Goal: Transaction & Acquisition: Purchase product/service

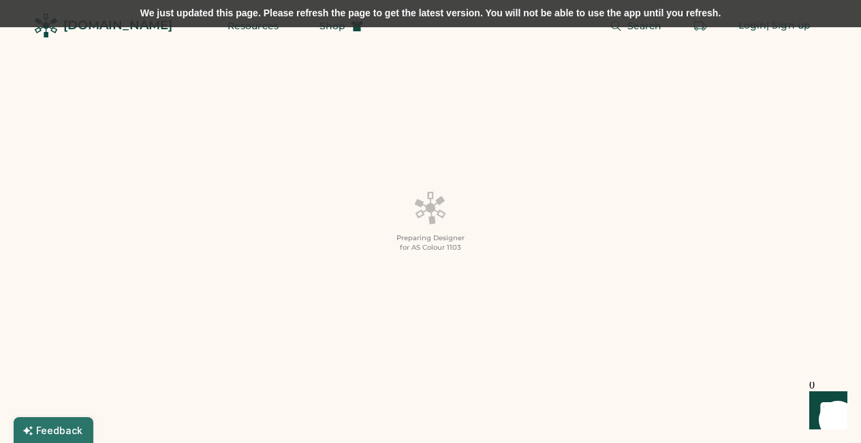
click at [527, 11] on div "We just updated this page. Please refresh the page to get the latest version. Y…" at bounding box center [430, 13] width 861 height 27
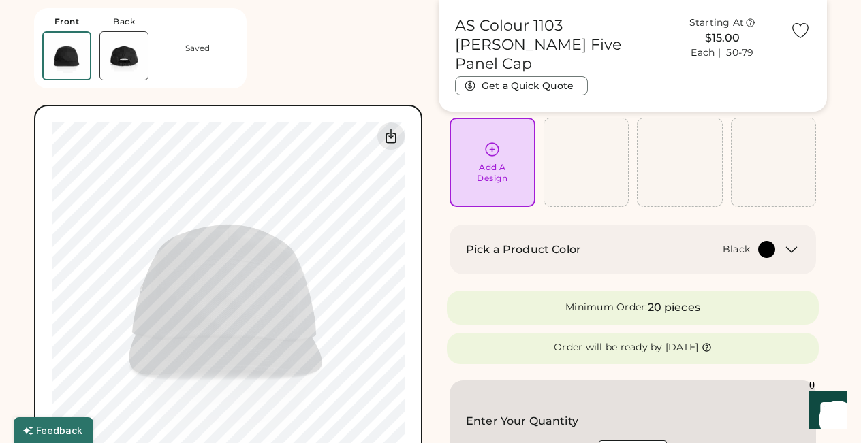
scroll to position [78, 0]
click at [494, 146] on icon at bounding box center [491, 148] width 17 height 17
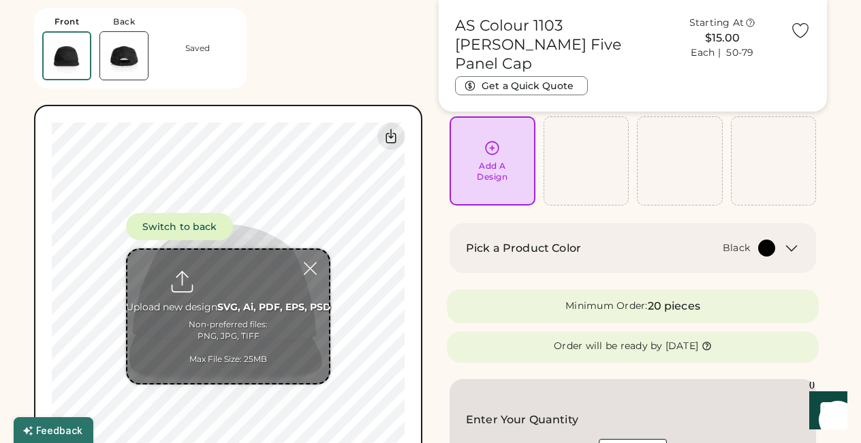
click at [387, 69] on div "Front Back Saved Switch to back Upload new design SVG, Ai, PDF, EPS, PSD Non-pr…" at bounding box center [228, 246] width 388 height 493
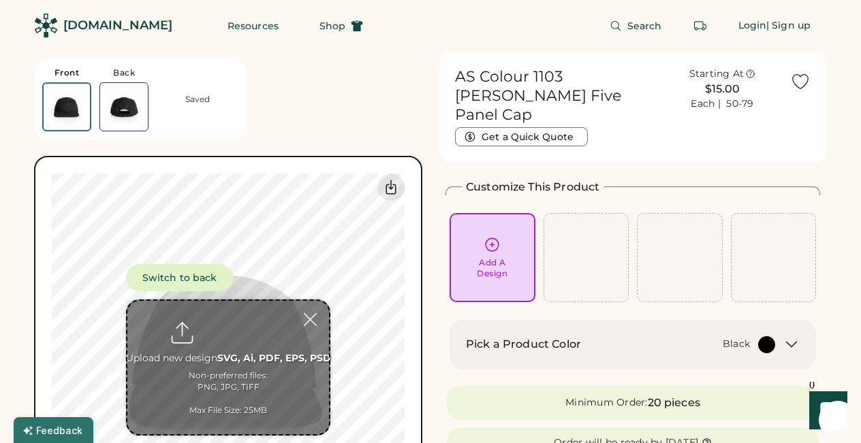
click at [195, 100] on div "Saved" at bounding box center [197, 99] width 25 height 11
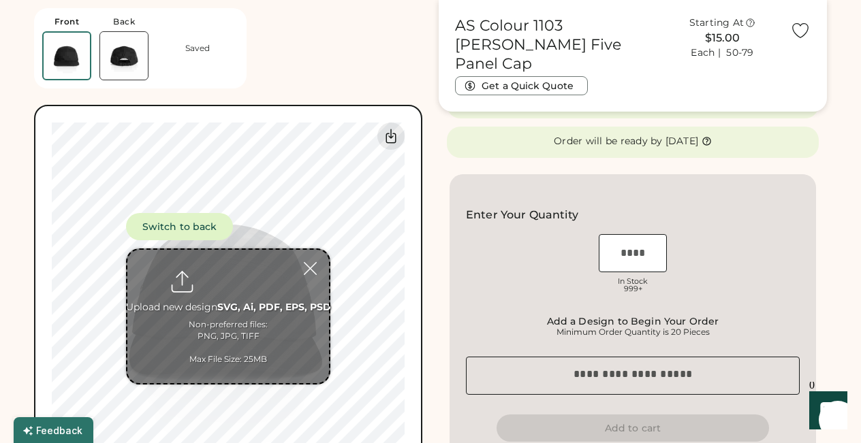
scroll to position [257, 0]
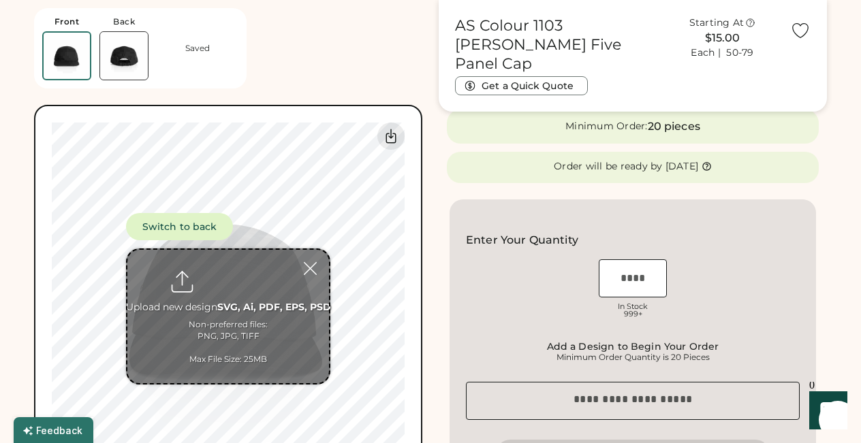
click at [223, 281] on input "file" at bounding box center [228, 316] width 202 height 133
type input "**********"
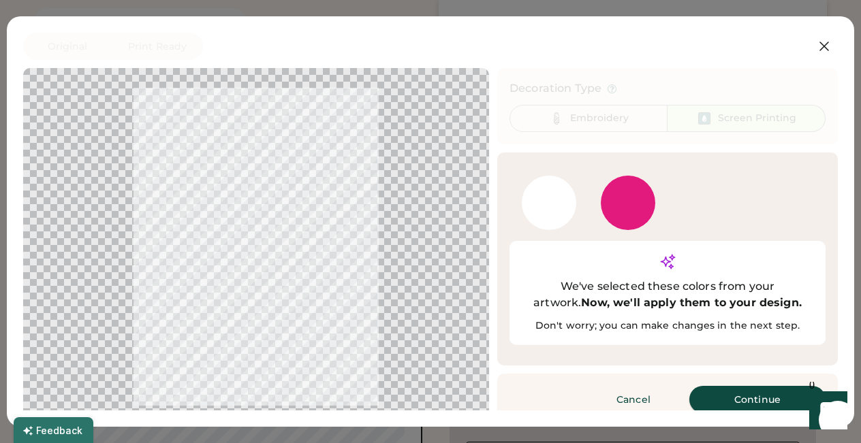
click at [733, 386] on button "Continue" at bounding box center [757, 399] width 136 height 27
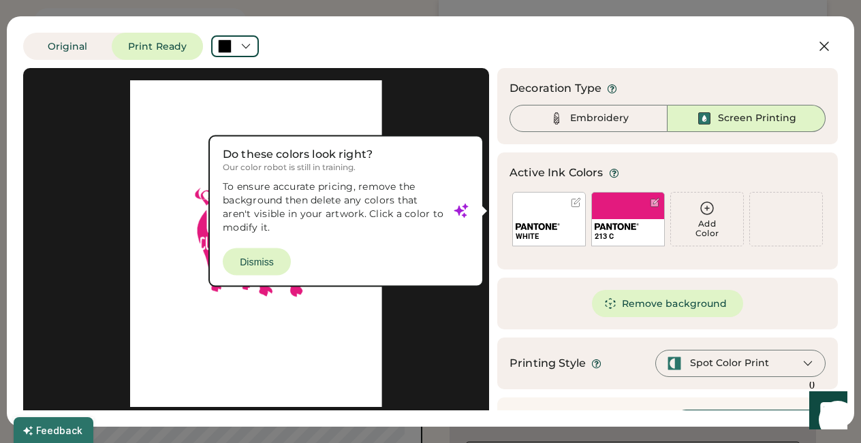
click at [261, 260] on div at bounding box center [255, 243] width 441 height 327
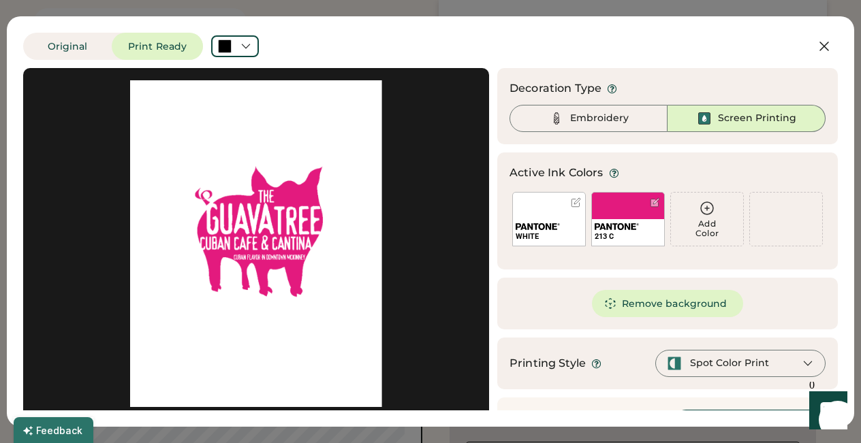
scroll to position [0, 0]
click at [635, 302] on button "Remove background" at bounding box center [668, 303] width 152 height 27
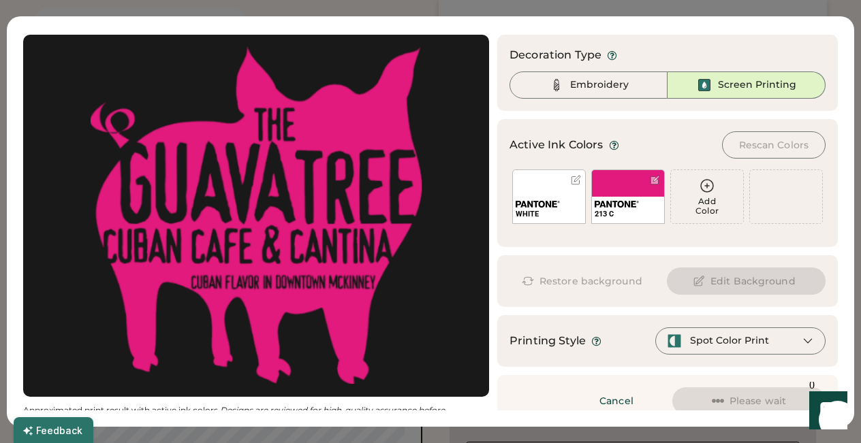
scroll to position [50, 0]
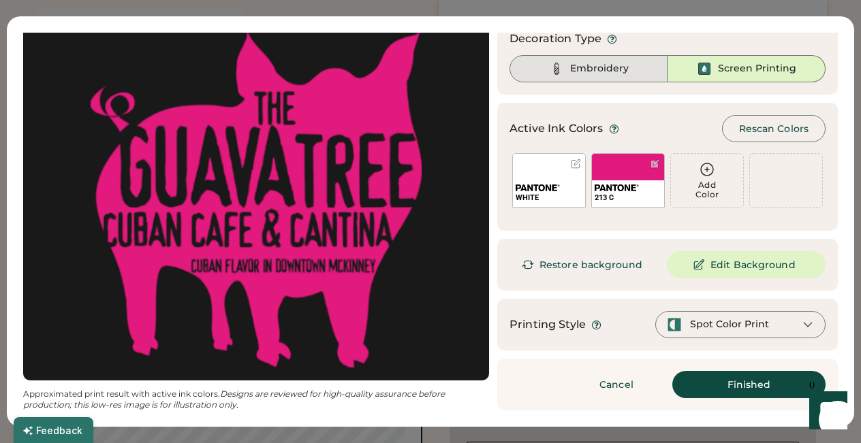
click at [578, 70] on div "Embroidery" at bounding box center [599, 69] width 59 height 14
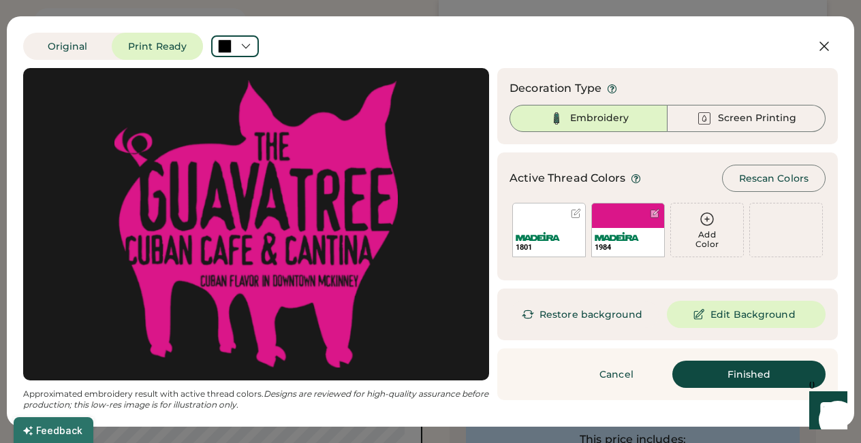
scroll to position [415, 0]
click at [737, 378] on button "Finished" at bounding box center [748, 374] width 153 height 27
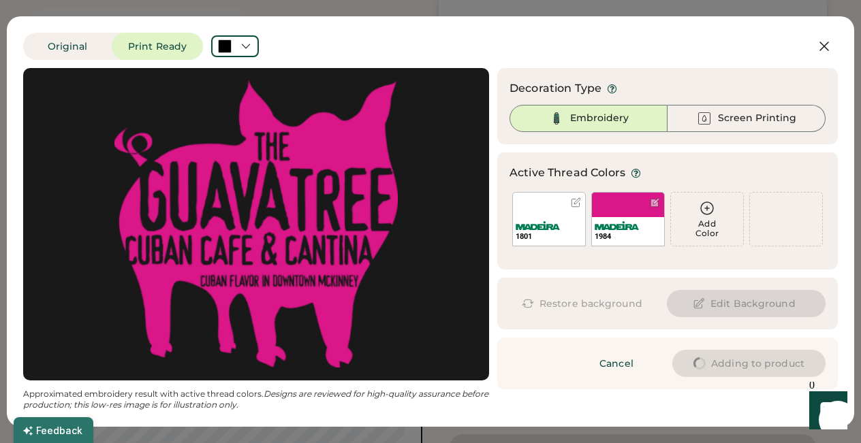
type input "****"
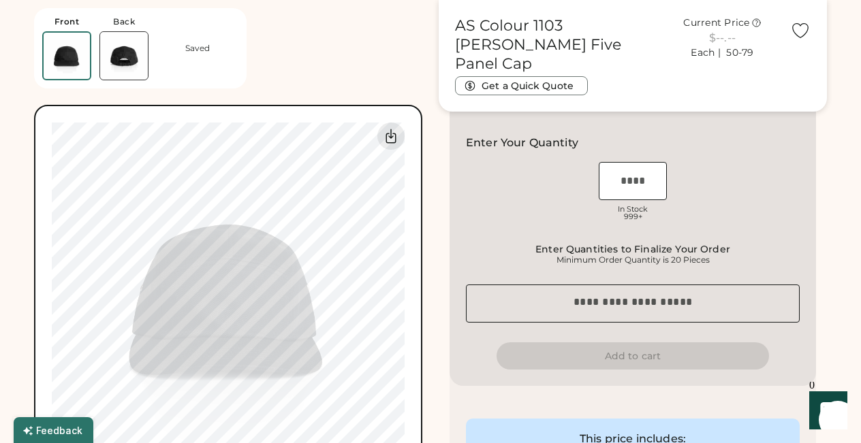
type input "****"
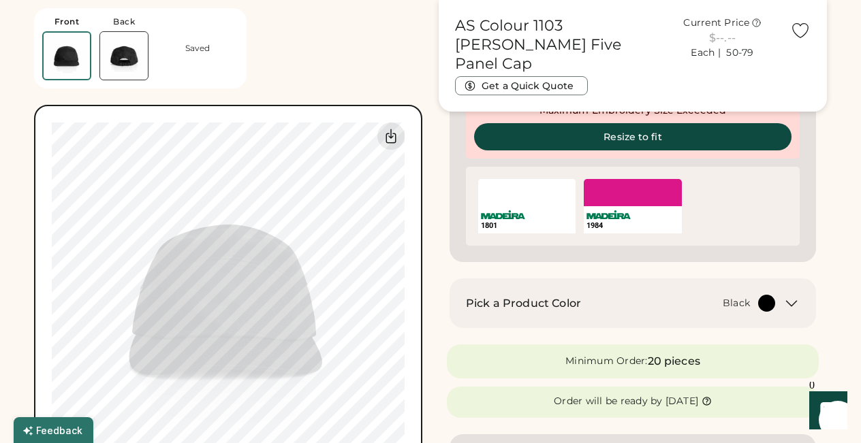
type input "****"
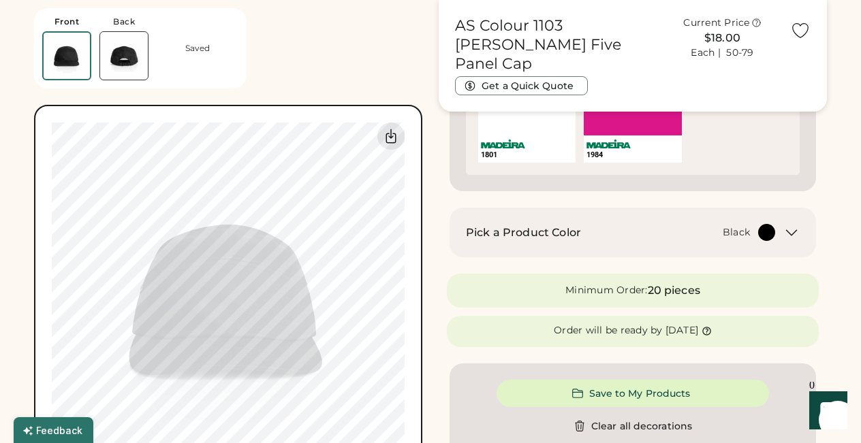
type input "****"
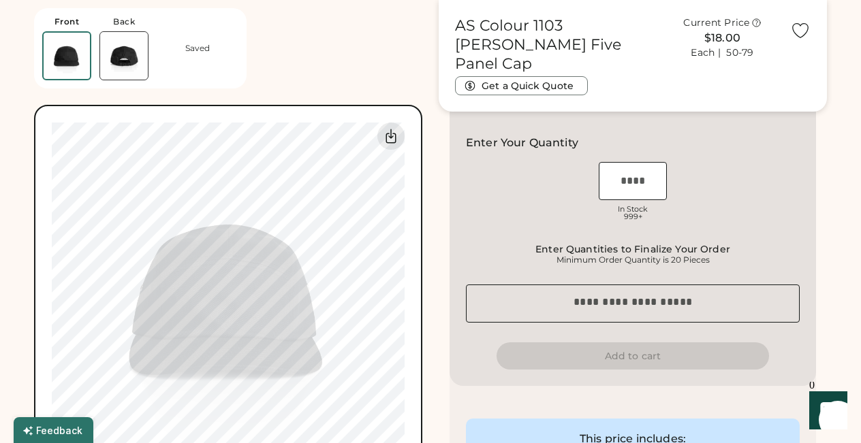
type input "****"
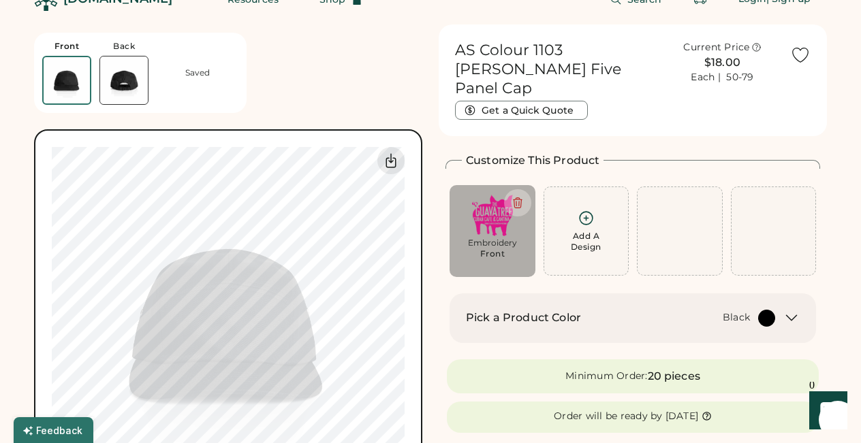
scroll to position [21, 0]
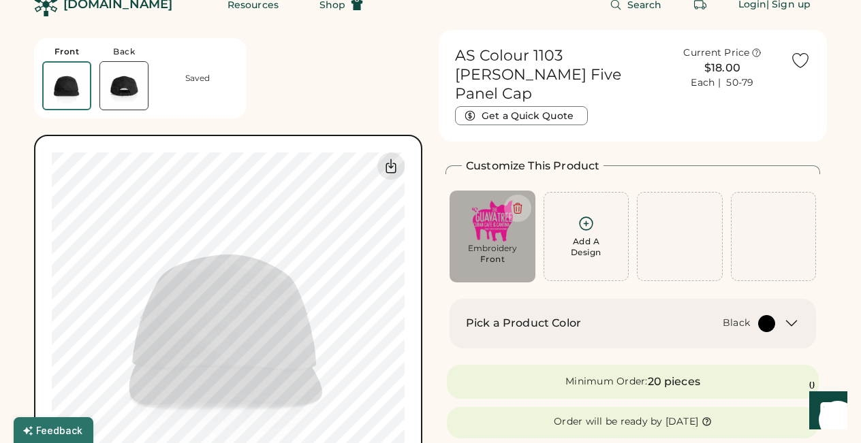
click at [585, 215] on icon at bounding box center [585, 223] width 17 height 17
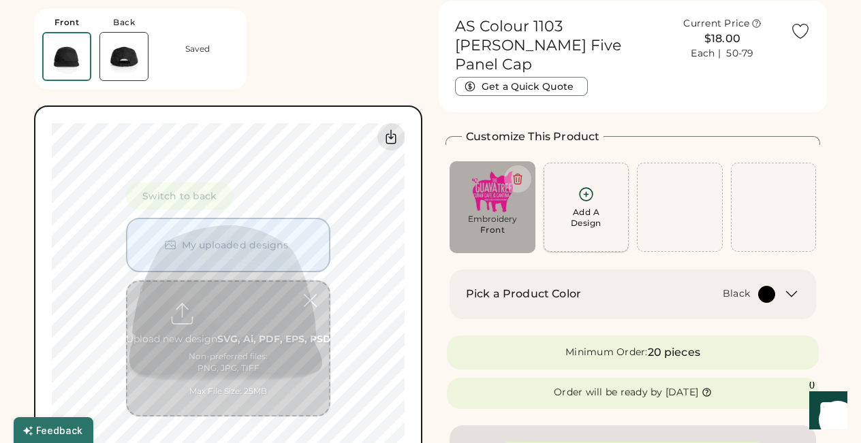
scroll to position [51, 0]
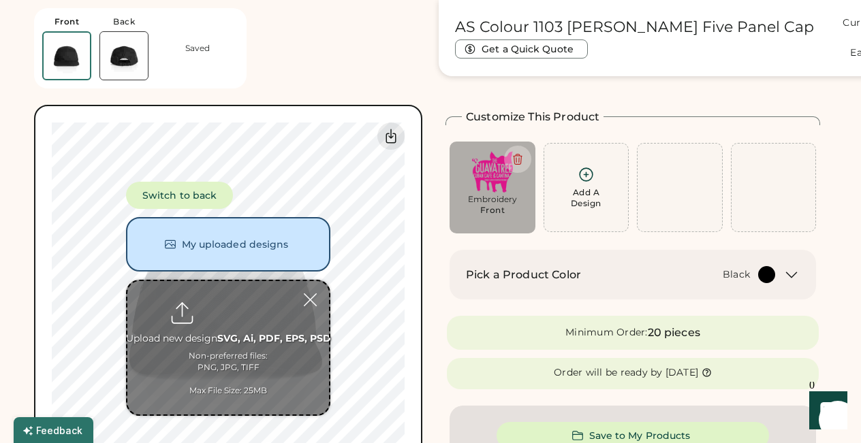
click at [210, 343] on input "file" at bounding box center [228, 347] width 202 height 133
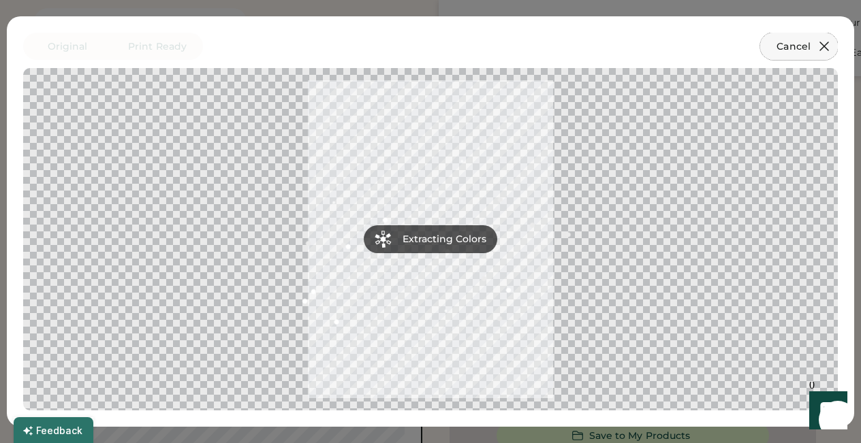
click at [792, 46] on button "Cancel" at bounding box center [799, 46] width 78 height 27
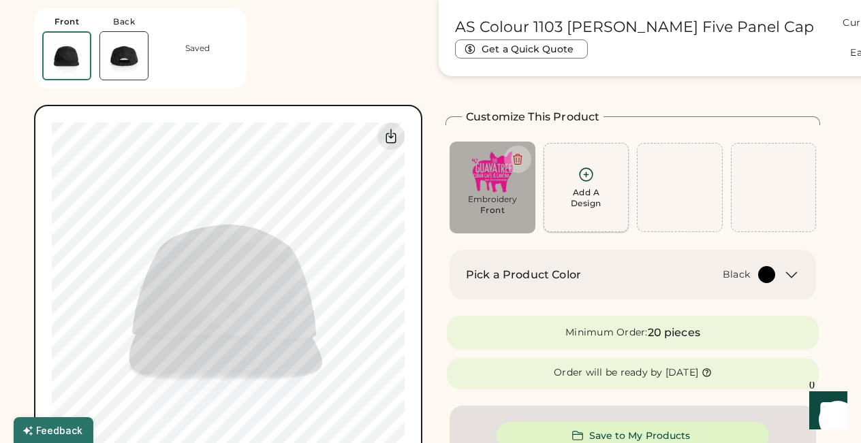
click at [590, 174] on icon at bounding box center [585, 174] width 17 height 17
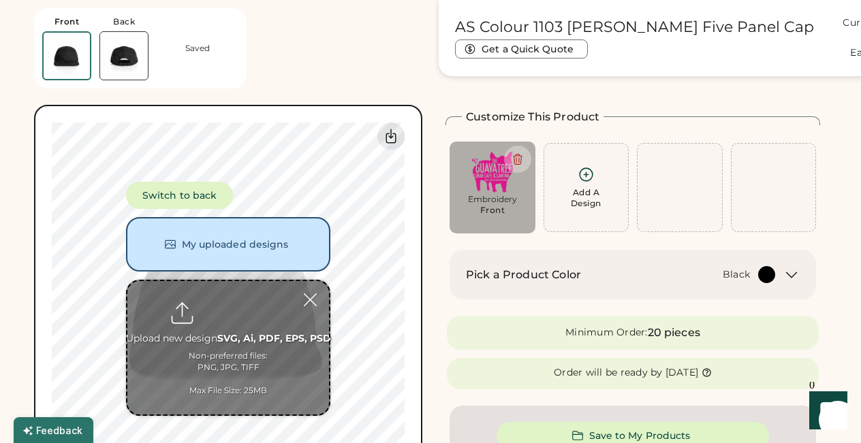
click at [212, 336] on input "file" at bounding box center [228, 347] width 202 height 133
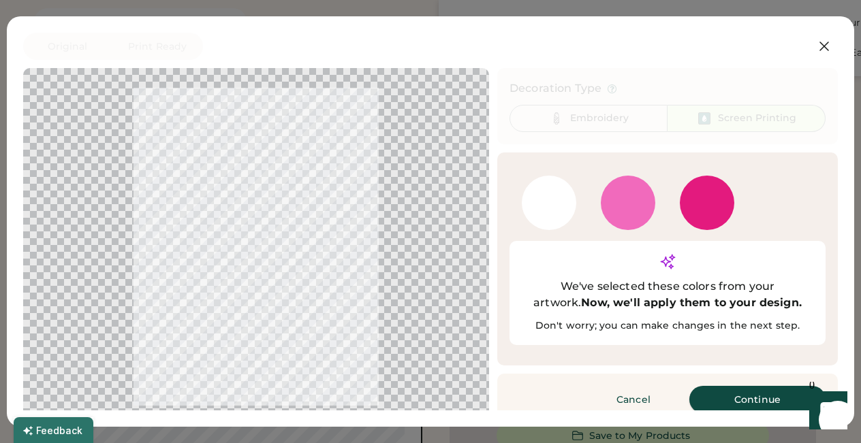
click at [724, 386] on button "Continue" at bounding box center [757, 399] width 136 height 27
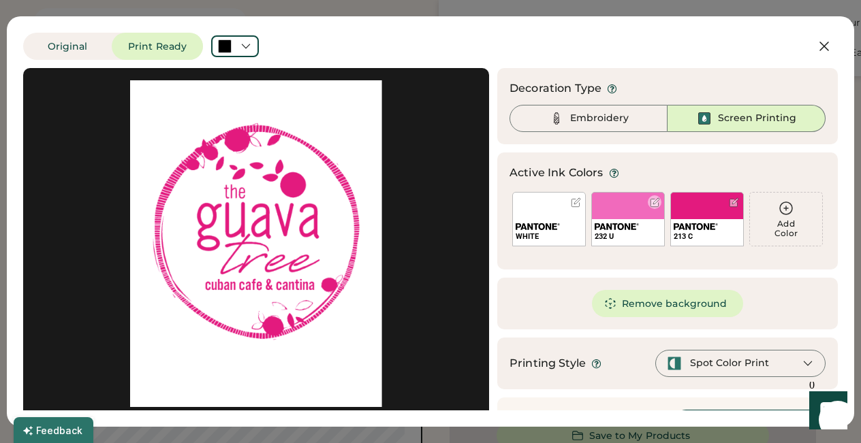
click at [654, 201] on div at bounding box center [654, 202] width 10 height 10
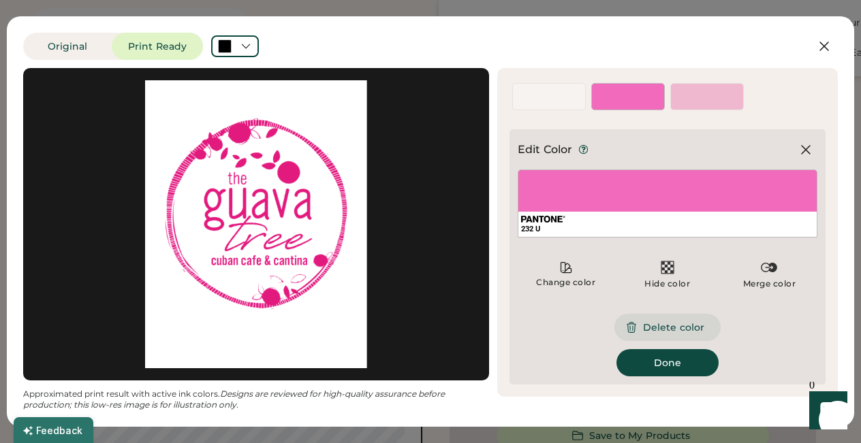
click at [647, 329] on button "Delete color" at bounding box center [667, 327] width 106 height 27
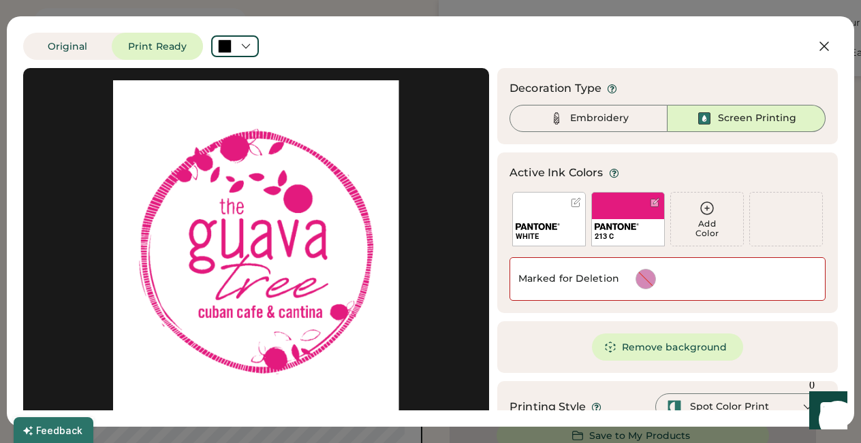
scroll to position [1, 0]
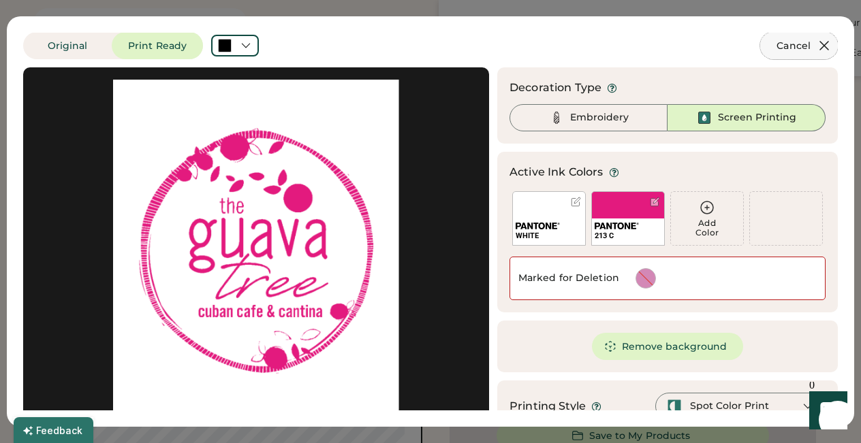
click at [800, 42] on button "Cancel" at bounding box center [799, 45] width 78 height 27
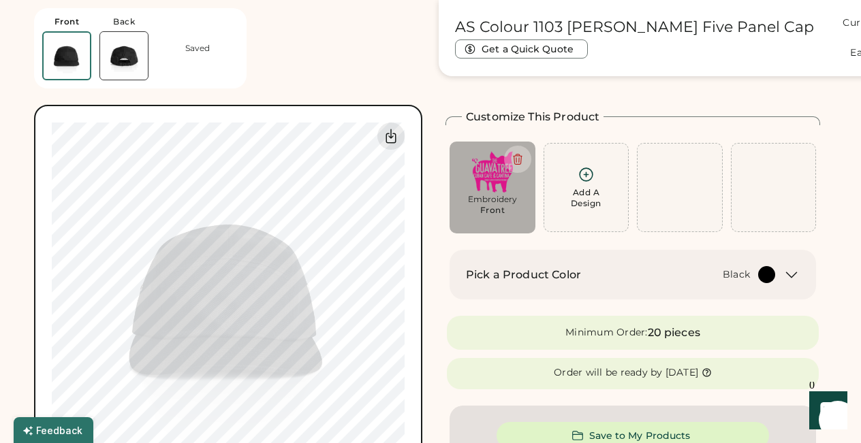
click at [590, 172] on icon at bounding box center [585, 174] width 17 height 17
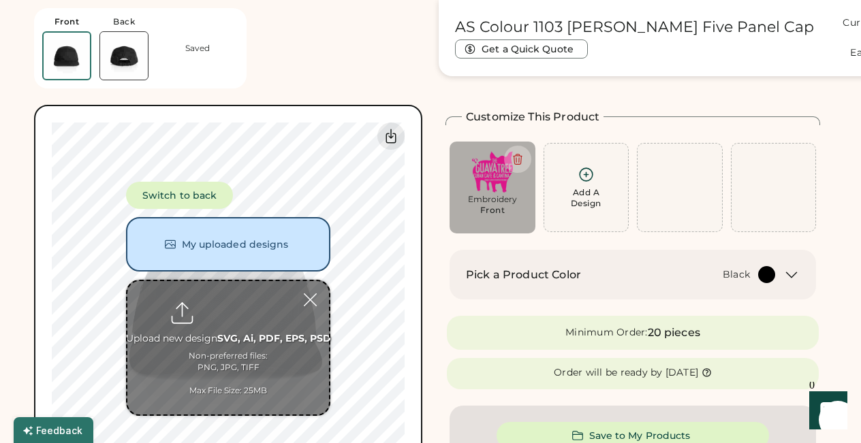
click at [222, 320] on input "file" at bounding box center [228, 347] width 202 height 133
type input "**********"
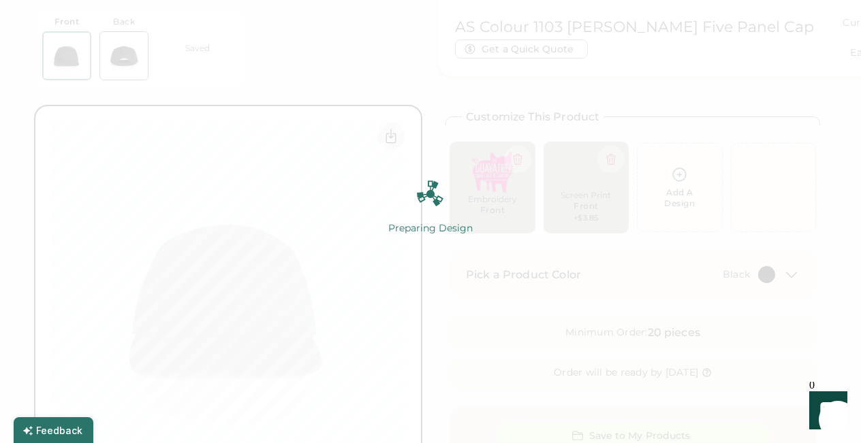
scroll to position [0, 0]
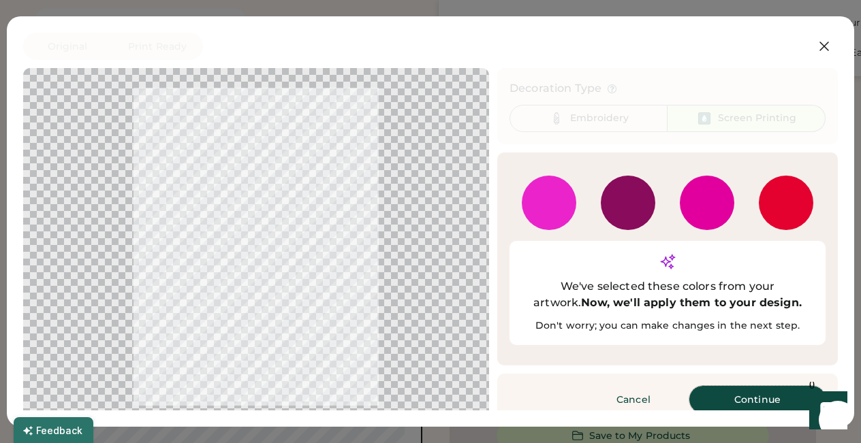
click at [718, 386] on button "Continue" at bounding box center [757, 399] width 136 height 27
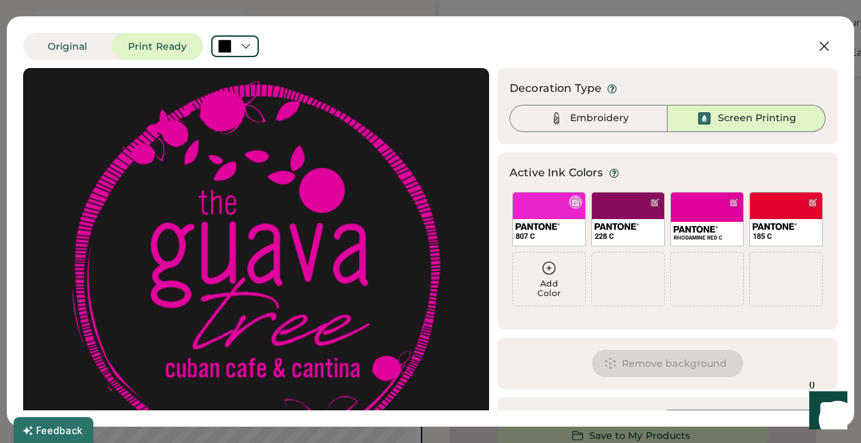
click at [547, 225] on img at bounding box center [537, 226] width 44 height 7
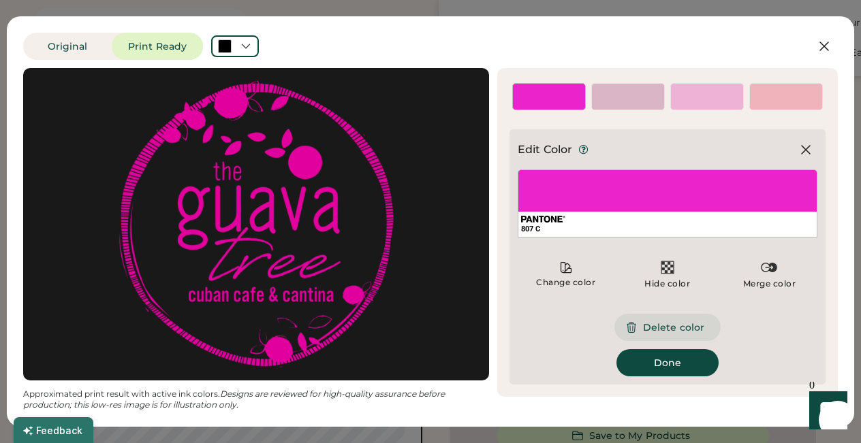
click at [658, 325] on button "Delete color" at bounding box center [667, 327] width 106 height 27
click at [545, 110] on div "807 C" at bounding box center [549, 96] width 74 height 27
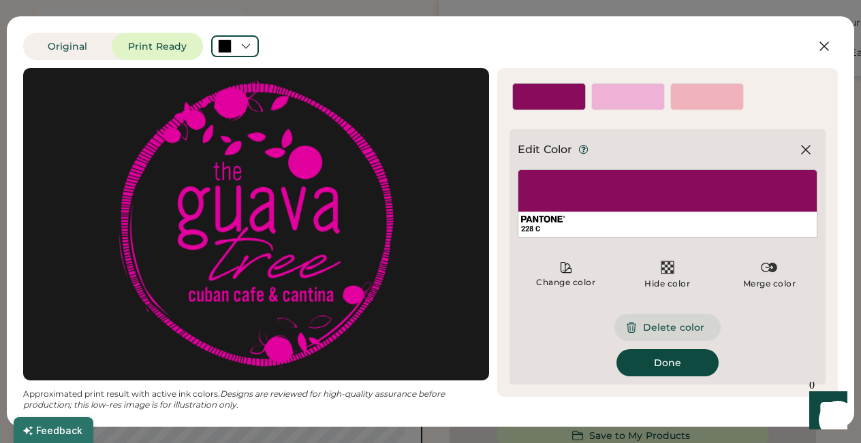
click at [652, 325] on button "Delete color" at bounding box center [667, 327] width 106 height 27
click at [633, 110] on div "RHODAMINE RED C" at bounding box center [628, 96] width 74 height 27
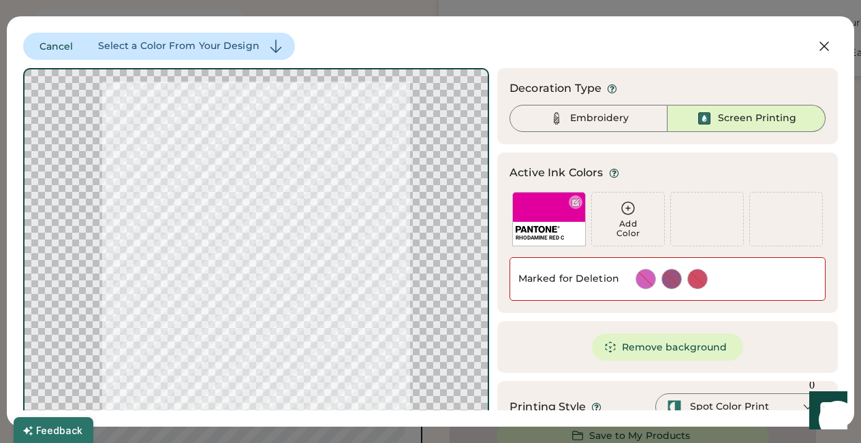
scroll to position [39, 0]
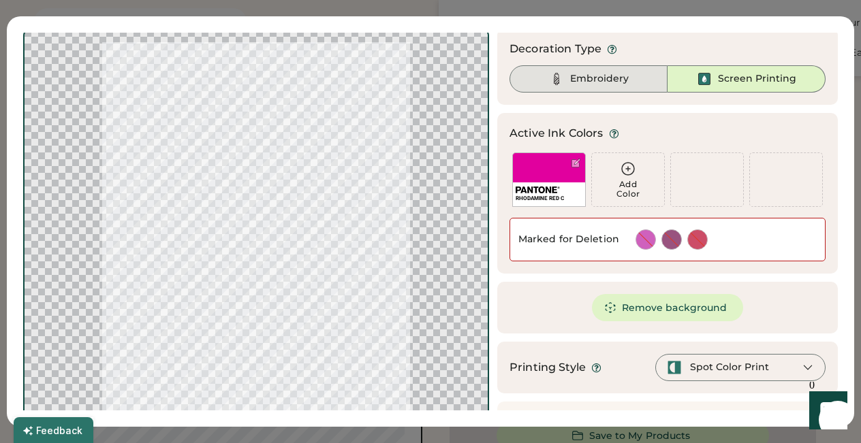
click at [607, 80] on div "Embroidery" at bounding box center [599, 79] width 59 height 14
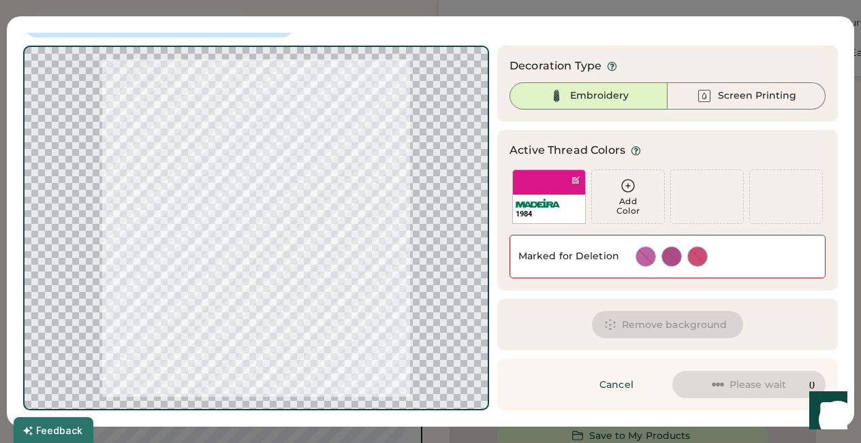
click at [596, 91] on div "Embroidery" at bounding box center [599, 96] width 59 height 14
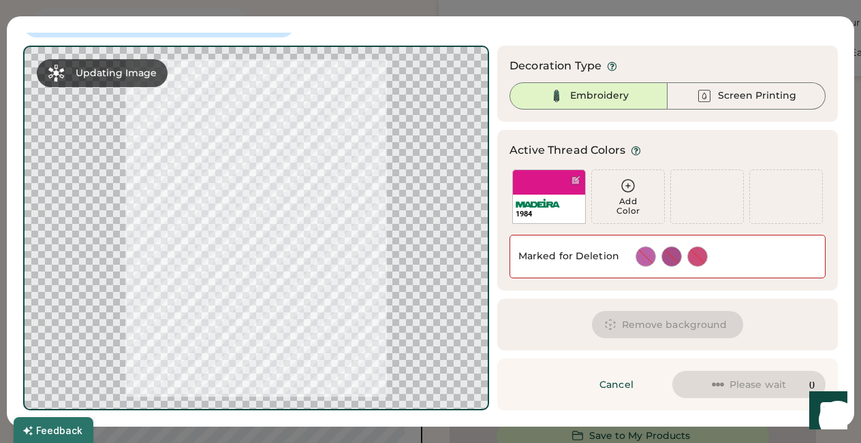
scroll to position [22, 0]
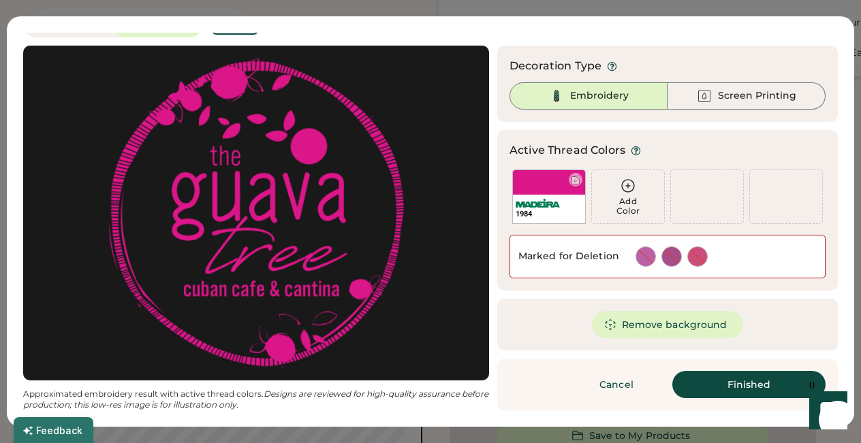
click at [572, 181] on div at bounding box center [576, 180] width 10 height 10
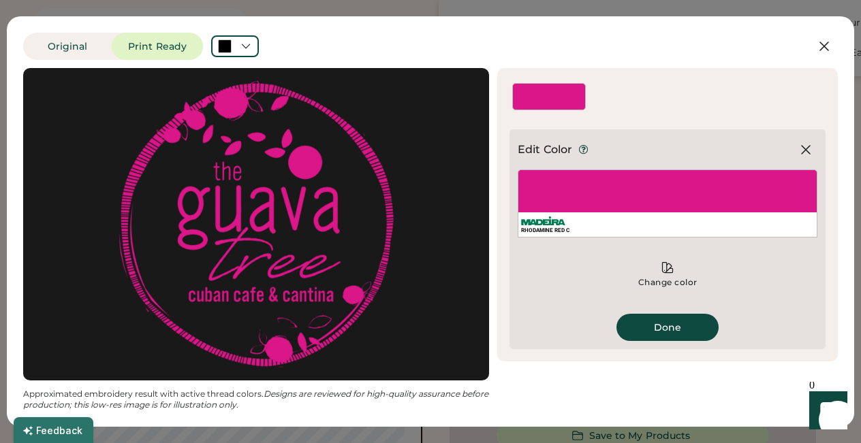
scroll to position [0, 0]
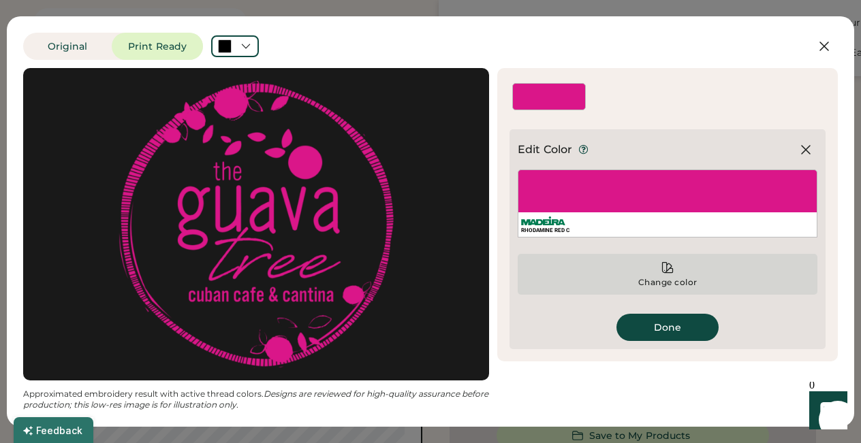
click at [664, 268] on icon at bounding box center [667, 268] width 14 height 14
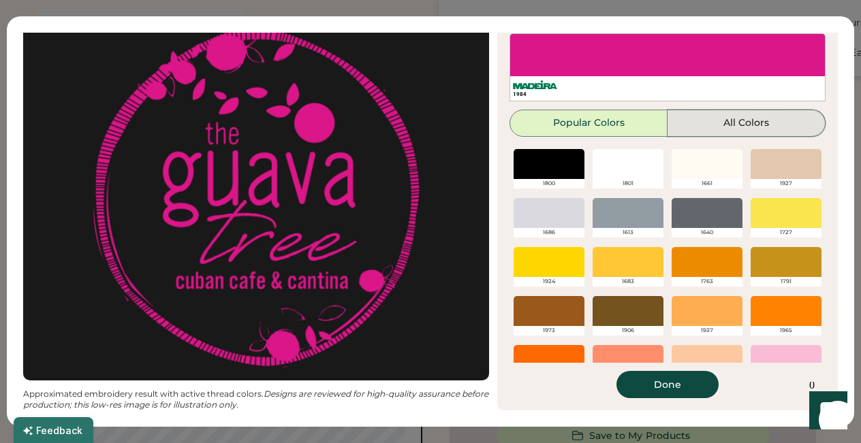
click at [735, 116] on button "All Colors" at bounding box center [746, 123] width 158 height 27
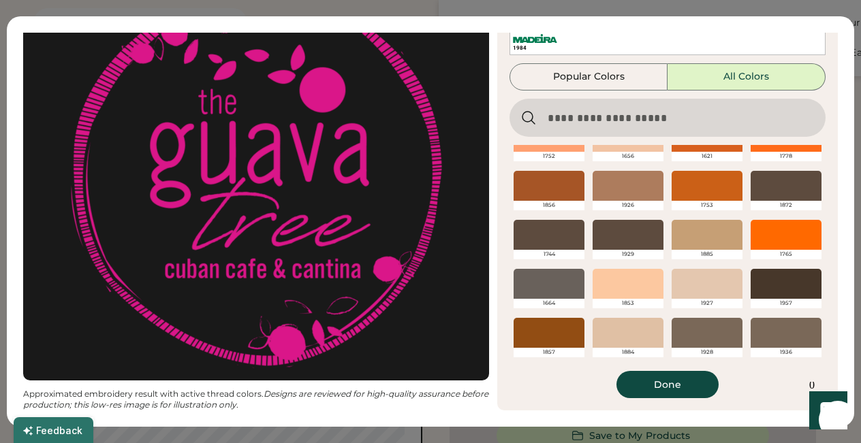
scroll to position [162, 0]
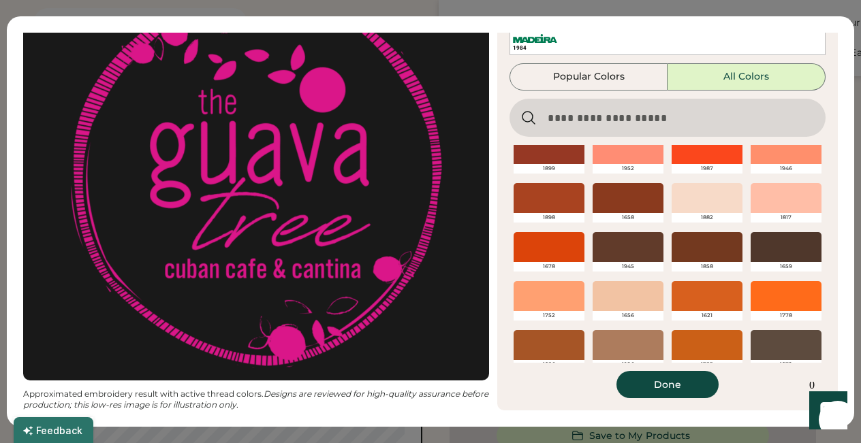
click at [593, 116] on input "input" at bounding box center [667, 118] width 316 height 38
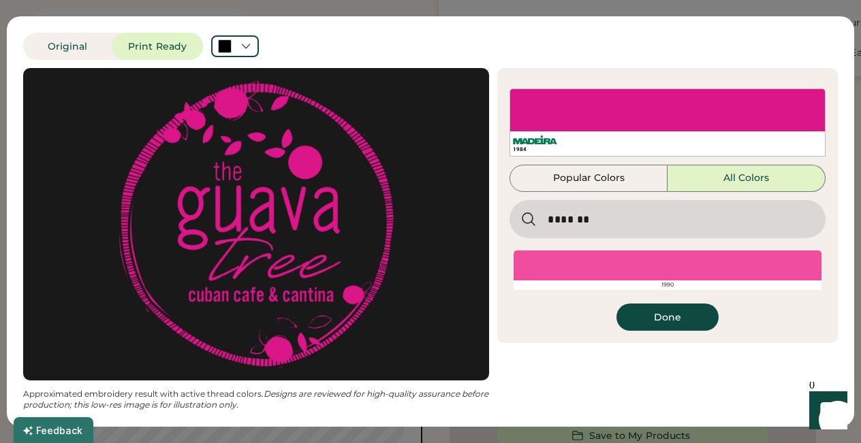
scroll to position [0, 0]
type input "*******"
click at [611, 276] on div at bounding box center [667, 266] width 308 height 30
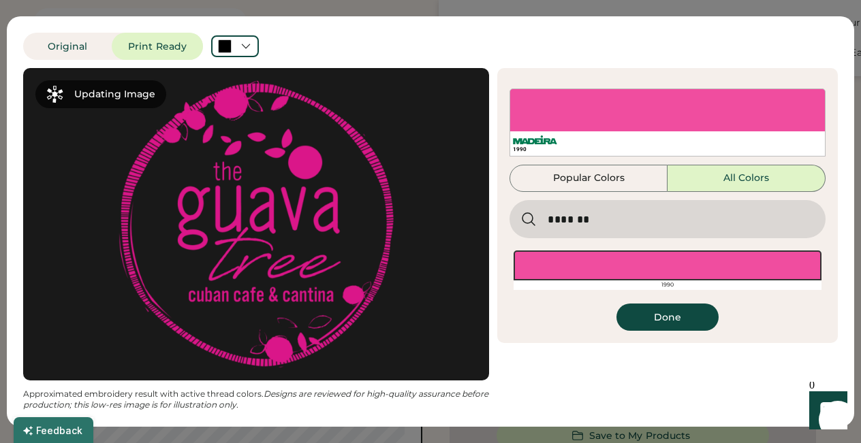
click at [654, 261] on div at bounding box center [667, 266] width 308 height 30
click at [662, 314] on button "Done" at bounding box center [667, 317] width 102 height 27
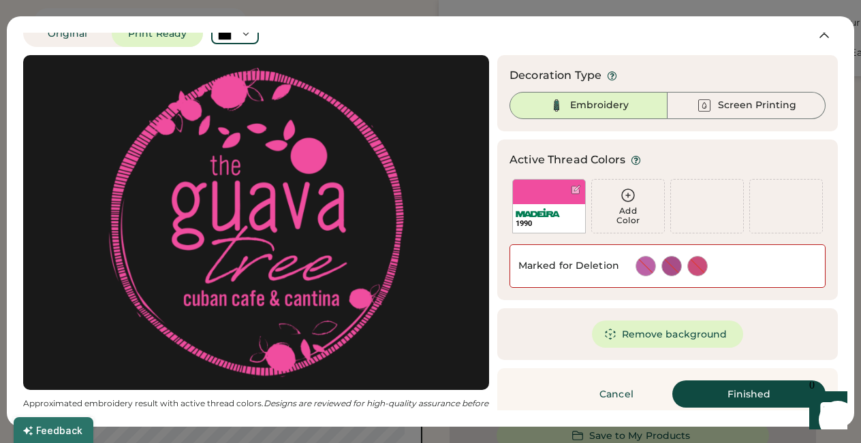
scroll to position [22, 0]
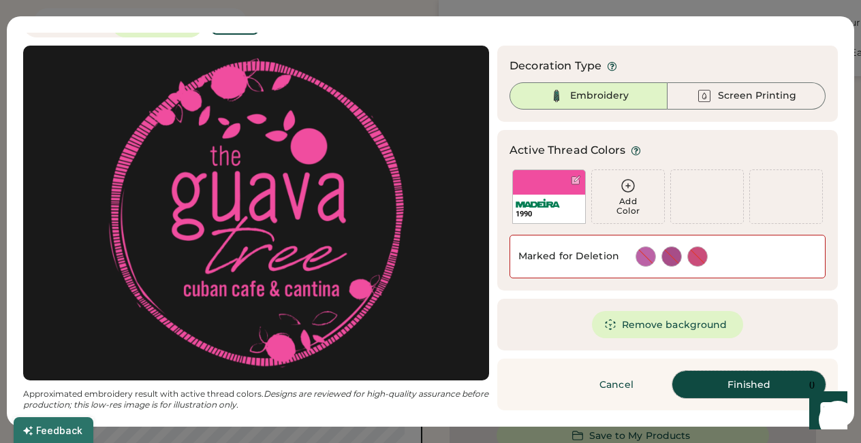
click at [727, 383] on button "Finished" at bounding box center [748, 384] width 153 height 27
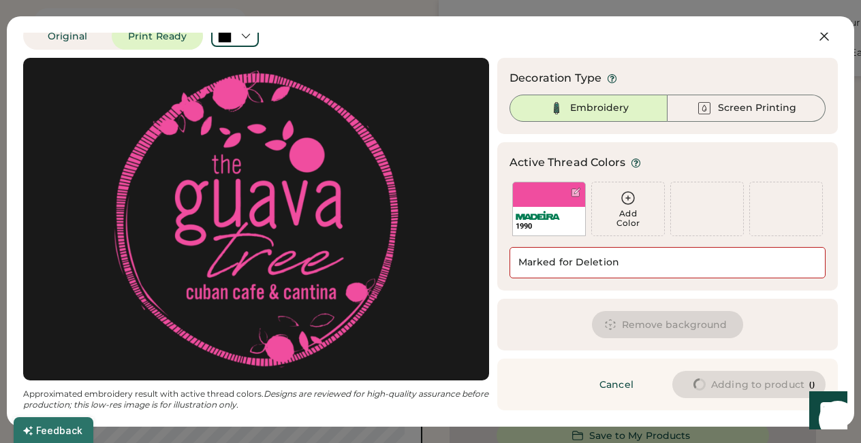
scroll to position [0, 0]
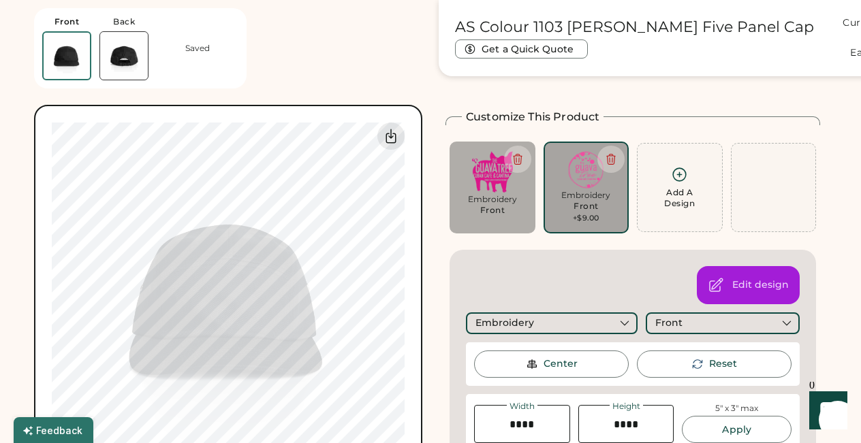
click at [521, 424] on input "input" at bounding box center [522, 424] width 96 height 38
type input "****"
click at [622, 422] on input "input" at bounding box center [626, 424] width 96 height 38
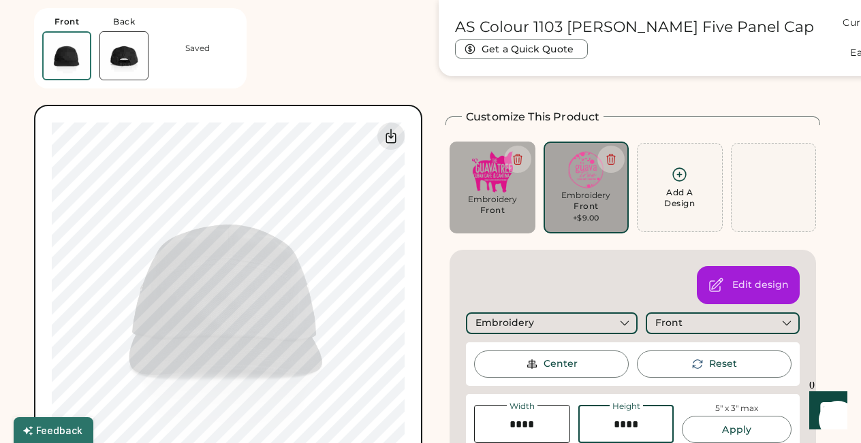
click at [622, 422] on input "input" at bounding box center [626, 424] width 96 height 38
type input "****"
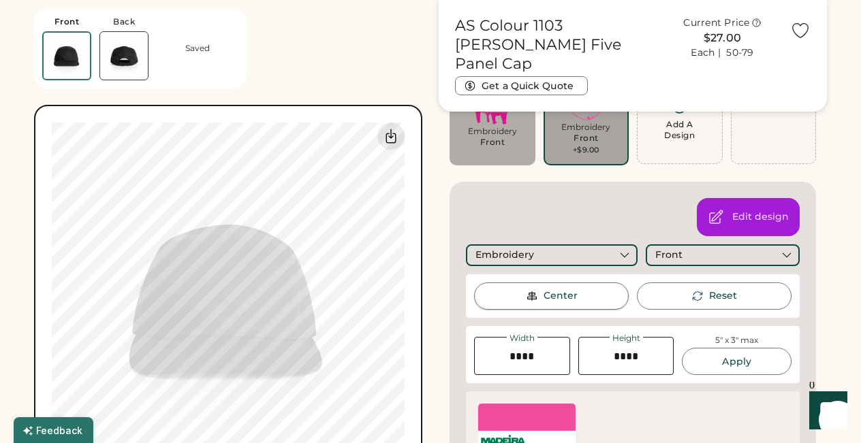
scroll to position [122, 0]
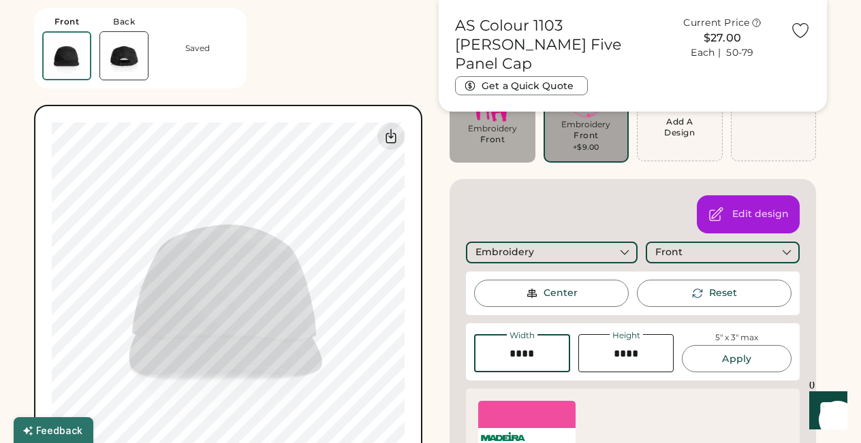
click at [534, 353] on input "input" at bounding box center [522, 353] width 96 height 38
type input "****"
click at [625, 354] on input "input" at bounding box center [626, 353] width 96 height 38
click at [628, 353] on input "input" at bounding box center [626, 353] width 96 height 38
type input "****"
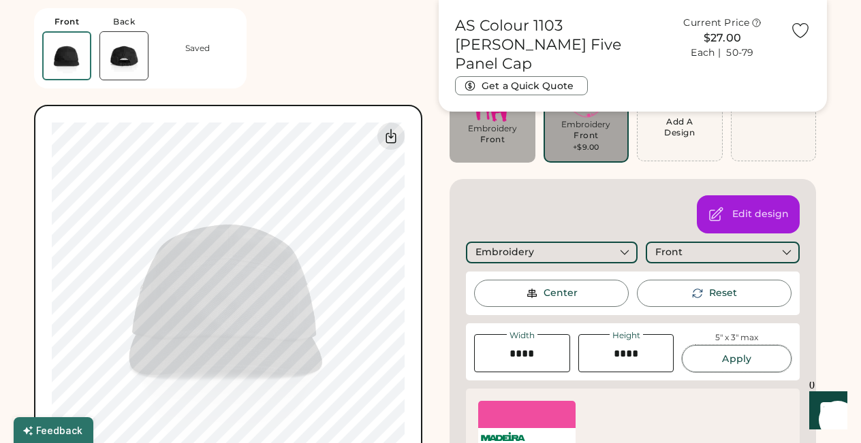
click at [724, 354] on button "Apply" at bounding box center [736, 358] width 110 height 27
click at [555, 294] on div "Center" at bounding box center [560, 294] width 34 height 14
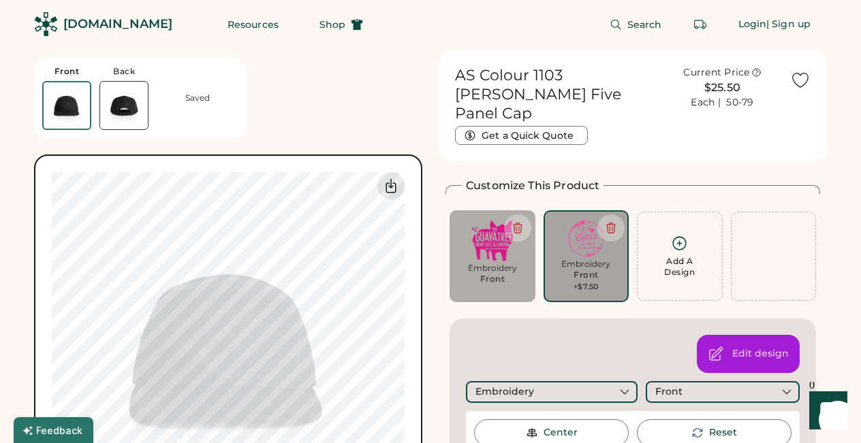
scroll to position [0, 0]
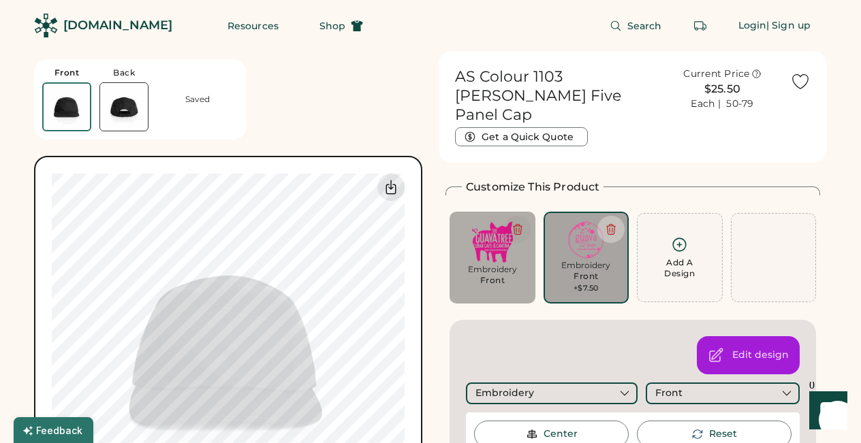
click at [519, 223] on icon at bounding box center [517, 229] width 12 height 12
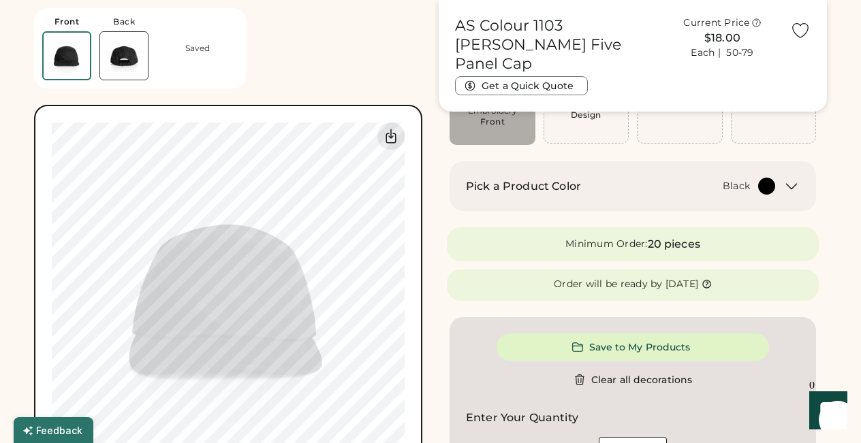
scroll to position [142, 0]
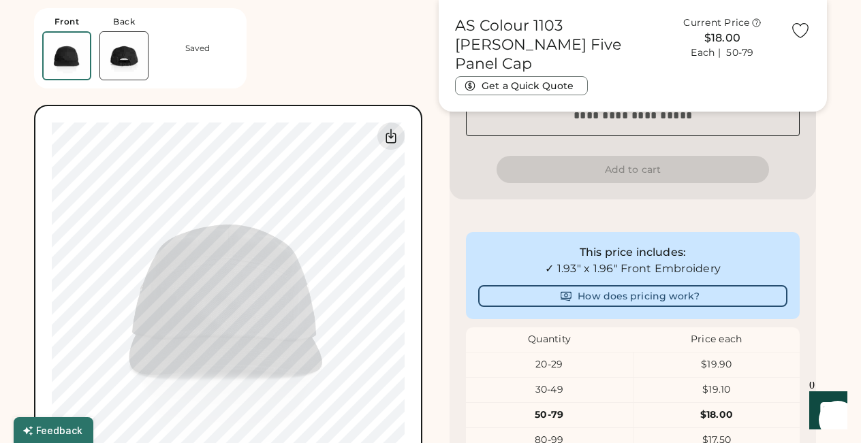
scroll to position [564, 0]
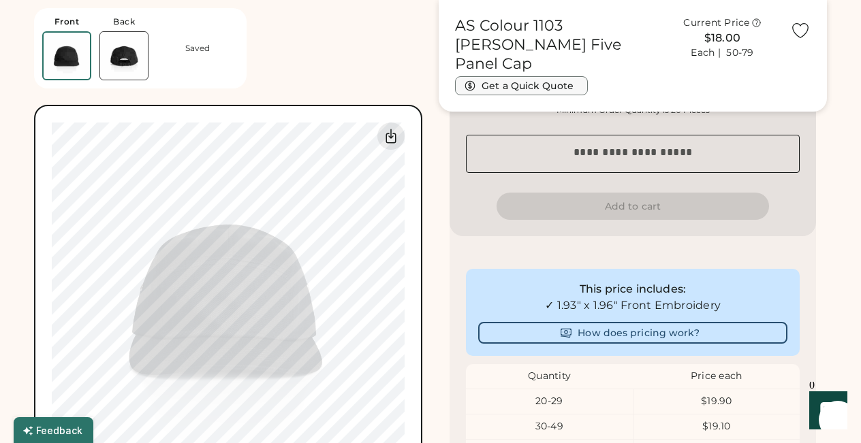
click at [529, 76] on button "Get a Quick Quote" at bounding box center [521, 85] width 133 height 19
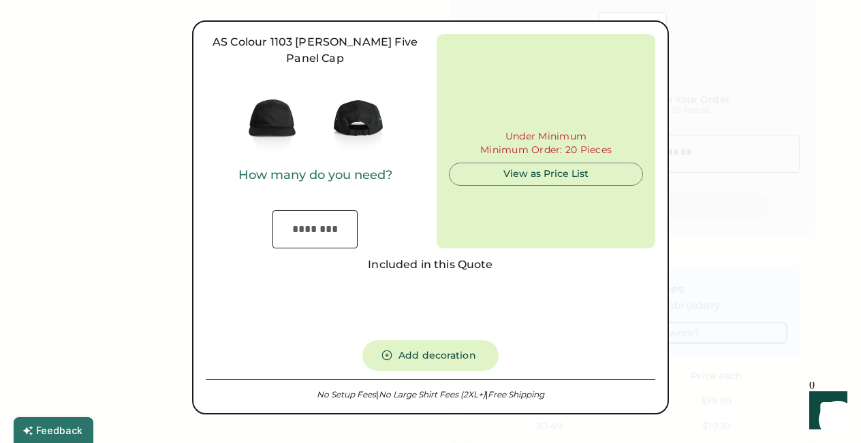
type input "***"
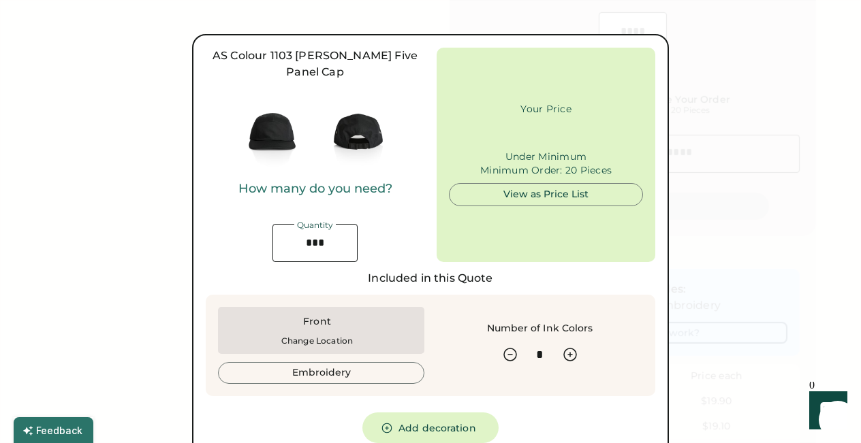
type input "******"
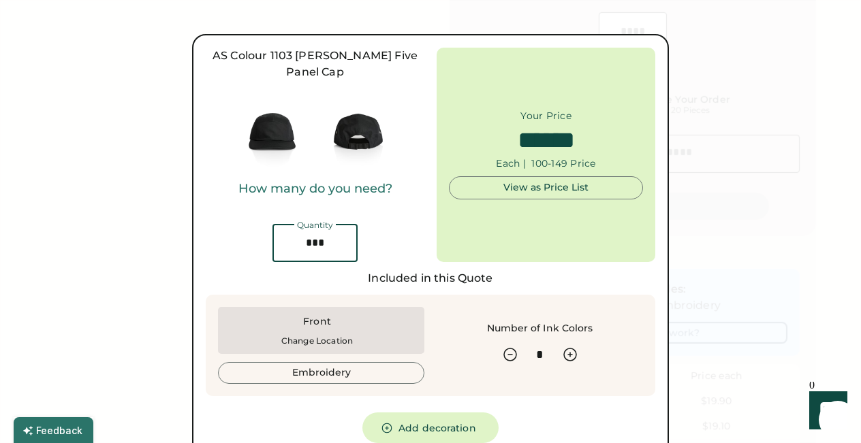
click at [329, 226] on input "input" at bounding box center [314, 243] width 85 height 38
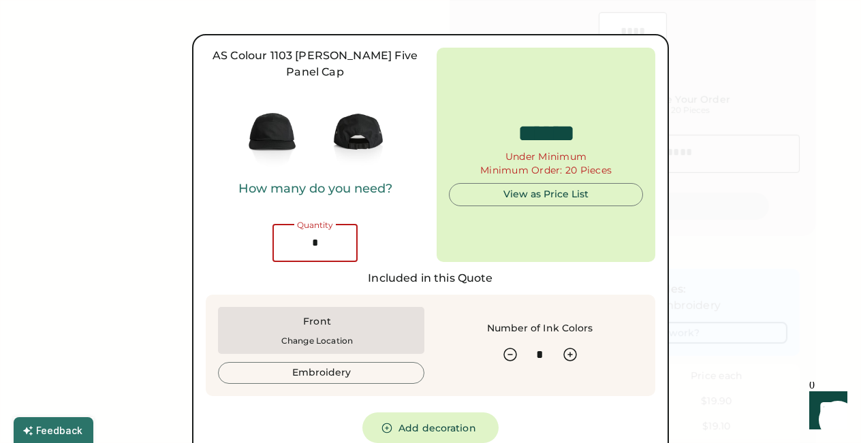
type input "**"
type input "******"
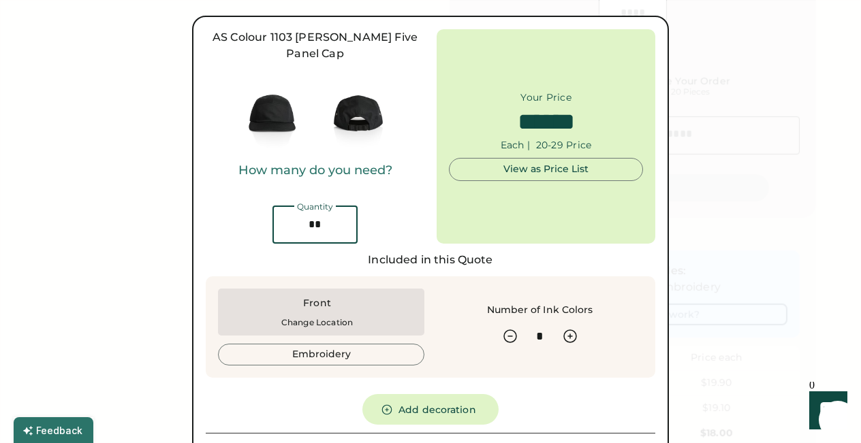
scroll to position [571, 0]
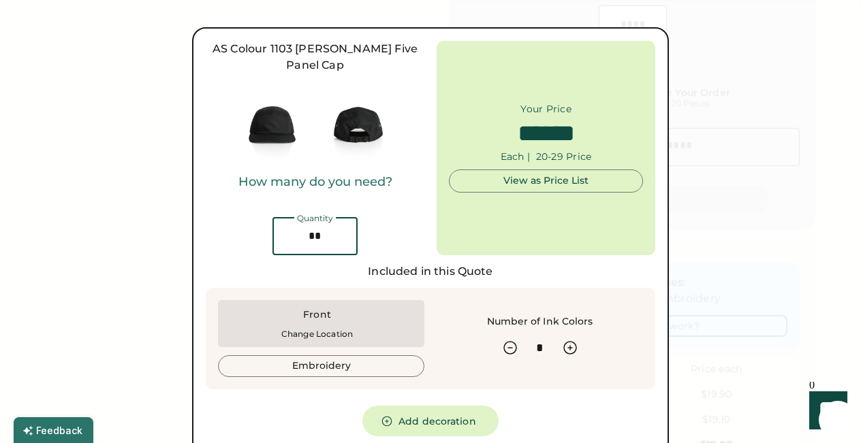
type input "**"
click at [428, 212] on div "AS Colour 1103 Finn Five Panel Cap How many do you need? Quantity Your Price Ea…" at bounding box center [430, 148] width 449 height 214
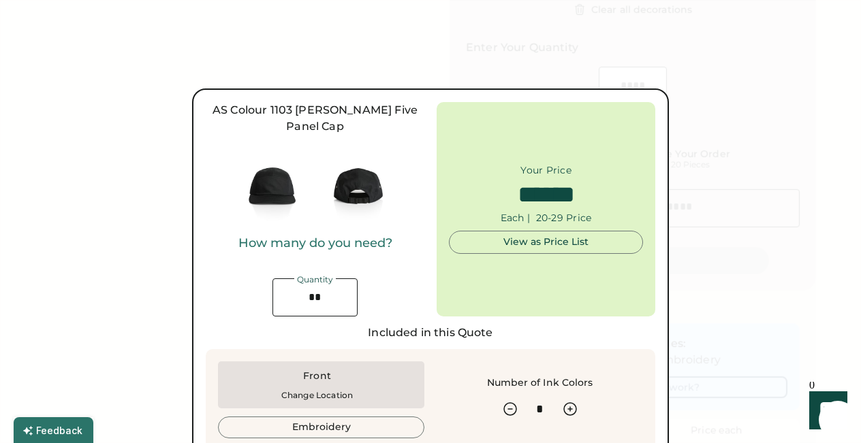
scroll to position [508, 0]
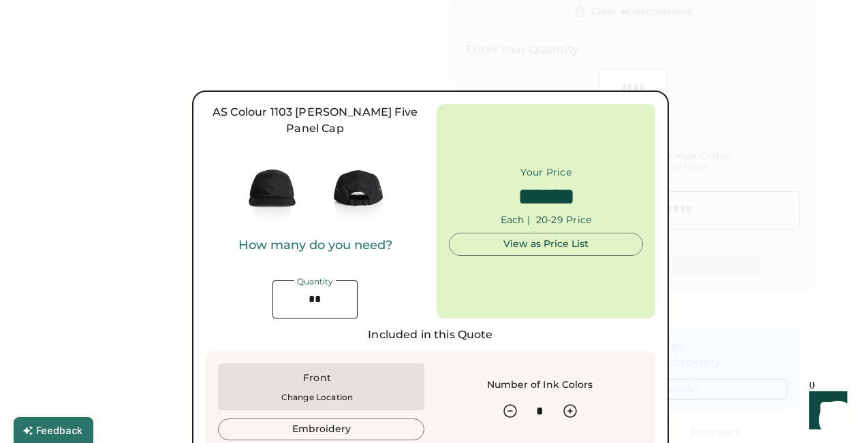
click at [372, 260] on div "How many do you need? Quantity" at bounding box center [315, 278] width 219 height 80
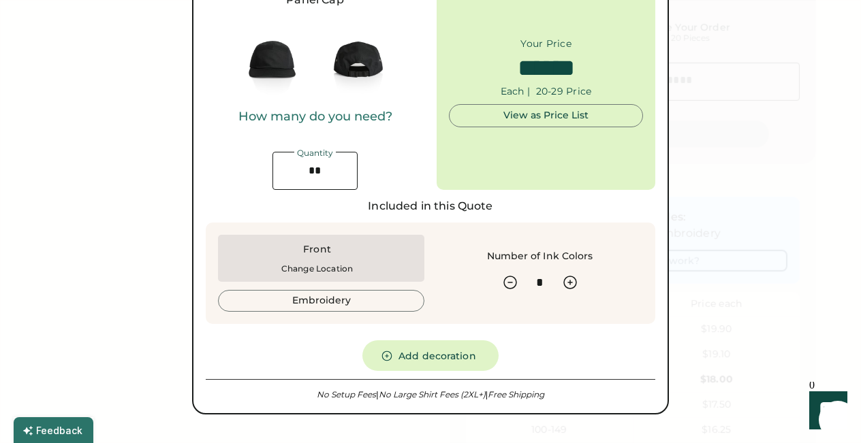
scroll to position [641, 0]
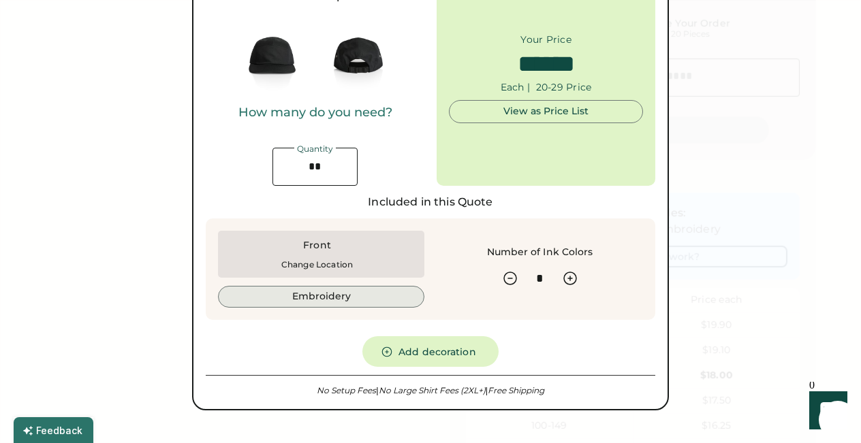
click at [381, 287] on button "Embroidery" at bounding box center [321, 297] width 206 height 22
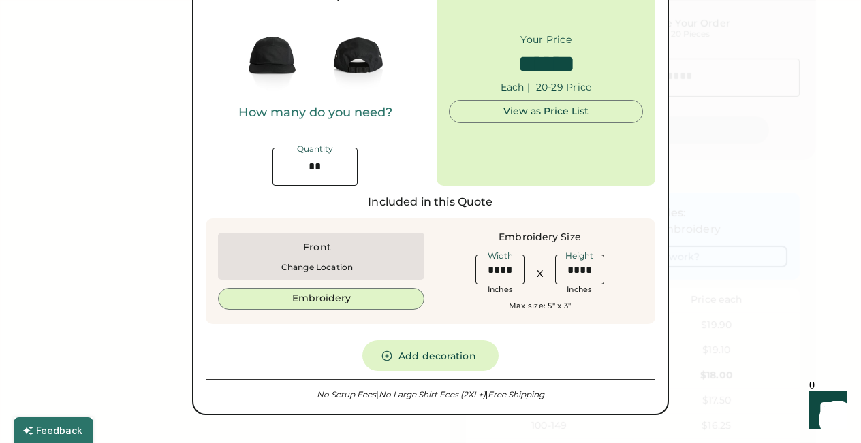
type input "******"
drag, startPoint x: 510, startPoint y: 253, endPoint x: 496, endPoint y: 256, distance: 13.9
click at [496, 256] on input "input" at bounding box center [499, 270] width 49 height 30
type input "****"
click at [591, 255] on input "input" at bounding box center [579, 270] width 49 height 30
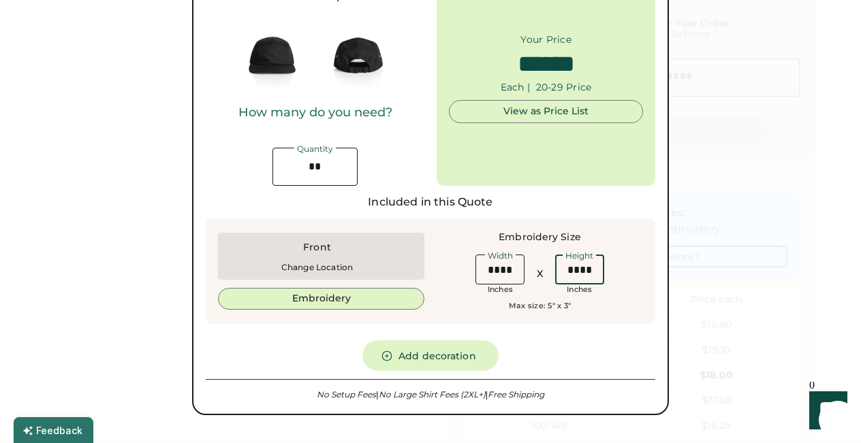
type input "******"
click at [509, 257] on input "input" at bounding box center [499, 270] width 49 height 30
type input "****"
click at [578, 257] on input "input" at bounding box center [579, 270] width 49 height 30
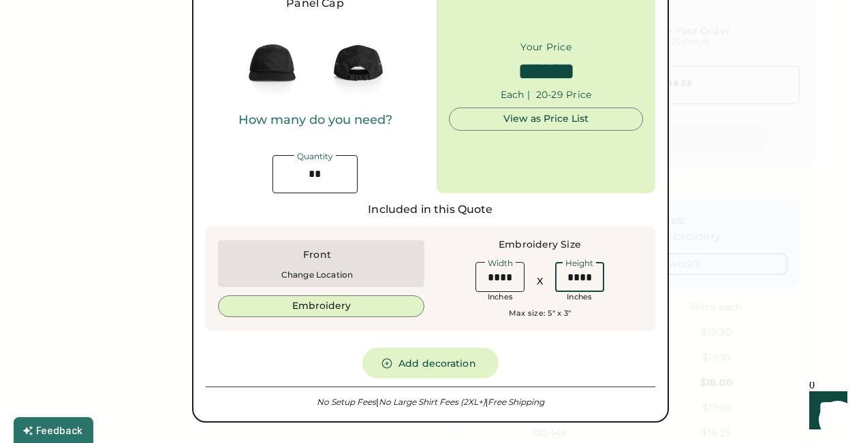
scroll to position [631, 0]
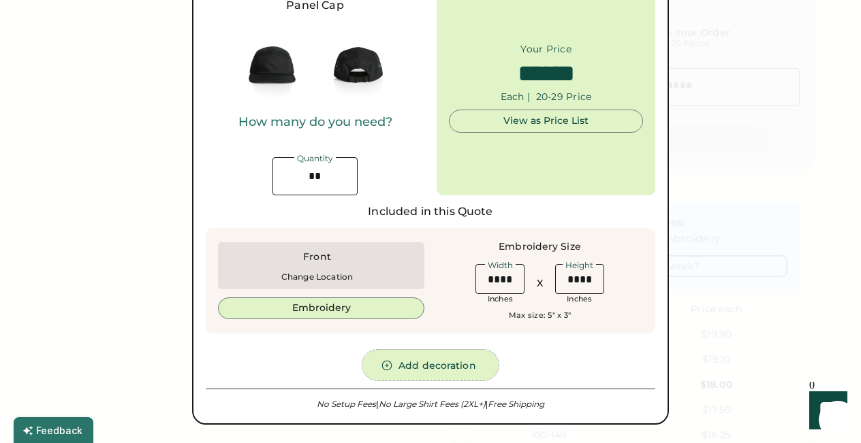
click at [448, 350] on button "Add decoration" at bounding box center [430, 365] width 136 height 31
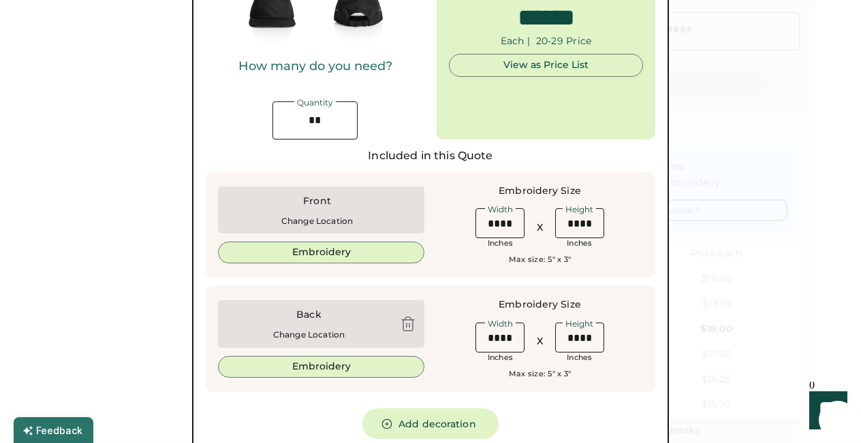
scroll to position [717, 0]
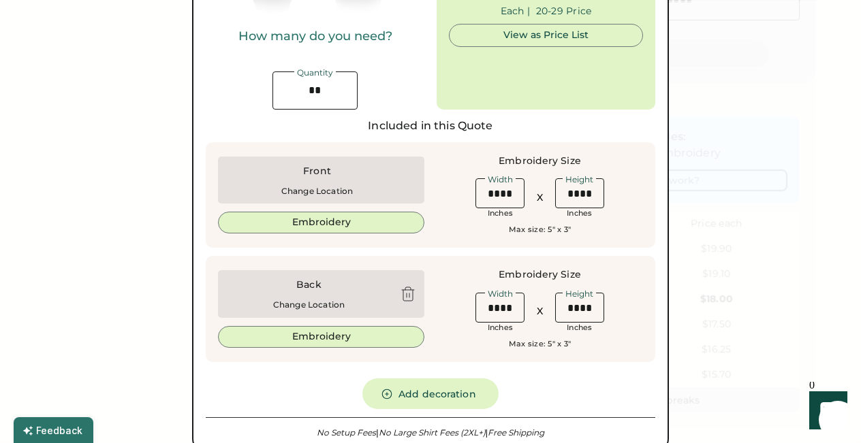
click at [406, 286] on div at bounding box center [408, 294] width 16 height 16
type input "******"
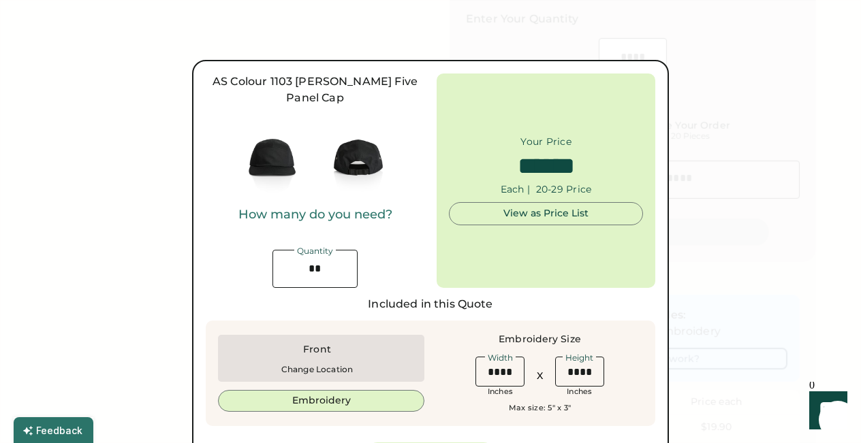
scroll to position [536, 0]
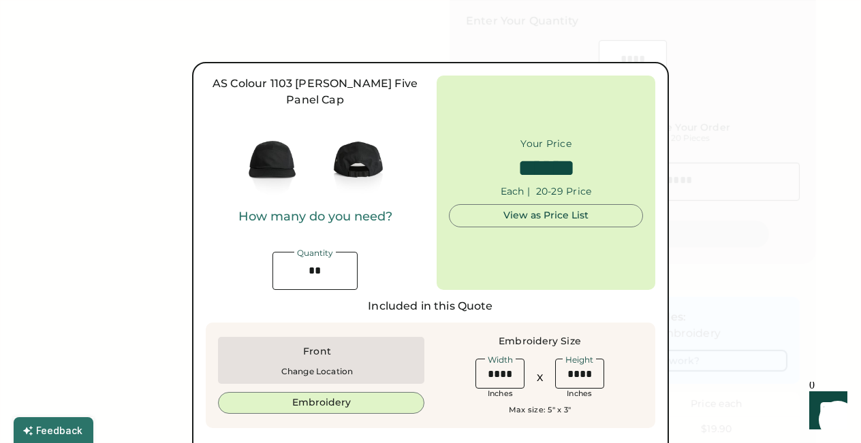
click at [574, 209] on div "View as Price List" at bounding box center [545, 216] width 171 height 14
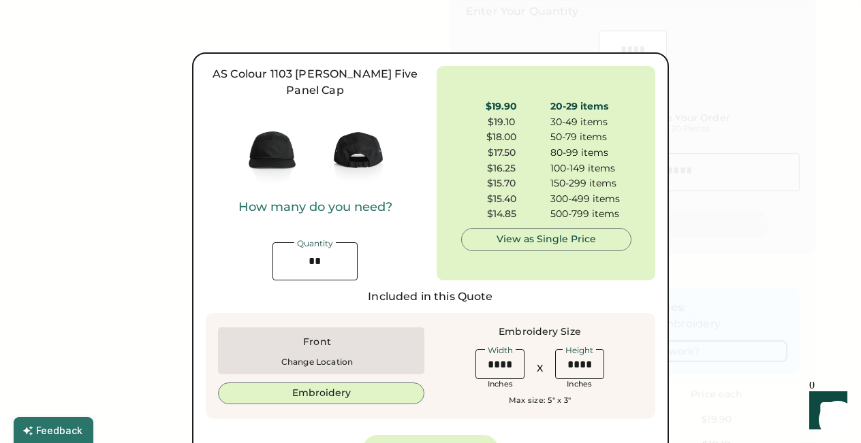
scroll to position [539, 0]
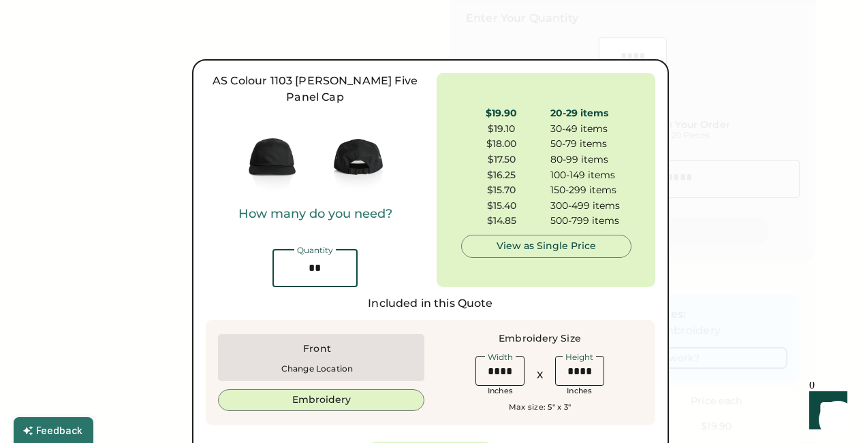
click at [332, 257] on input "input" at bounding box center [314, 268] width 85 height 38
click at [426, 295] on div "Included in this Quote" at bounding box center [430, 303] width 449 height 16
click at [716, 191] on div at bounding box center [430, 221] width 861 height 443
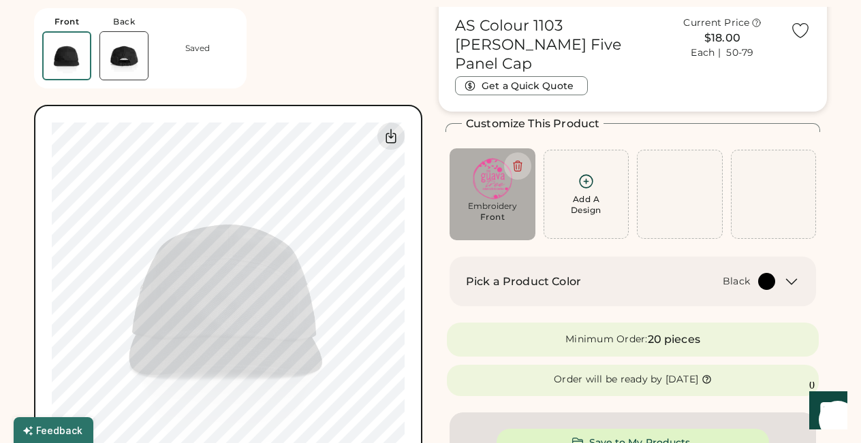
scroll to position [0, 0]
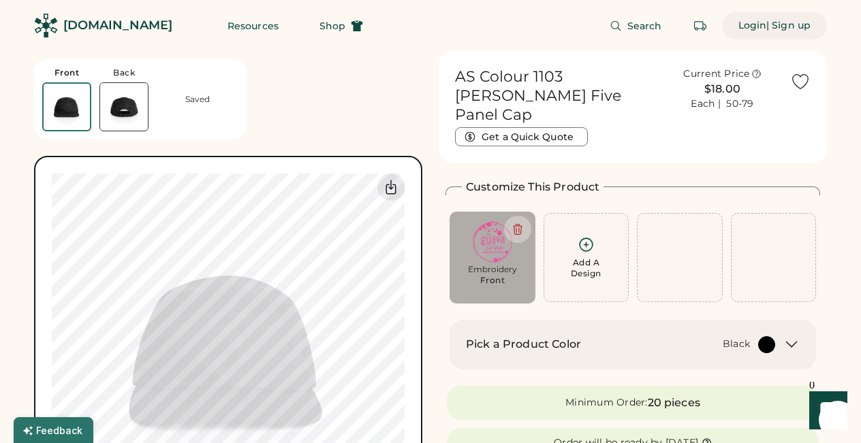
click at [754, 25] on div "Login" at bounding box center [752, 26] width 29 height 14
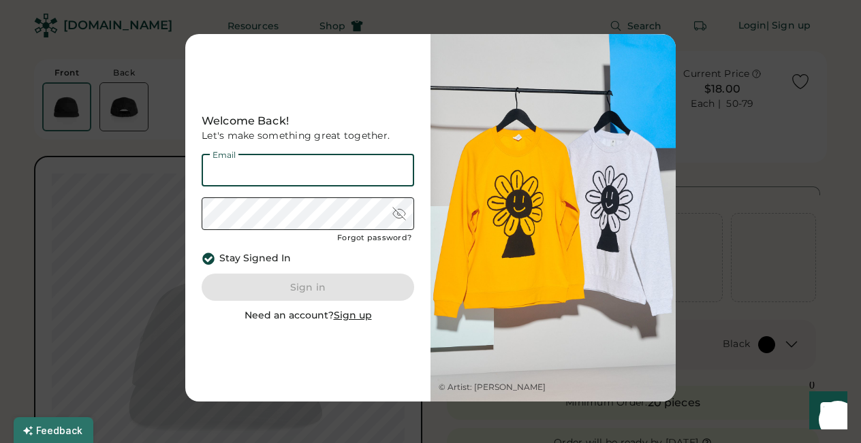
click at [251, 176] on input "email" at bounding box center [308, 170] width 212 height 33
type input "**********"
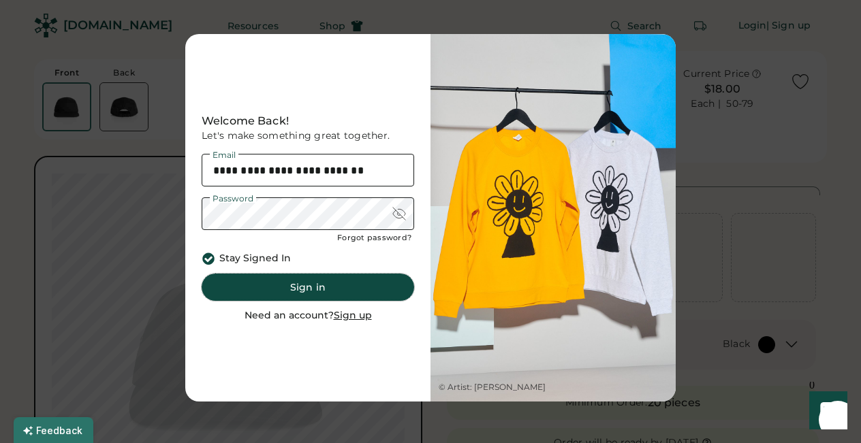
click at [323, 293] on button "Sign in" at bounding box center [308, 287] width 212 height 27
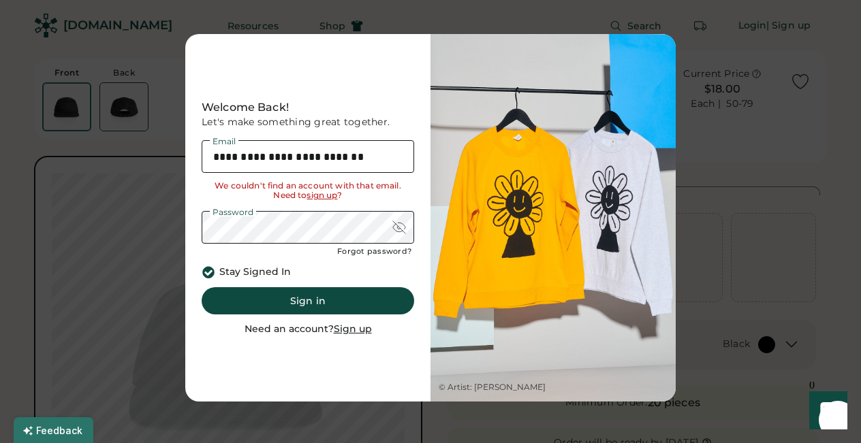
click at [318, 193] on u "sign up" at bounding box center [321, 195] width 31 height 10
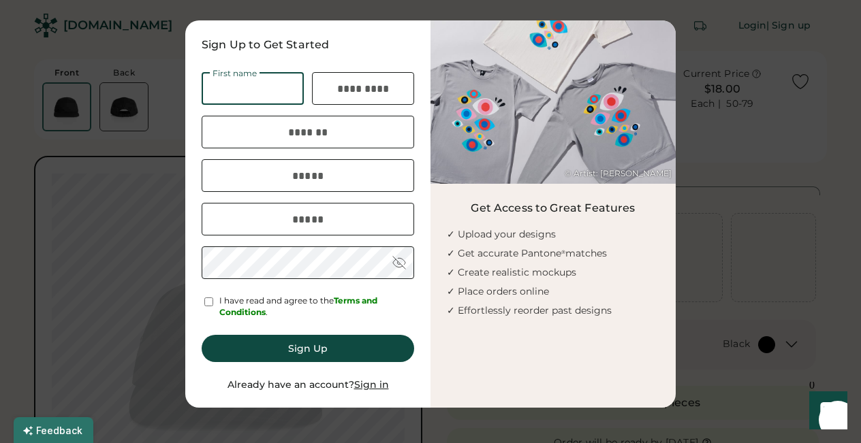
click at [266, 84] on input "input" at bounding box center [253, 88] width 102 height 33
type input "****"
type input "*****"
type input "**********"
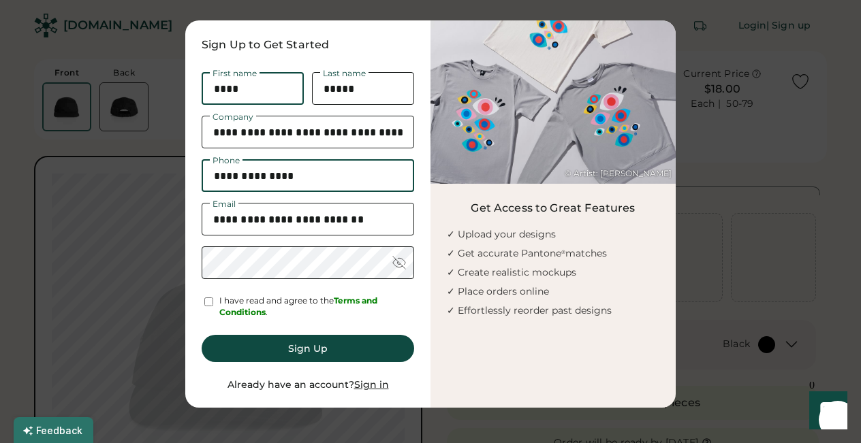
click at [301, 174] on input "input" at bounding box center [308, 175] width 212 height 33
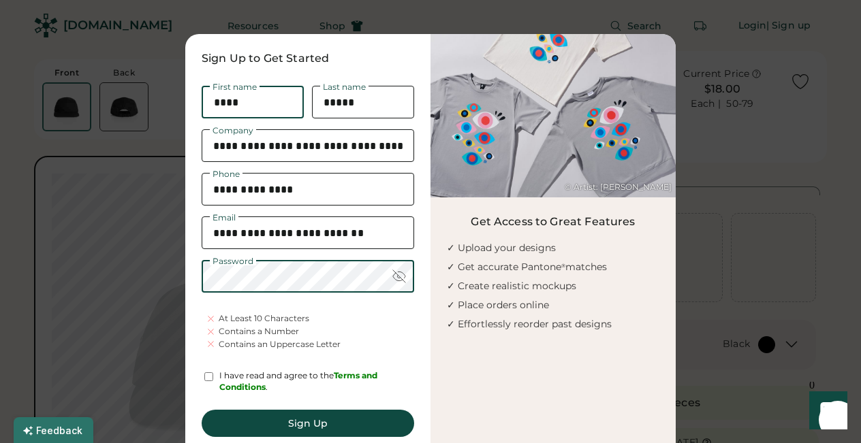
type input "**********"
click at [310, 422] on button "Sign Up" at bounding box center [308, 423] width 212 height 27
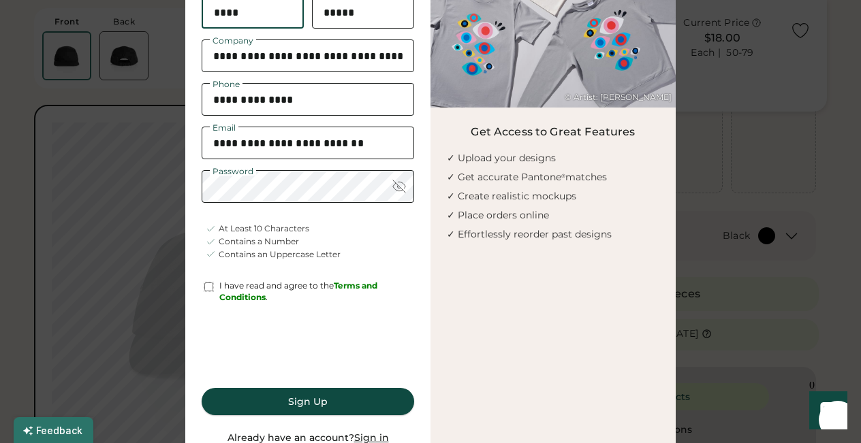
scroll to position [144, 0]
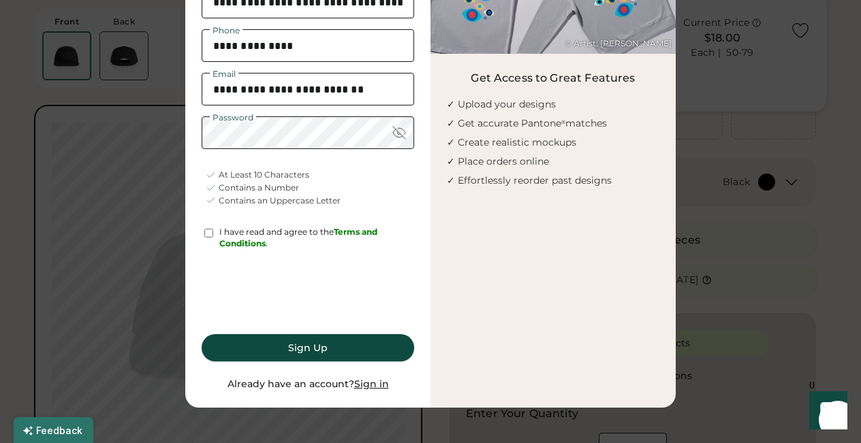
click at [308, 344] on button "Sign Up" at bounding box center [308, 347] width 212 height 27
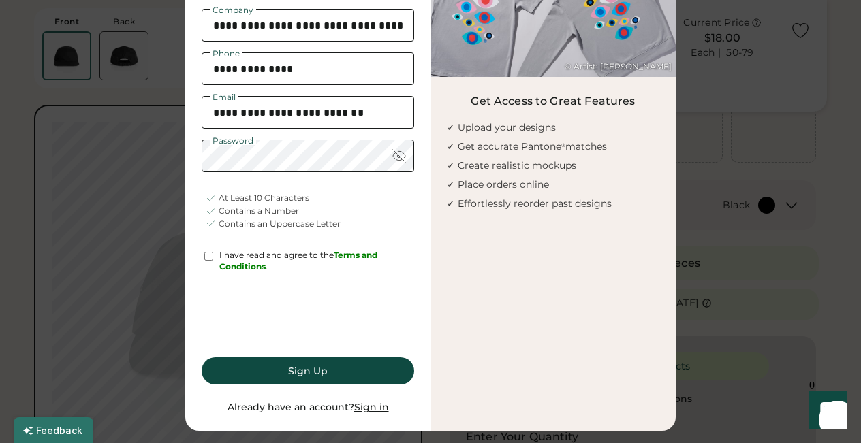
scroll to position [154, 0]
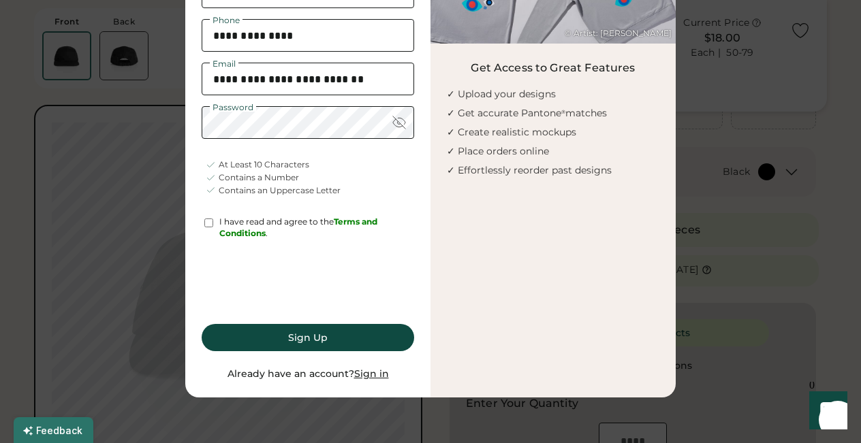
click at [301, 340] on button "Sign Up" at bounding box center [308, 337] width 212 height 27
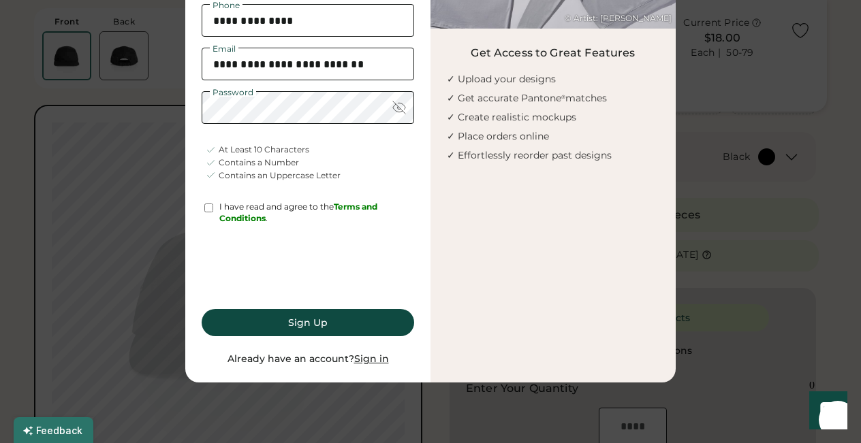
scroll to position [177, 0]
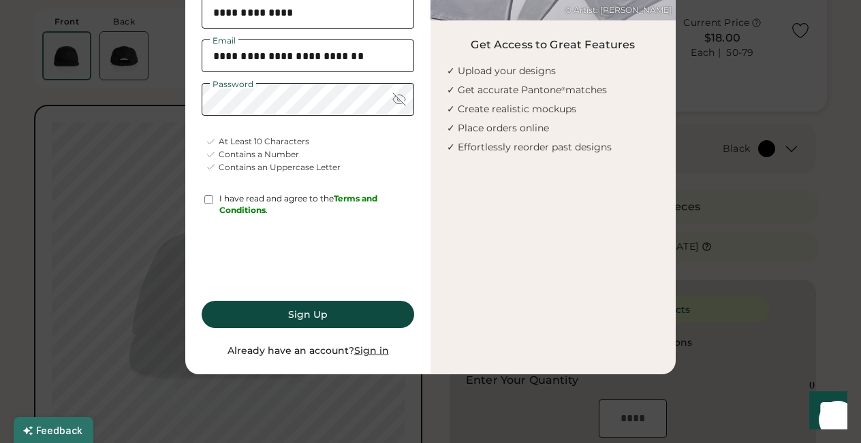
click at [315, 310] on button "Sign Up" at bounding box center [308, 314] width 212 height 27
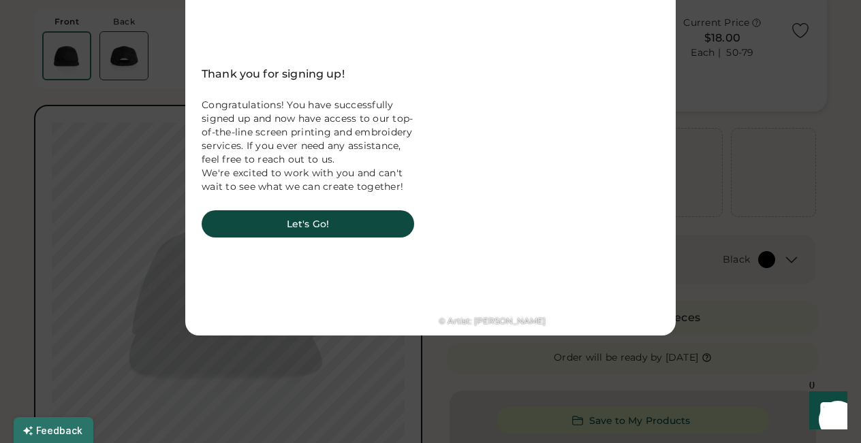
scroll to position [0, 0]
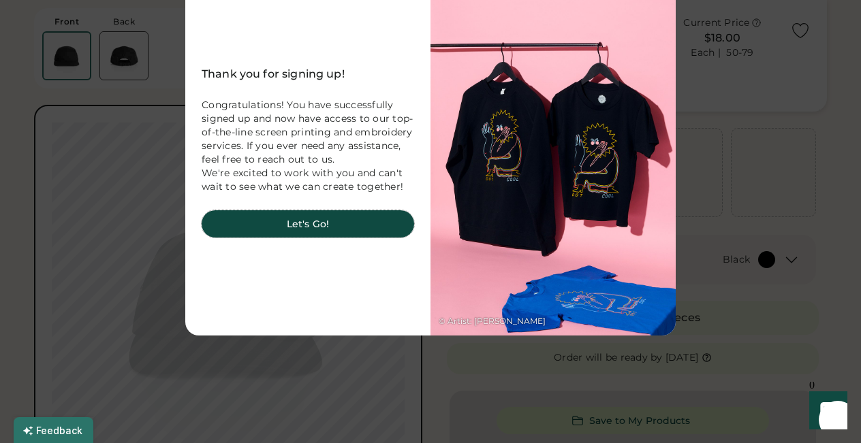
click at [315, 228] on button "Let's Go!" at bounding box center [308, 223] width 212 height 27
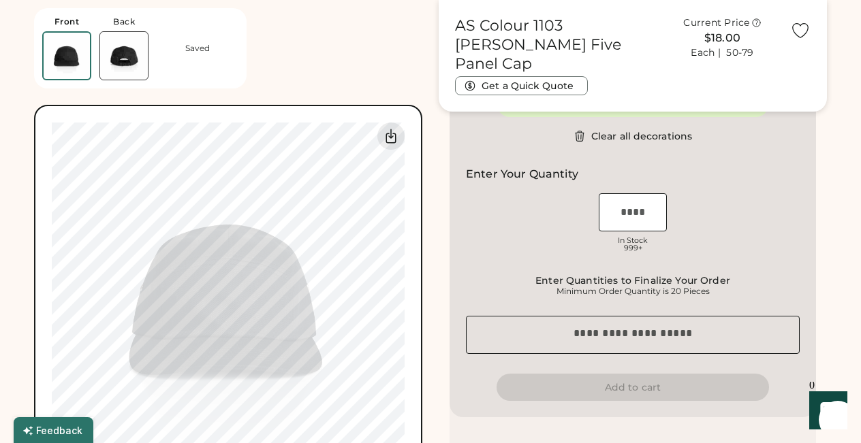
scroll to position [384, 0]
click at [641, 217] on input "input" at bounding box center [632, 212] width 68 height 38
type input "**"
click at [707, 250] on div "OSFM In Stock 999+" at bounding box center [633, 224] width 334 height 68
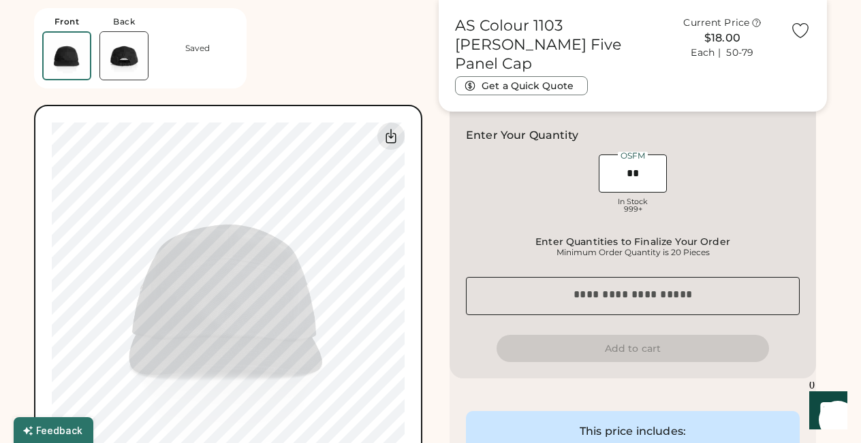
scroll to position [414, 0]
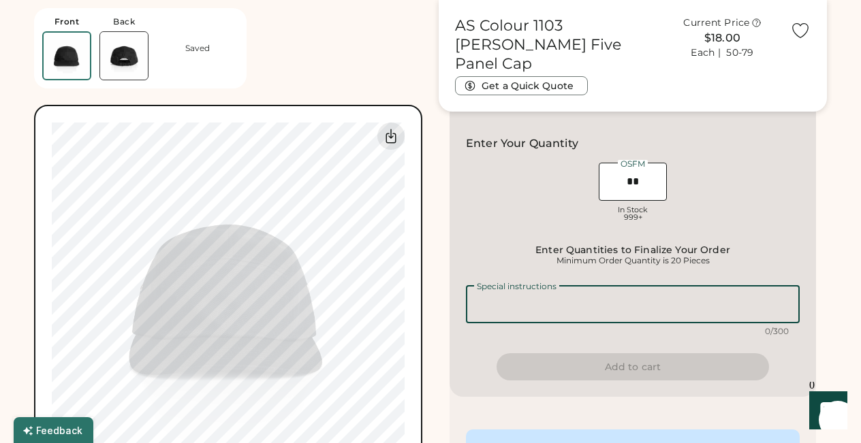
click at [607, 304] on textarea at bounding box center [633, 304] width 334 height 38
click at [571, 302] on textarea "**********" at bounding box center [633, 304] width 334 height 38
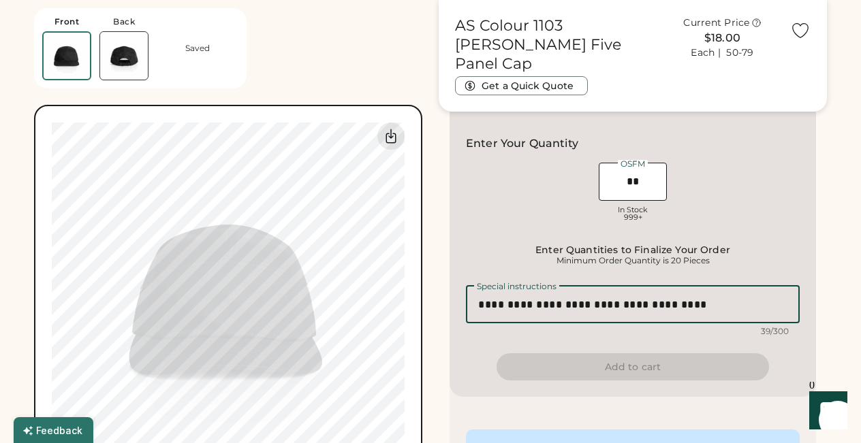
click at [571, 302] on textarea "**********" at bounding box center [633, 304] width 334 height 38
click at [630, 306] on textarea "**********" at bounding box center [633, 304] width 334 height 38
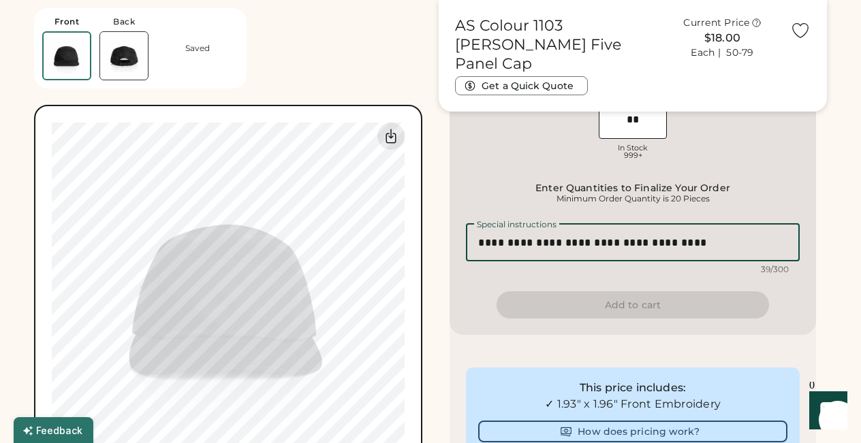
scroll to position [485, 0]
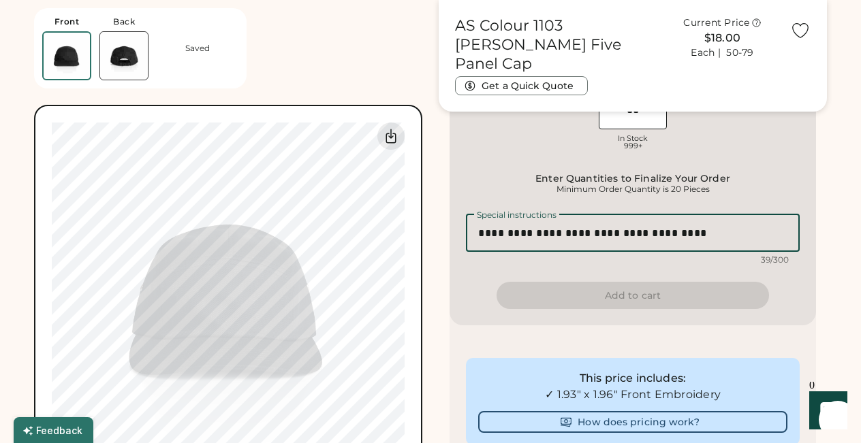
type textarea "**********"
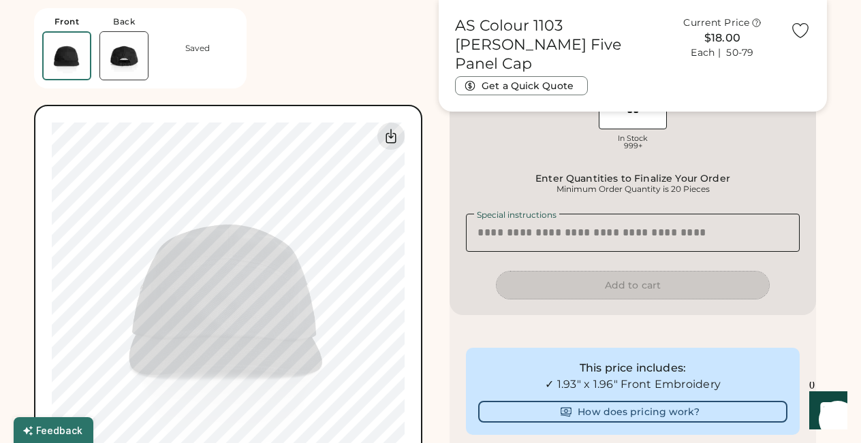
click at [670, 303] on div "**********" at bounding box center [632, 143] width 366 height 344
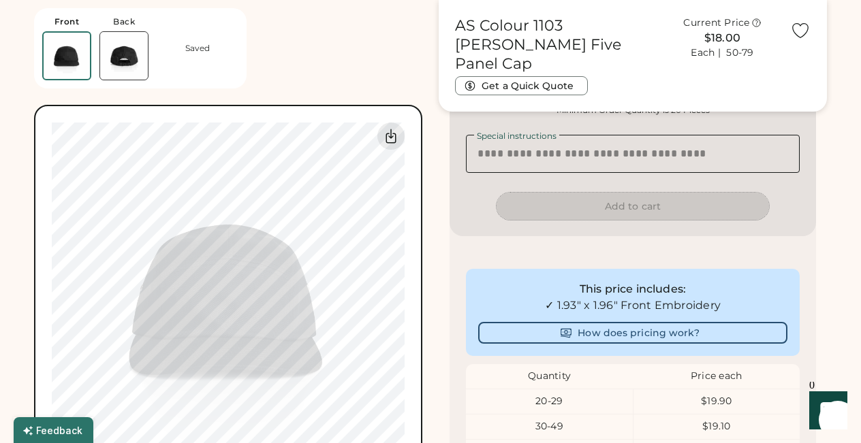
scroll to position [564, 0]
click at [795, 25] on icon at bounding box center [800, 30] width 20 height 20
click at [802, 33] on icon at bounding box center [800, 30] width 20 height 20
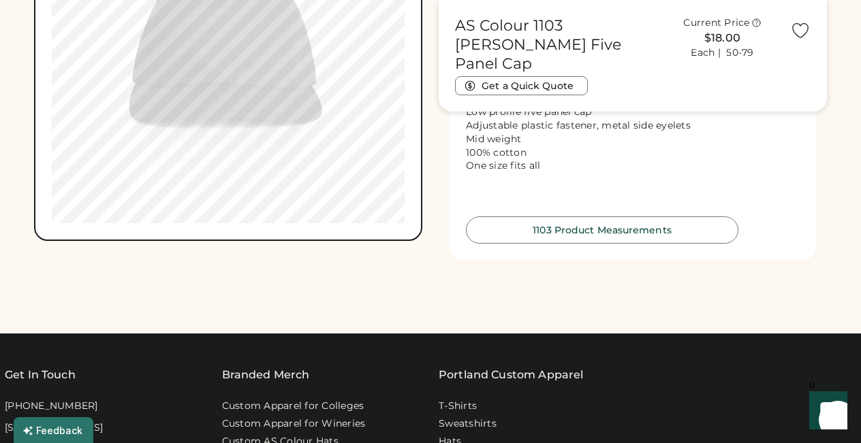
scroll to position [1098, 0]
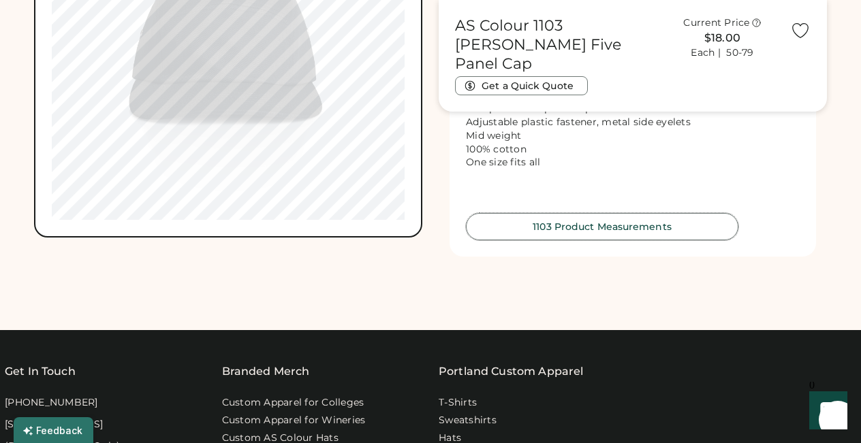
click at [610, 234] on button "1103 Product Measurements" at bounding box center [602, 226] width 272 height 27
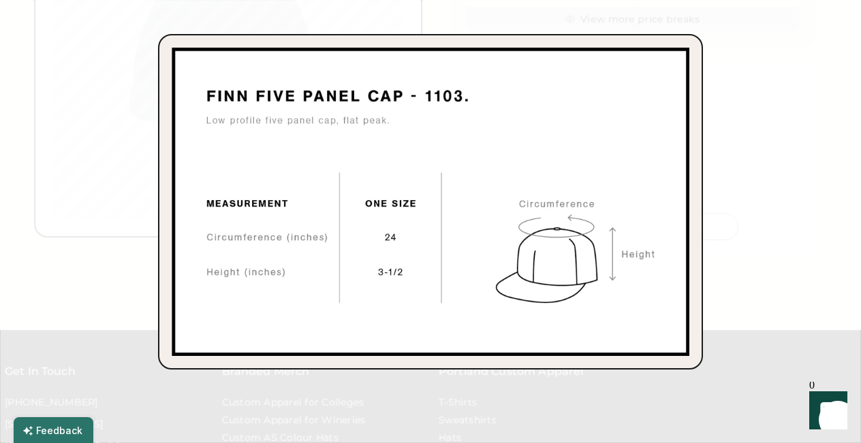
click at [740, 104] on div at bounding box center [430, 221] width 861 height 443
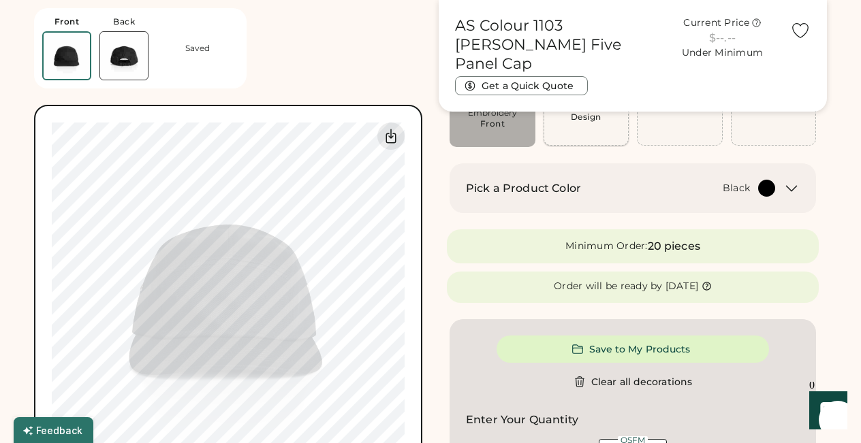
scroll to position [141, 0]
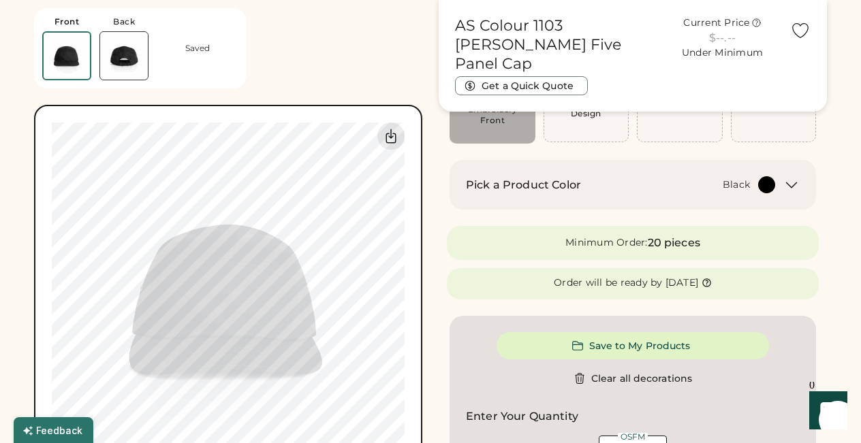
click at [793, 184] on icon at bounding box center [791, 184] width 10 height 5
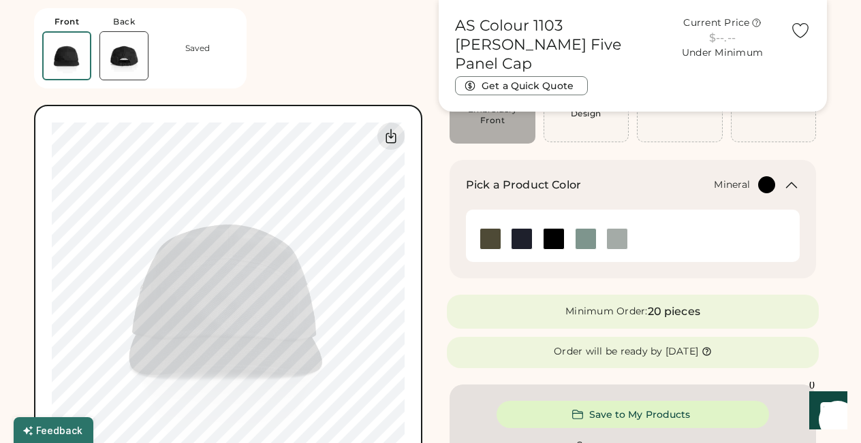
click at [582, 238] on img at bounding box center [585, 239] width 20 height 20
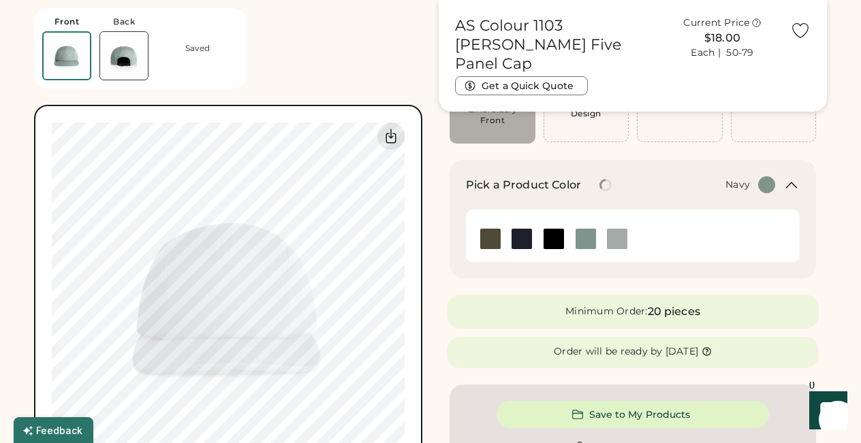
click at [519, 244] on img at bounding box center [521, 239] width 20 height 20
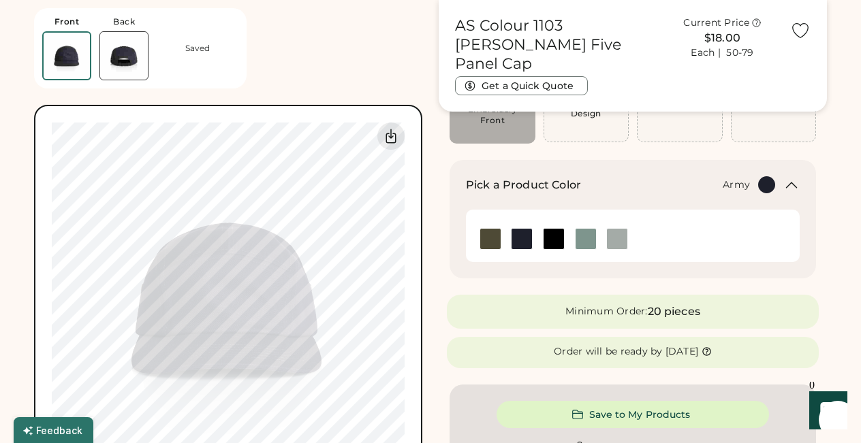
click at [485, 242] on img at bounding box center [490, 239] width 20 height 20
click at [556, 239] on img at bounding box center [553, 239] width 20 height 20
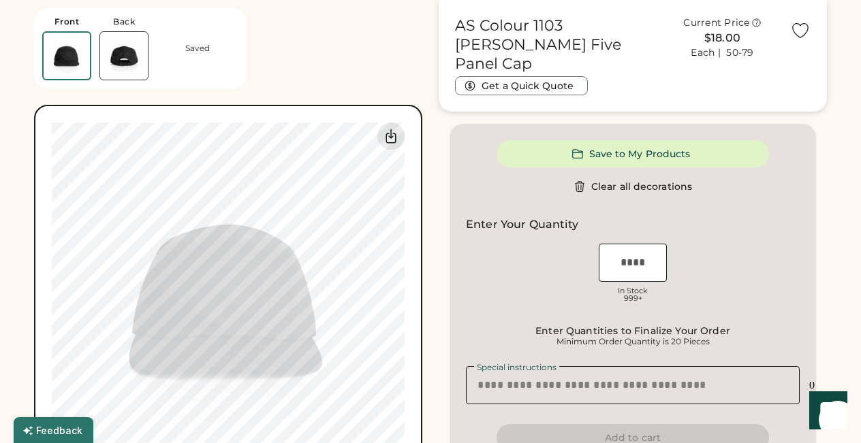
scroll to position [402, 0]
click at [649, 268] on input "input" at bounding box center [632, 262] width 68 height 38
type input "*"
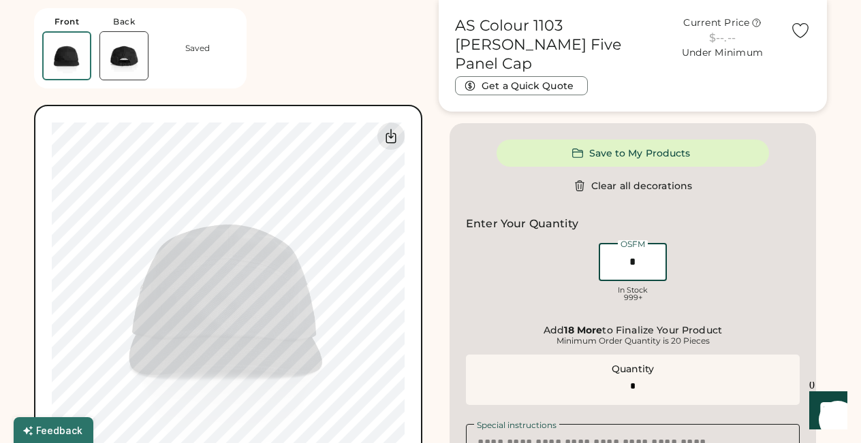
type input "**"
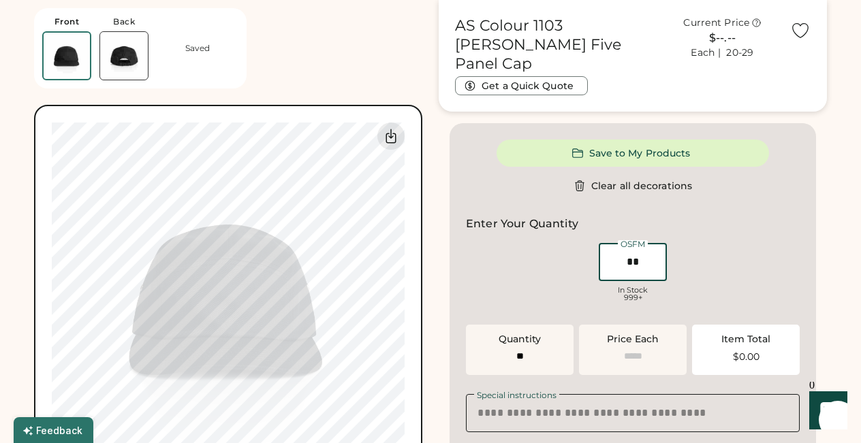
type input "******"
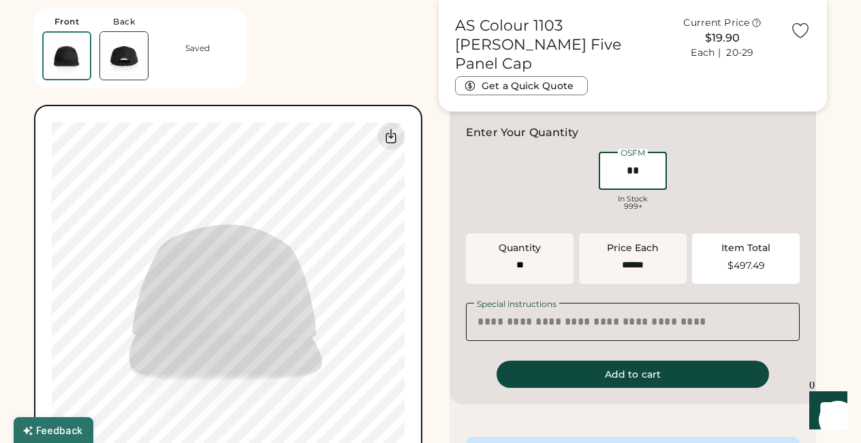
scroll to position [495, 0]
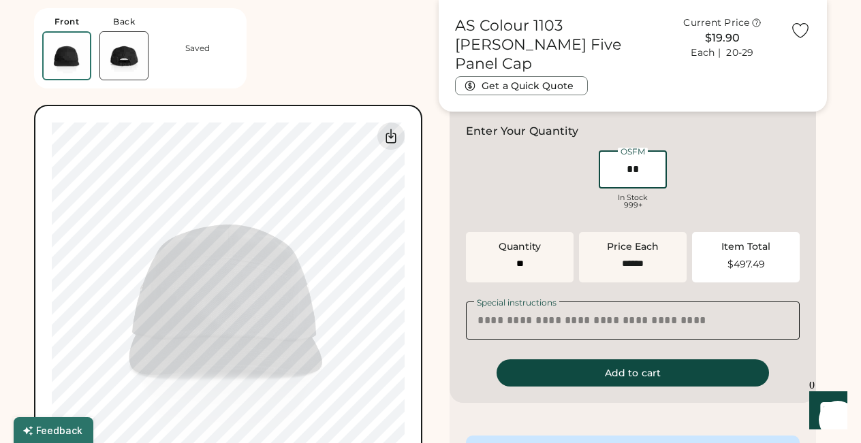
type input "**"
click at [720, 323] on textarea "**********" at bounding box center [633, 321] width 334 height 38
click at [679, 381] on button "Add to cart" at bounding box center [632, 372] width 272 height 27
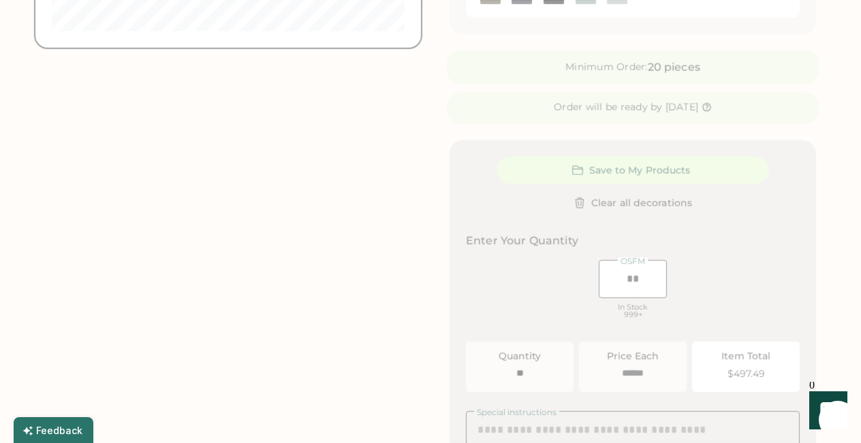
scroll to position [0, 0]
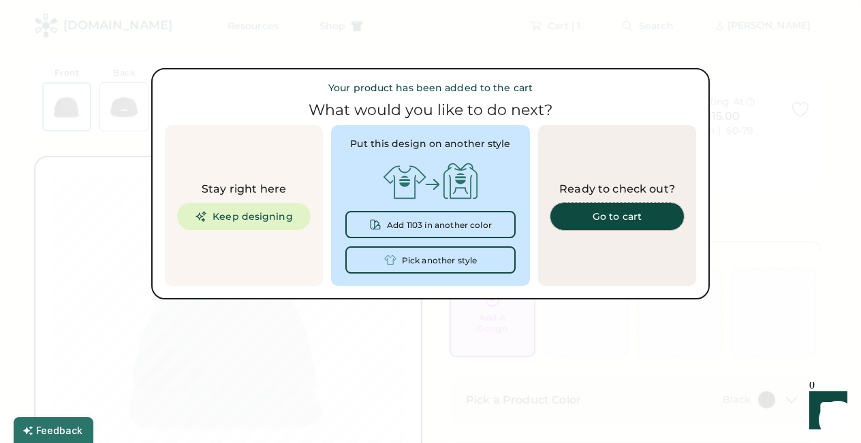
click at [587, 219] on div "Go to cart" at bounding box center [616, 217] width 101 height 10
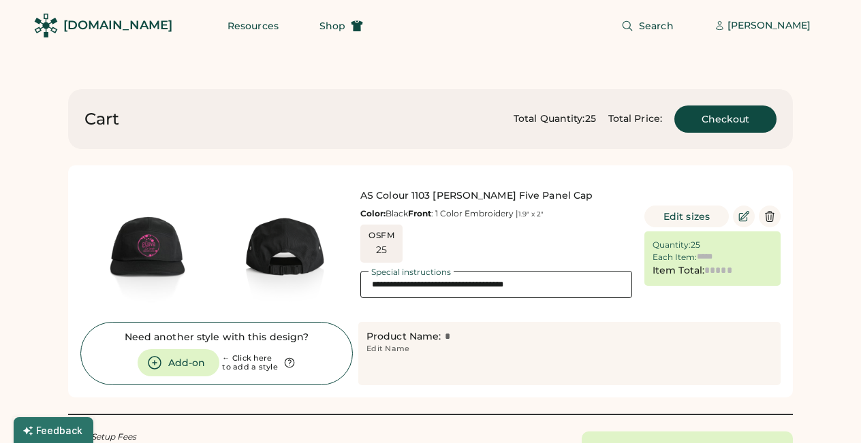
type input "******"
type input "*******"
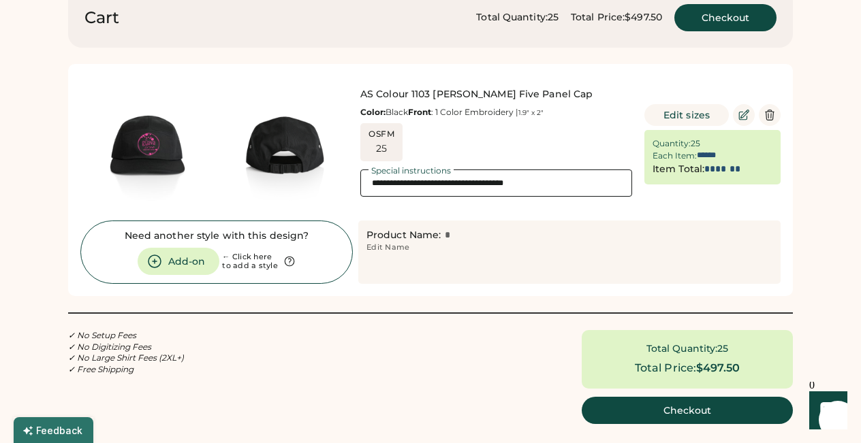
scroll to position [106, 0]
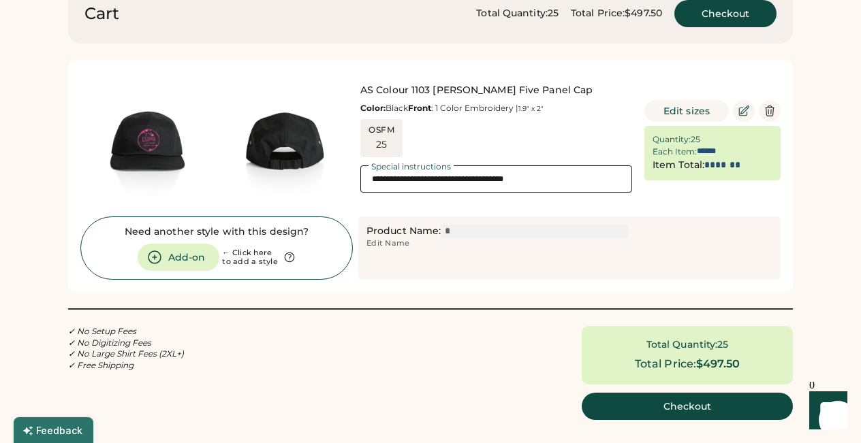
click at [468, 233] on input "input" at bounding box center [533, 232] width 187 height 14
click at [498, 234] on input "input" at bounding box center [533, 232] width 187 height 14
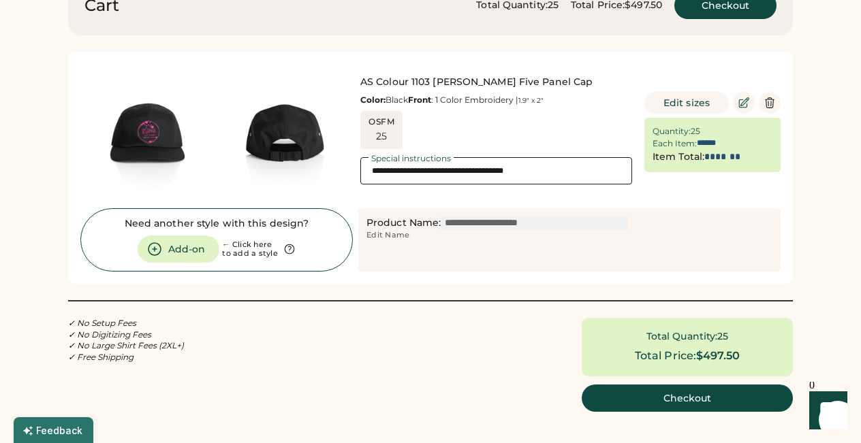
scroll to position [112, 0]
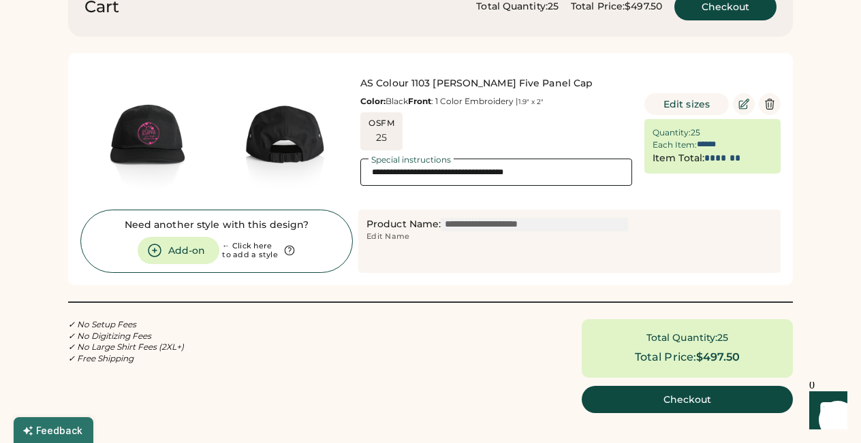
type input "**********"
click at [381, 142] on div "25" at bounding box center [382, 138] width 12 height 14
click at [685, 103] on button "Edit sizes" at bounding box center [686, 104] width 84 height 22
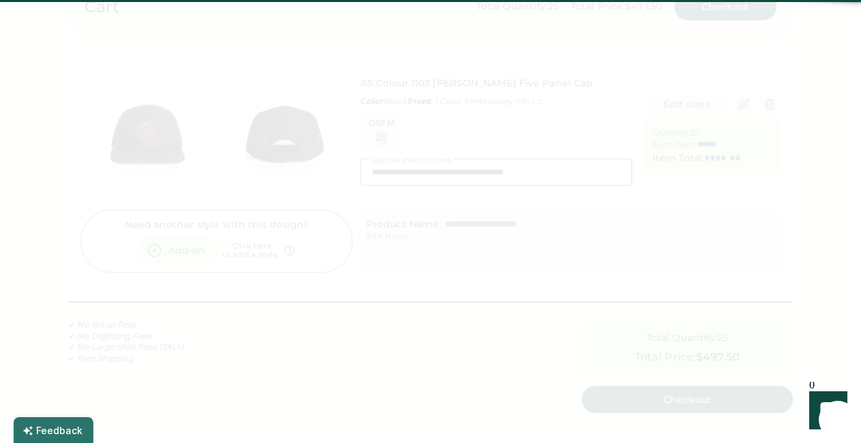
scroll to position [0, 37]
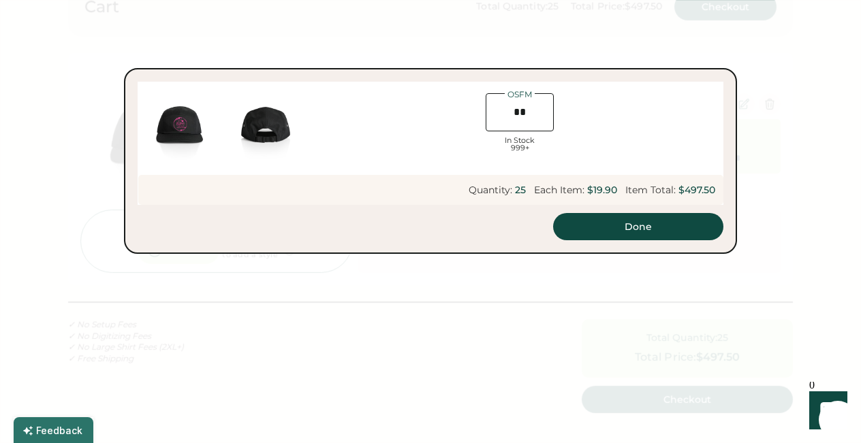
click at [519, 116] on input "input" at bounding box center [519, 112] width 68 height 38
type input "**"
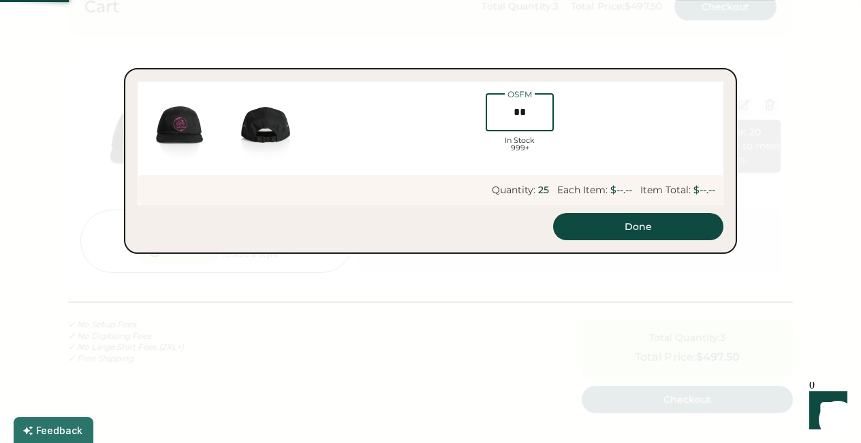
scroll to position [121, 0]
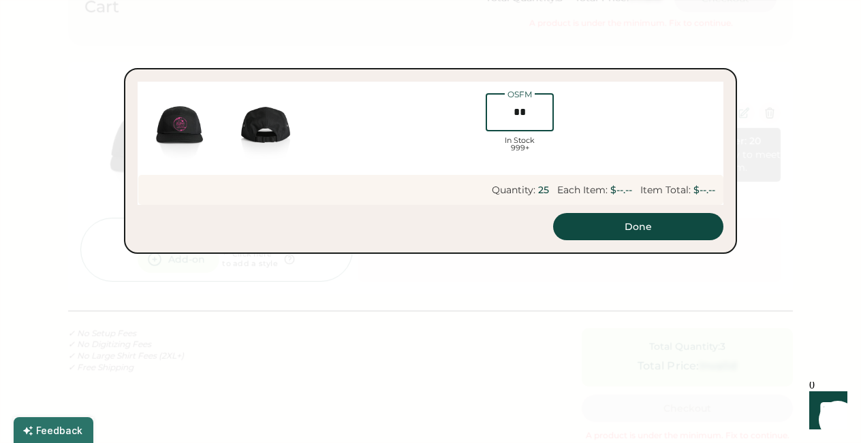
type input "**"
click at [499, 147] on div "In Stock 999+" at bounding box center [519, 144] width 68 height 15
click at [635, 222] on button "Done" at bounding box center [638, 226] width 170 height 27
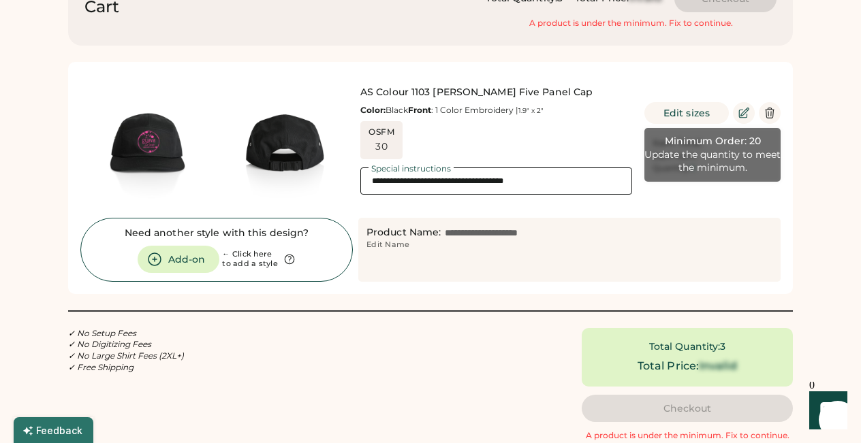
click at [481, 110] on div "Color: Black Front : 1 Color Embroidery | 1.9" x 2"" at bounding box center [496, 110] width 272 height 11
click at [476, 132] on div "OSFM 30" at bounding box center [496, 140] width 272 height 38
click at [389, 154] on div "OSFM 30" at bounding box center [381, 140] width 31 height 27
click at [383, 154] on div "30" at bounding box center [381, 147] width 12 height 14
click at [675, 115] on button "Edit sizes" at bounding box center [686, 113] width 84 height 22
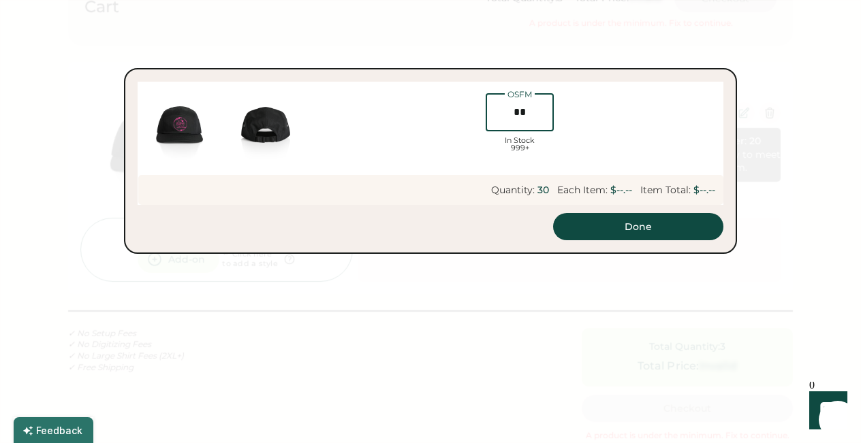
click at [528, 114] on input "input" at bounding box center [519, 112] width 68 height 38
type input "*"
type input "******"
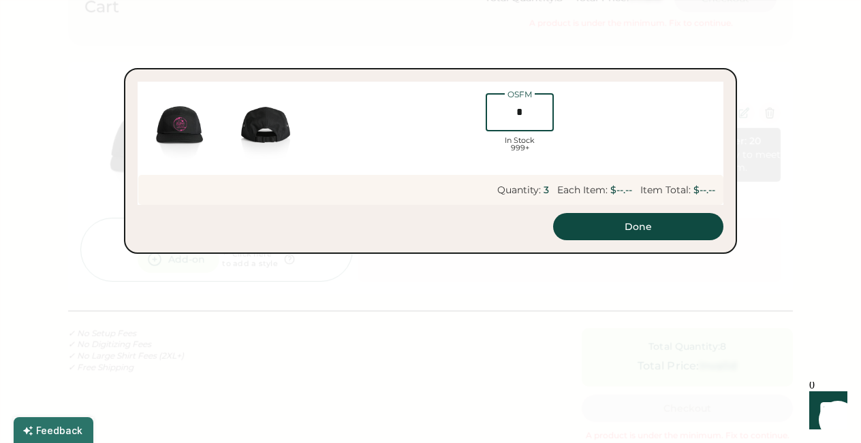
type input "**"
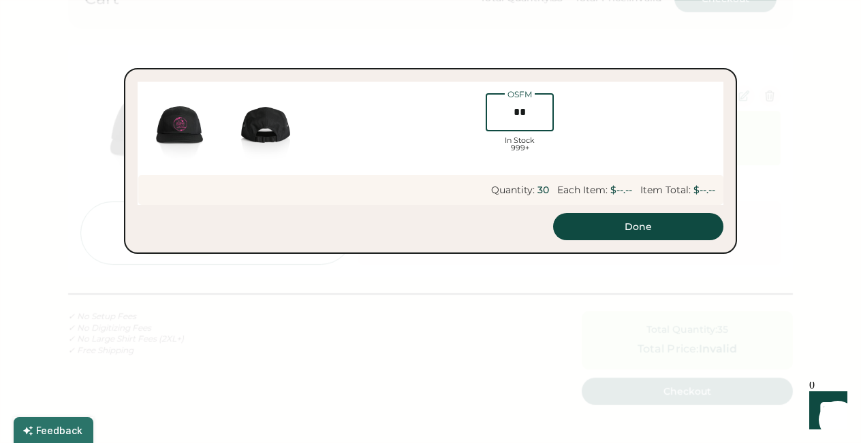
scroll to position [112, 0]
click at [581, 125] on div "OSFM In Stock 999+" at bounding box center [519, 125] width 407 height 68
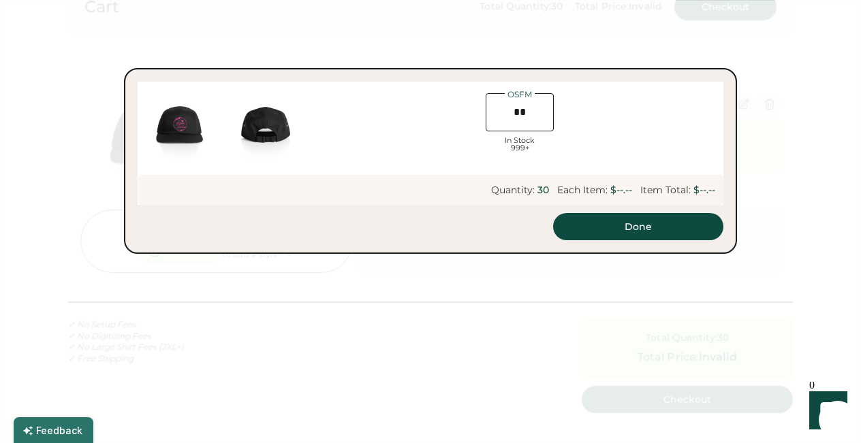
type input "******"
type input "*******"
click at [527, 116] on input "input" at bounding box center [519, 112] width 68 height 38
type input "*"
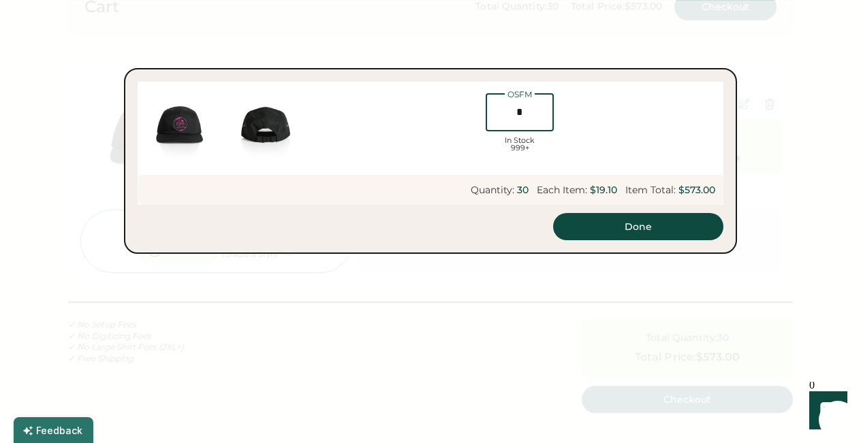
type input "*****"
type input "******"
type input "**"
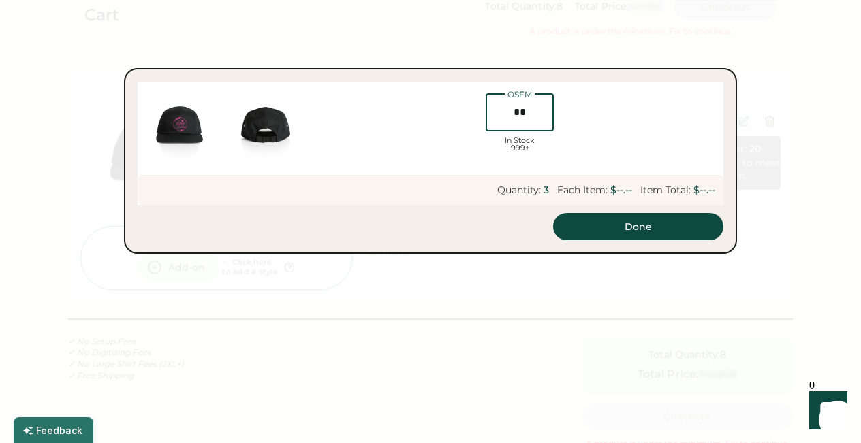
scroll to position [112, 0]
type input "**"
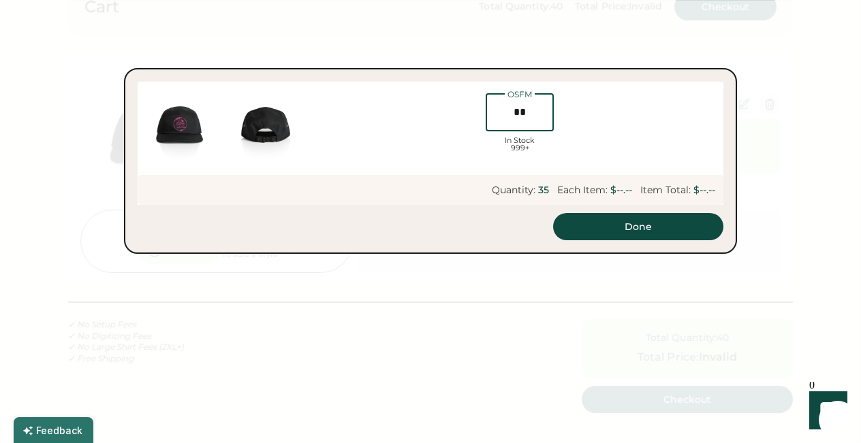
type input "******"
type input "*******"
click at [603, 118] on div "OSFM In Stock 999+" at bounding box center [519, 125] width 407 height 68
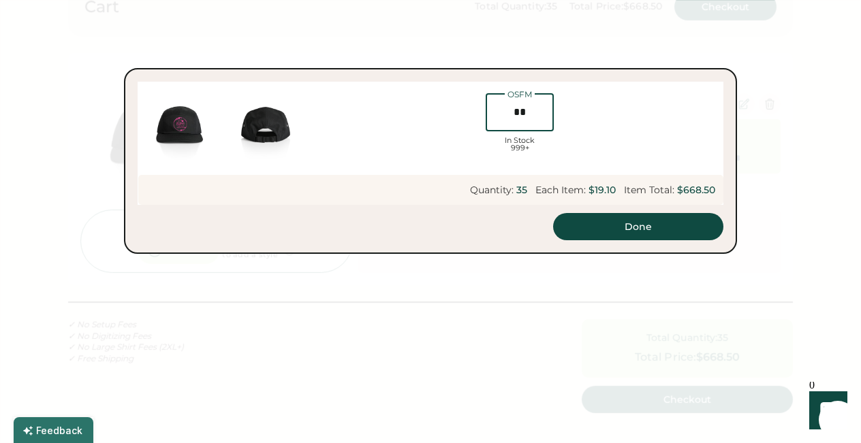
click at [525, 113] on input "input" at bounding box center [519, 112] width 68 height 38
type input "*"
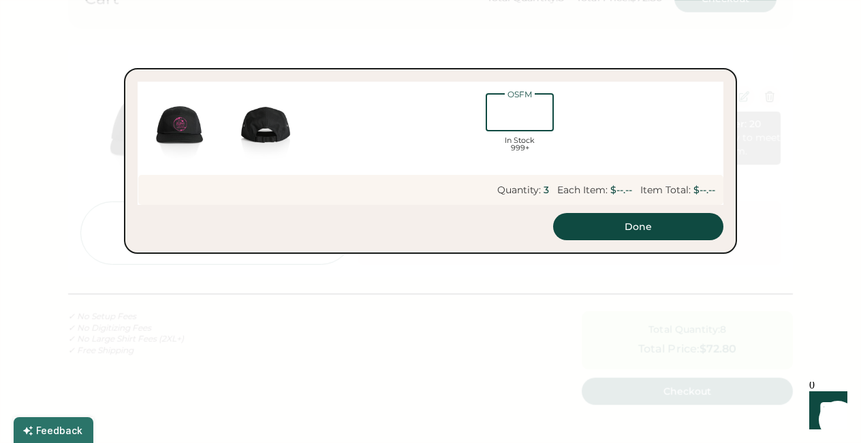
scroll to position [0, 31]
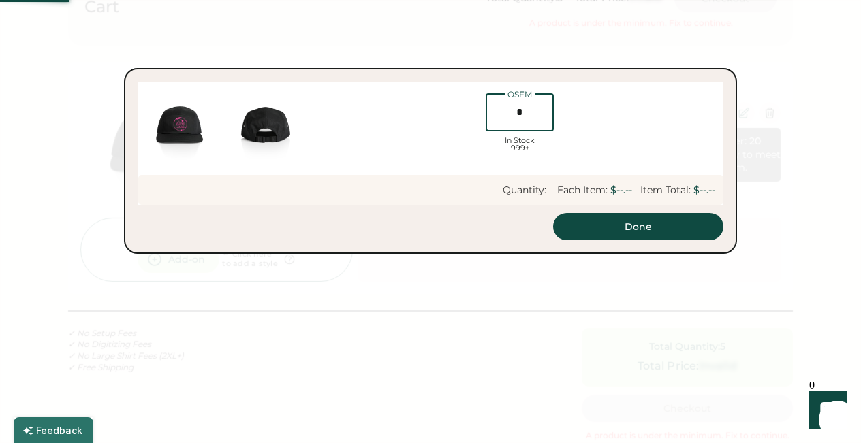
type input "**"
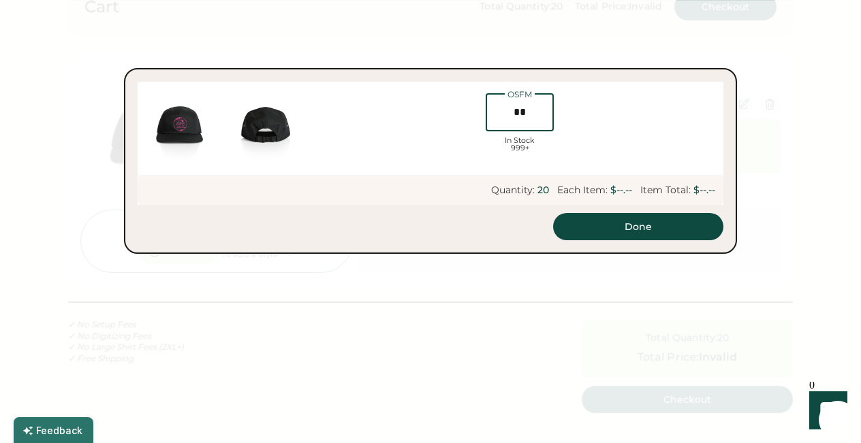
type input "******"
type input "*******"
type input "**"
click at [622, 227] on button "Done" at bounding box center [638, 226] width 170 height 27
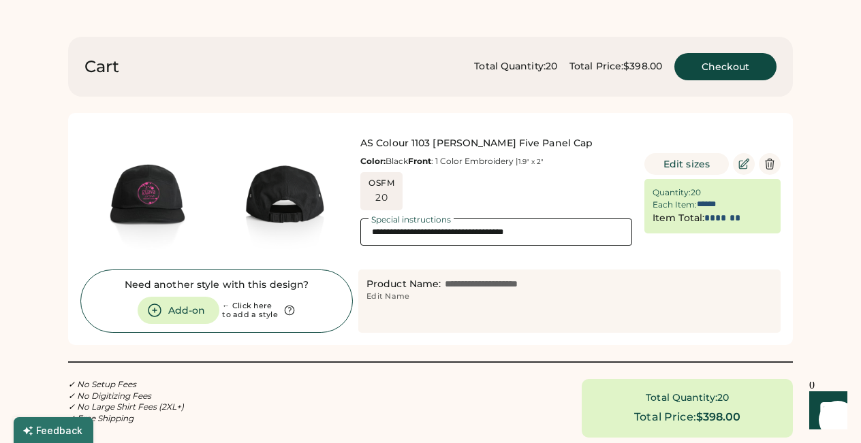
scroll to position [0, 0]
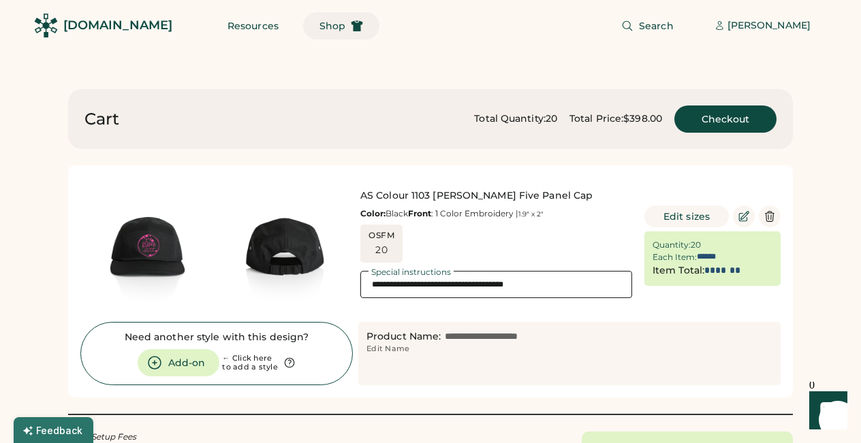
click at [319, 29] on span "Shop" at bounding box center [332, 26] width 26 height 10
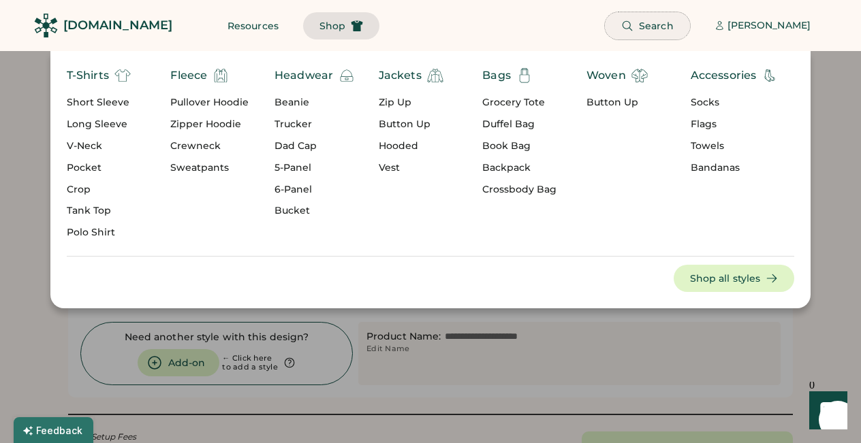
click at [684, 18] on button "Search" at bounding box center [647, 25] width 85 height 27
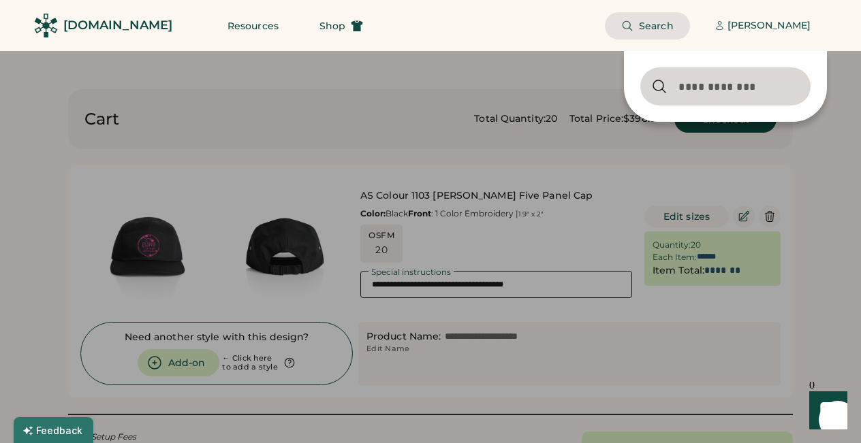
click at [675, 93] on input "input" at bounding box center [725, 86] width 170 height 38
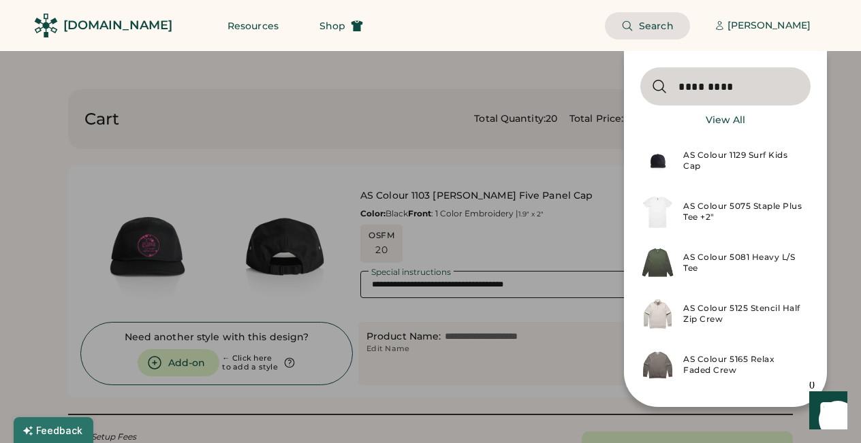
type input "*********"
click at [716, 121] on div "View All" at bounding box center [724, 121] width 39 height 14
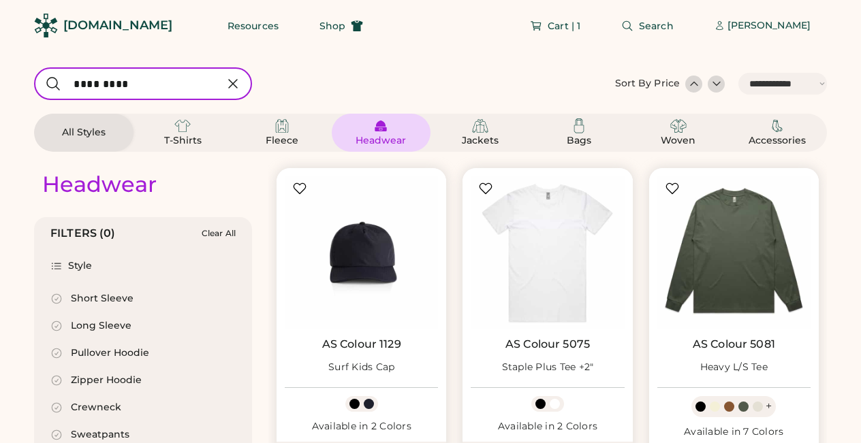
select select "*****"
select select "*"
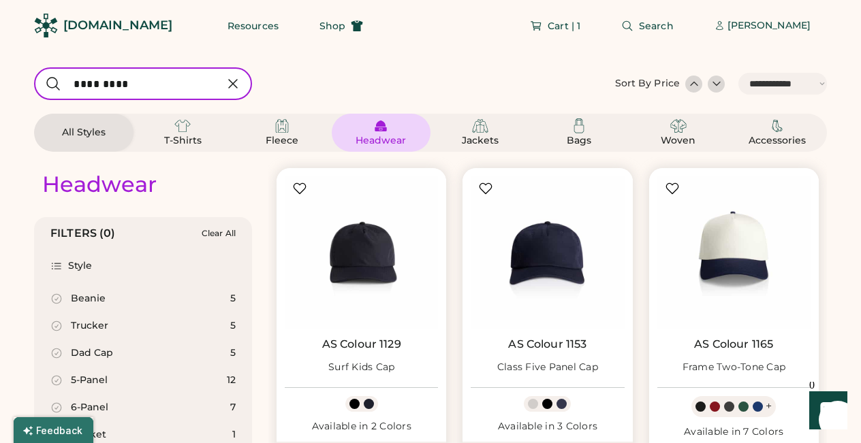
scroll to position [319, 0]
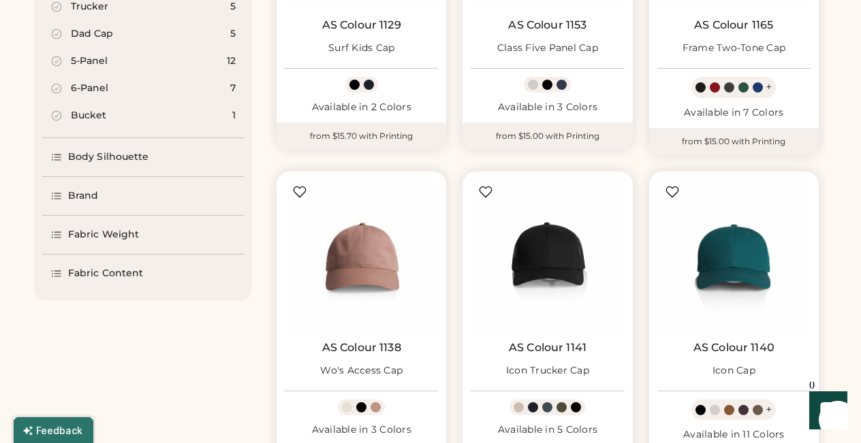
select select "*****"
select select "*"
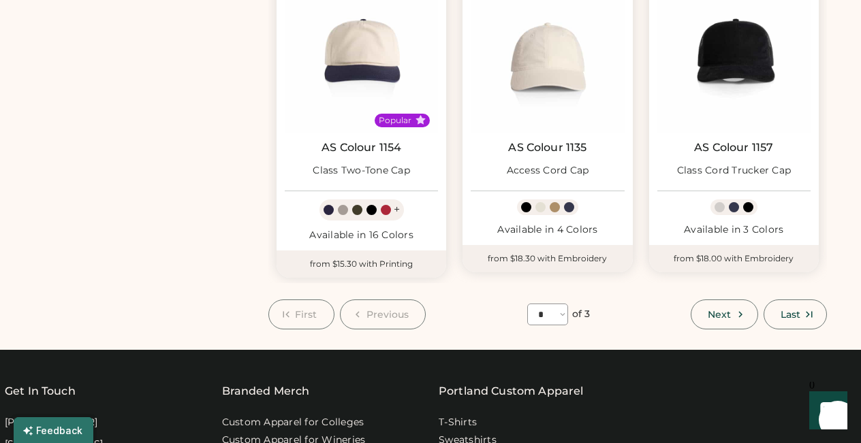
scroll to position [1168, 0]
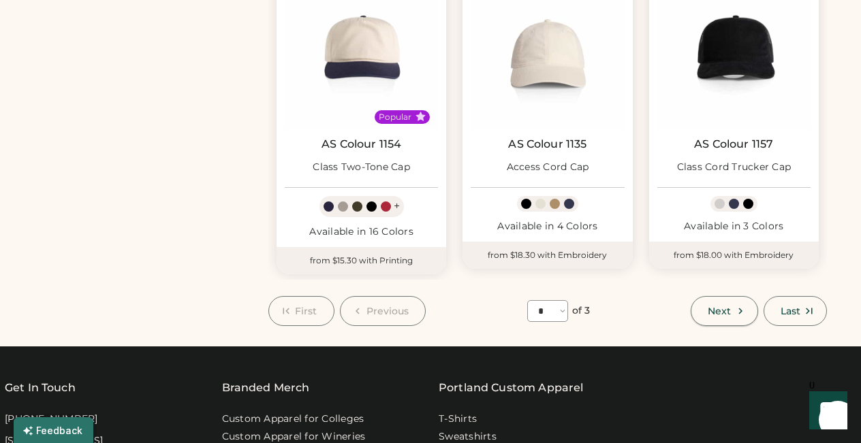
click at [733, 308] on button "Next" at bounding box center [723, 311] width 67 height 30
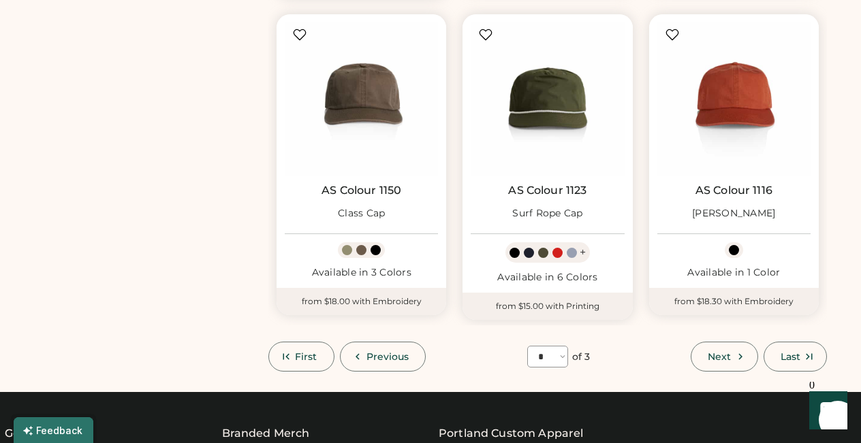
scroll to position [1149, 0]
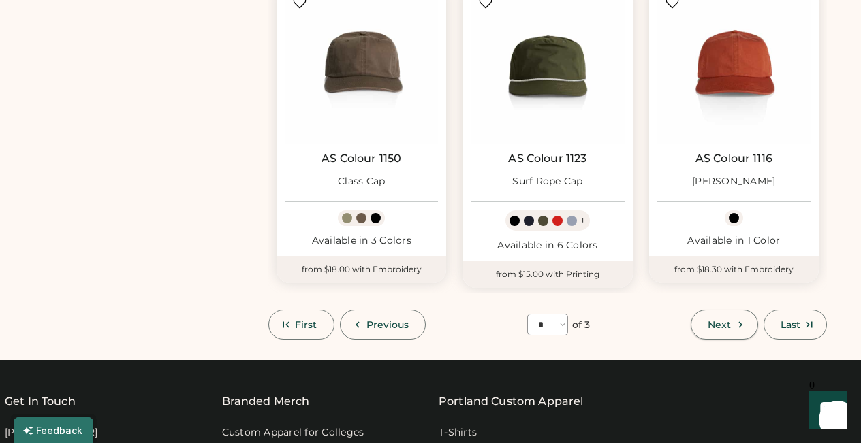
click at [728, 323] on span "Next" at bounding box center [718, 325] width 23 height 10
select select "*"
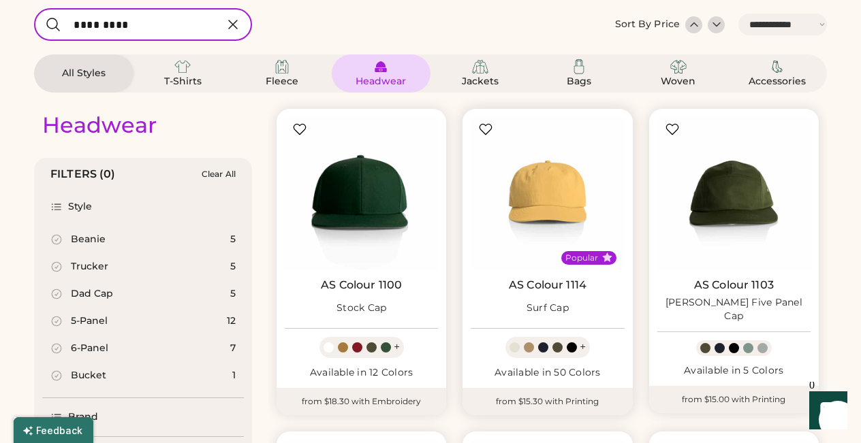
click at [561, 352] on div at bounding box center [559, 347] width 14 height 10
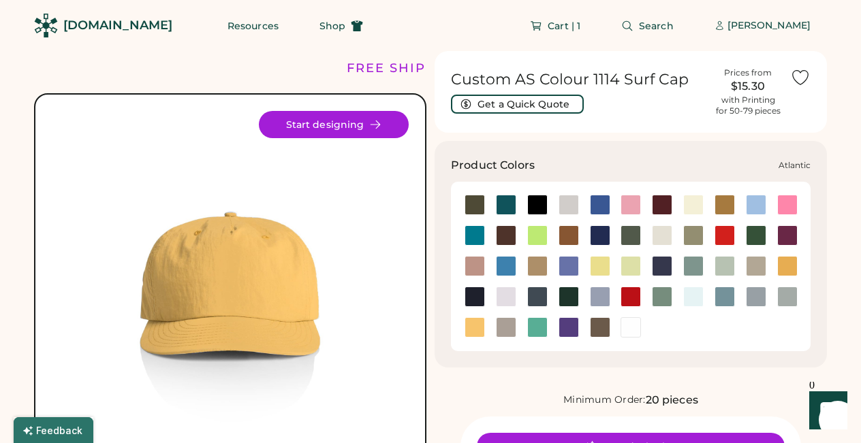
click at [507, 206] on div at bounding box center [506, 205] width 20 height 20
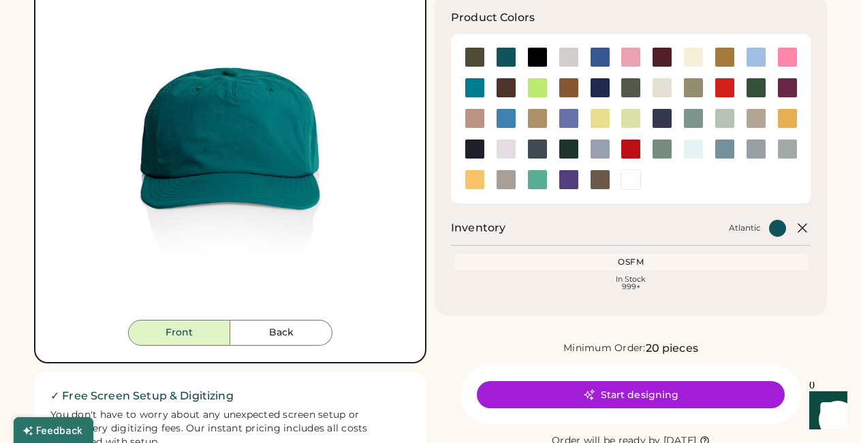
scroll to position [146, 0]
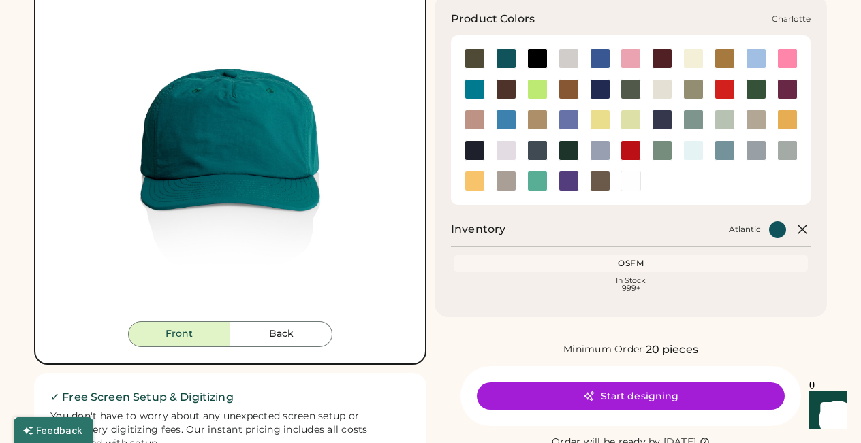
click at [477, 80] on div at bounding box center [474, 89] width 20 height 20
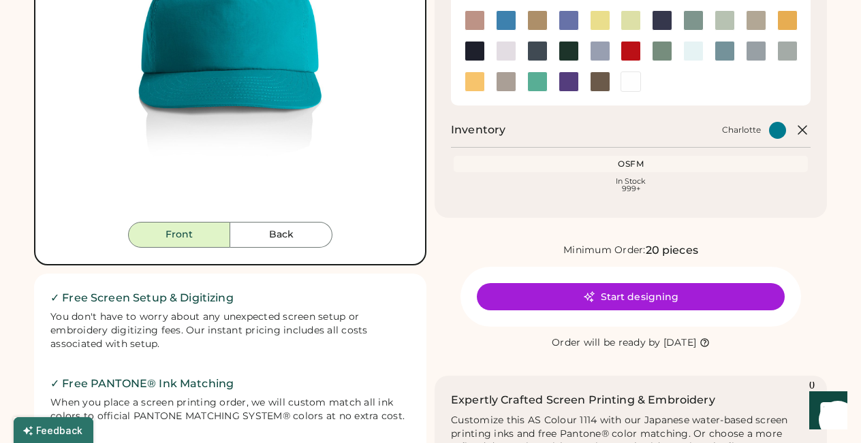
scroll to position [248, 0]
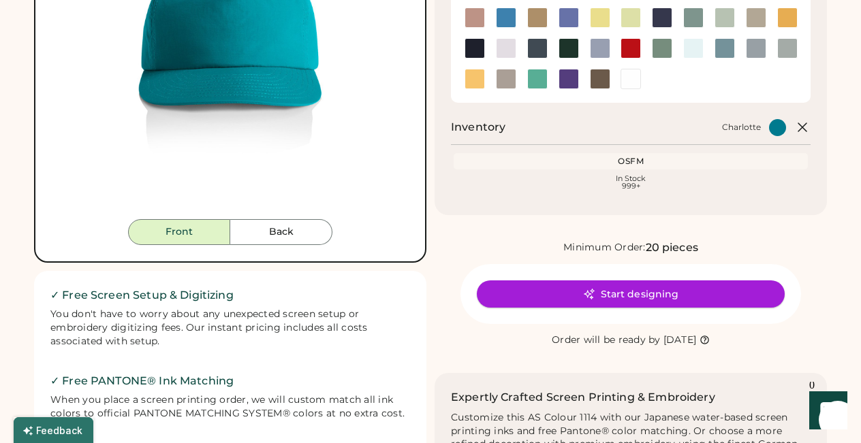
click at [595, 289] on icon at bounding box center [589, 294] width 12 height 12
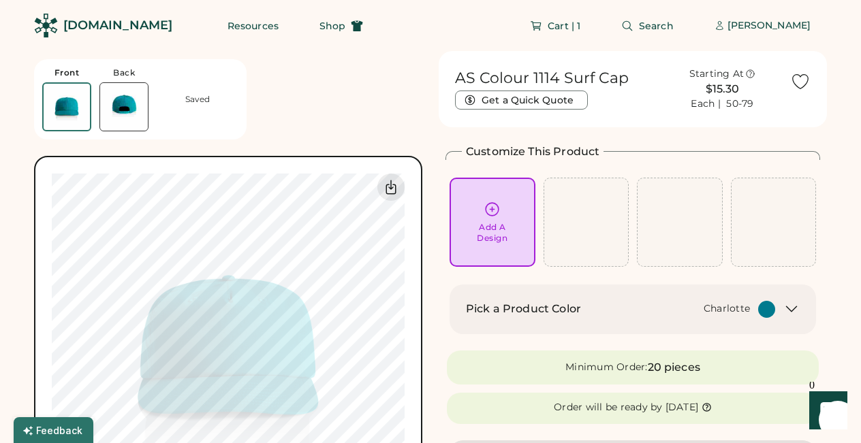
click at [493, 210] on icon at bounding box center [491, 209] width 17 height 17
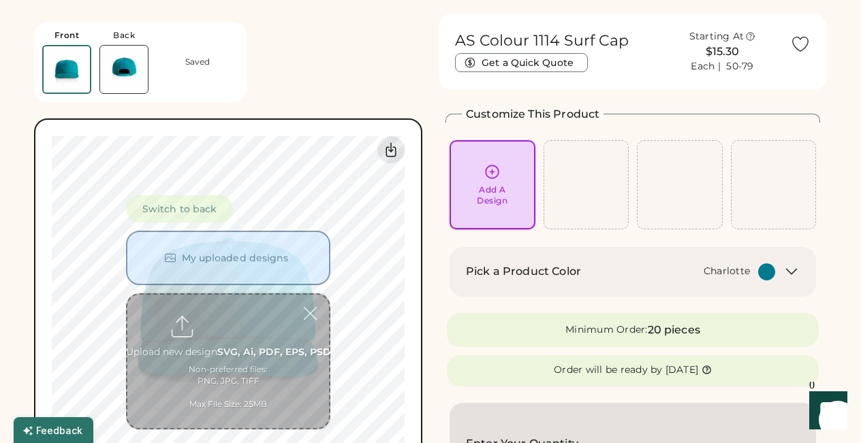
scroll to position [51, 0]
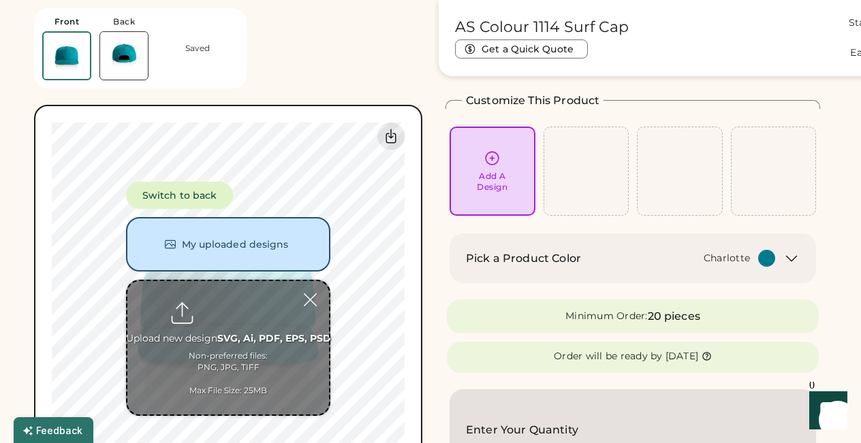
click at [224, 316] on input "file" at bounding box center [228, 347] width 202 height 133
click at [270, 243] on button "My uploaded designs" at bounding box center [228, 244] width 204 height 54
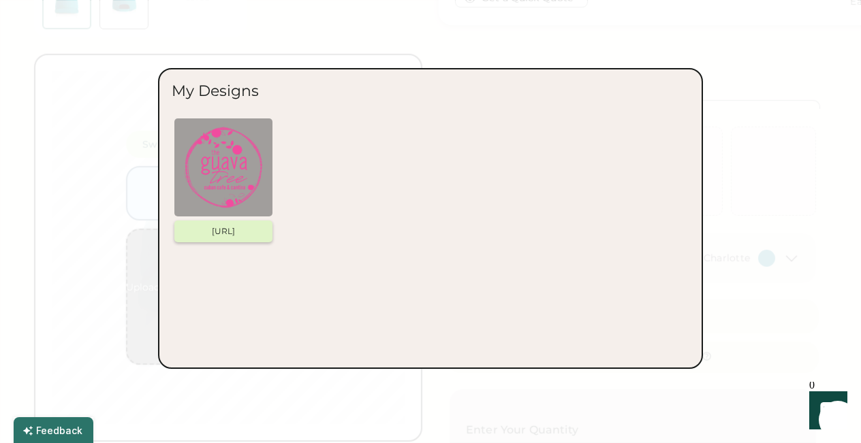
click at [231, 165] on img at bounding box center [223, 168] width 82 height 82
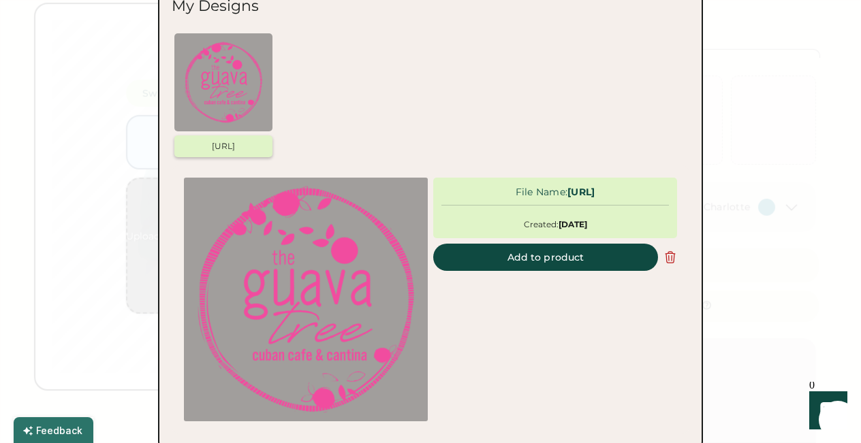
scroll to position [127, 0]
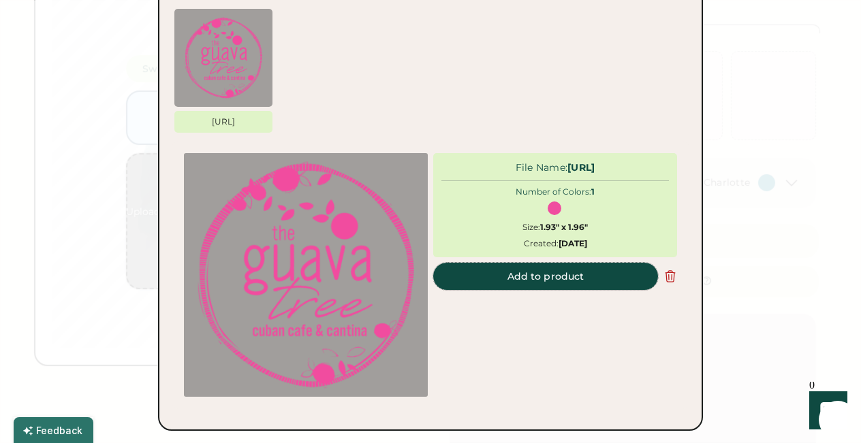
click at [541, 289] on button "Add to product" at bounding box center [545, 276] width 225 height 27
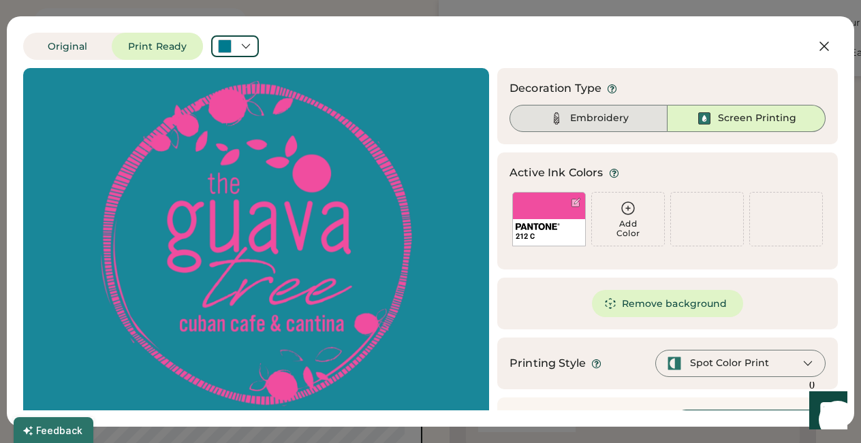
click at [575, 123] on div "Embroidery" at bounding box center [599, 119] width 59 height 14
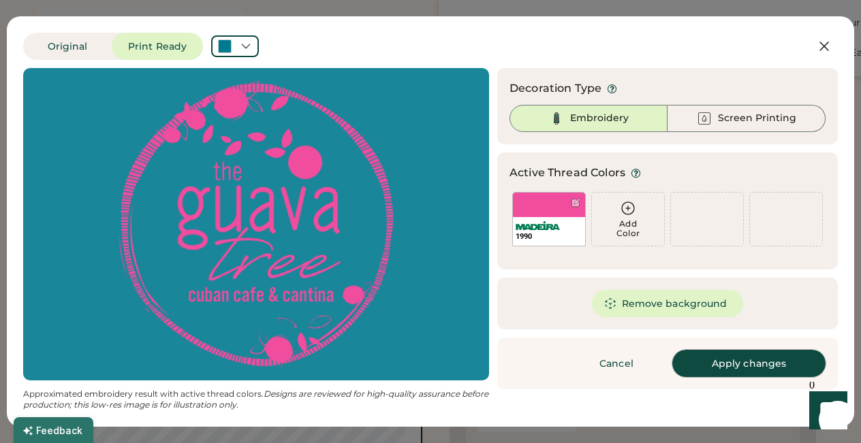
click at [730, 359] on button "Apply changes" at bounding box center [748, 363] width 153 height 27
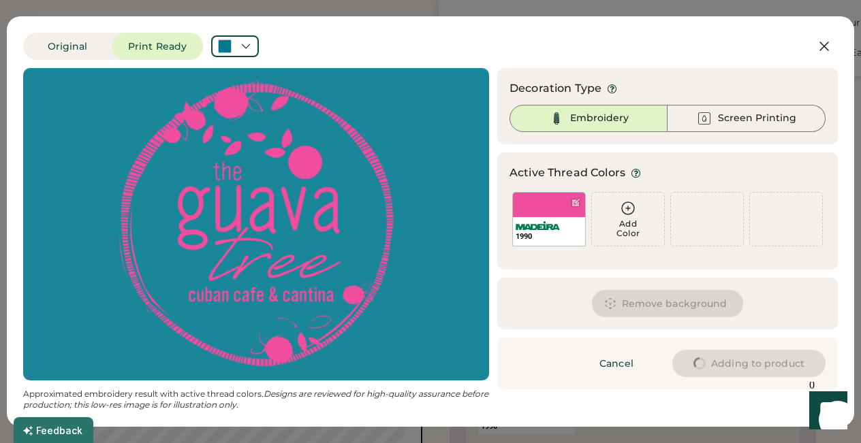
type input "****"
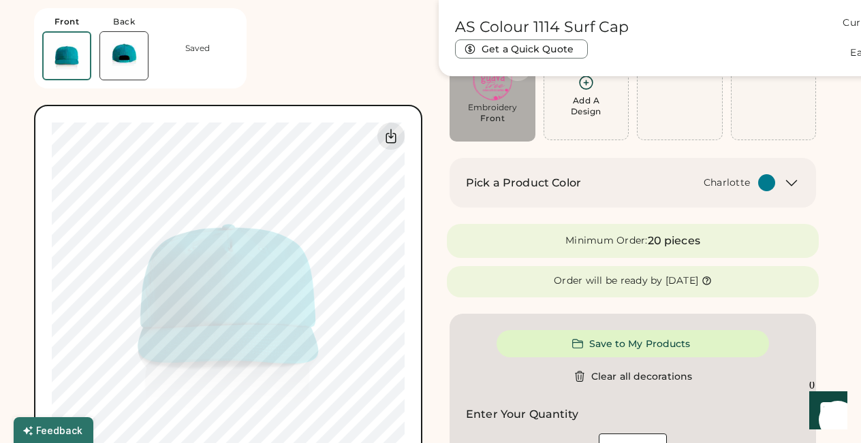
type input "****"
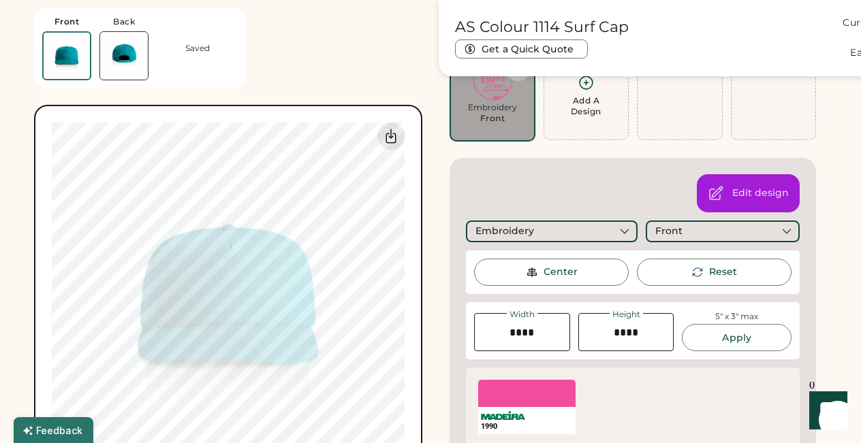
click at [529, 334] on input "input" at bounding box center [522, 332] width 96 height 38
type input "****"
click at [632, 344] on input "input" at bounding box center [626, 332] width 96 height 38
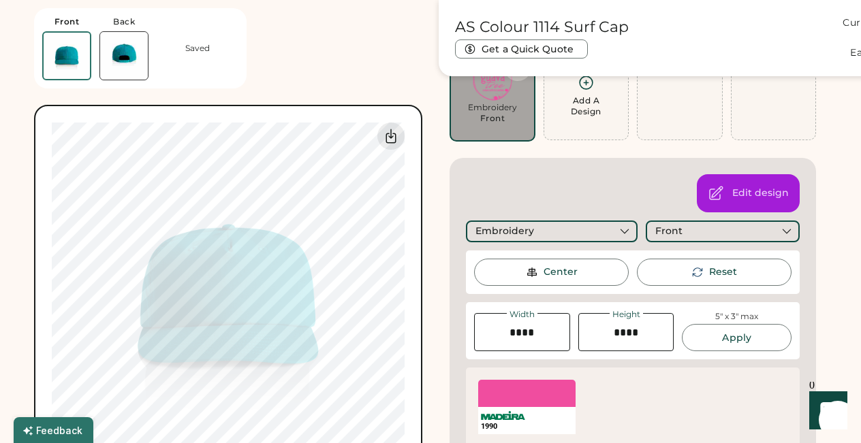
click at [564, 270] on div "Center" at bounding box center [560, 273] width 34 height 14
type input "****"
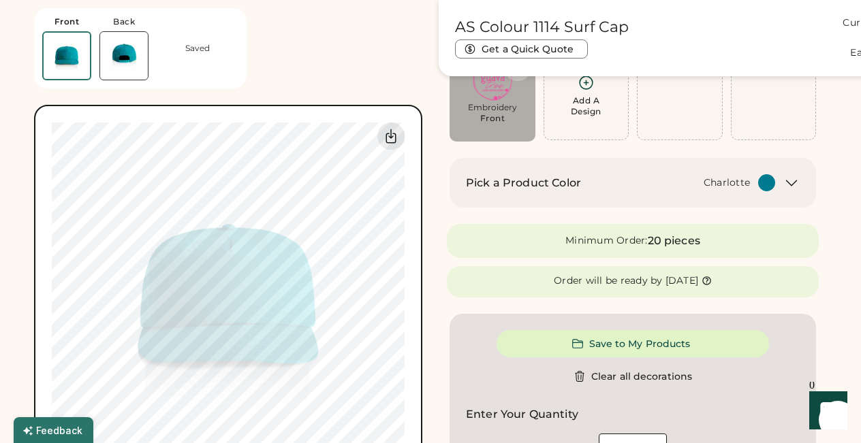
type input "****"
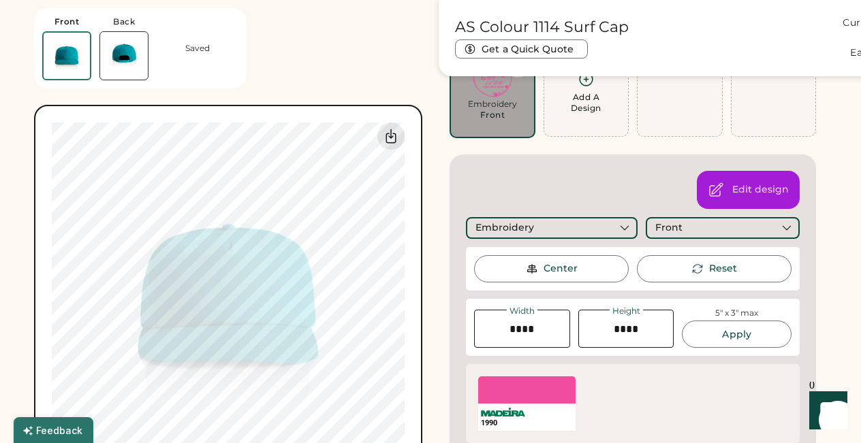
scroll to position [135, 0]
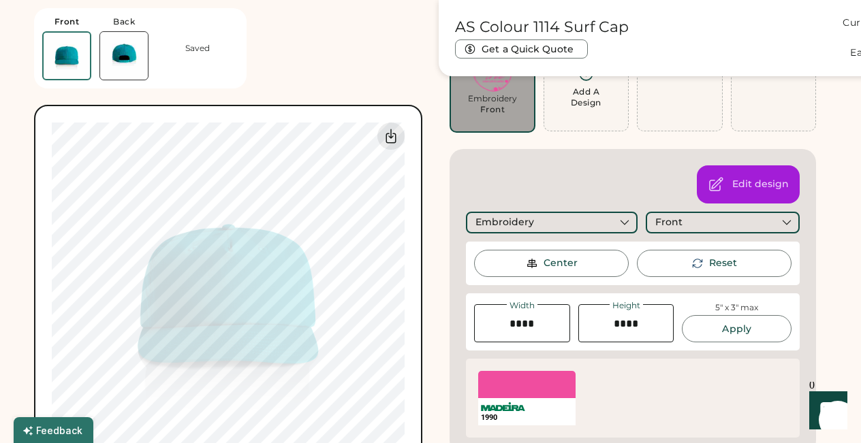
click at [312, 77] on div "Front Back Saved Switch to back My uploaded designs Upload new design SVG, Ai, …" at bounding box center [228, 246] width 388 height 493
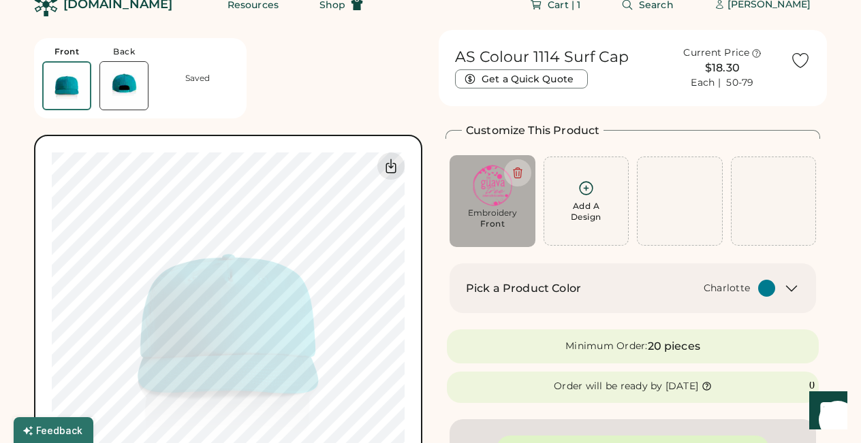
scroll to position [19, 0]
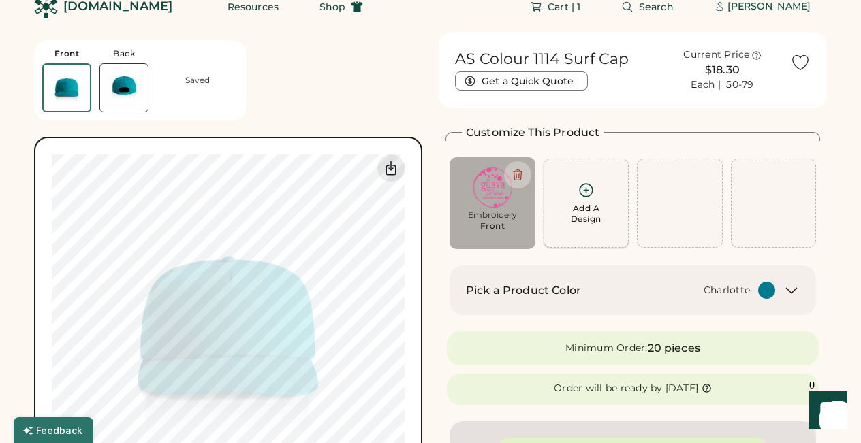
click at [588, 191] on icon at bounding box center [585, 190] width 17 height 17
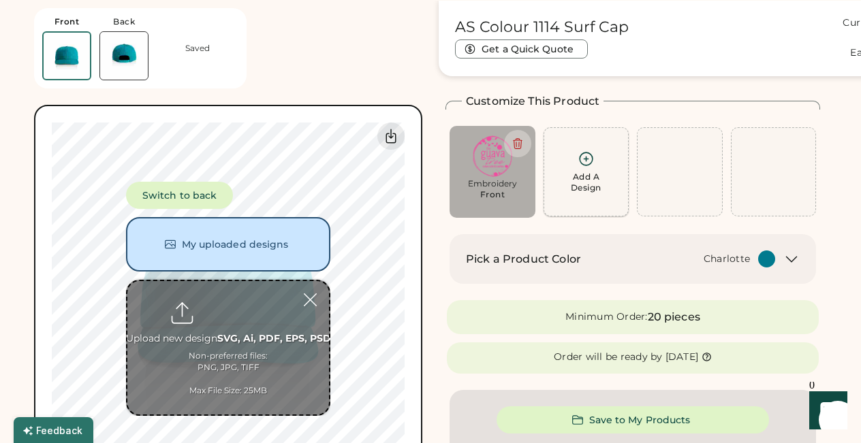
scroll to position [51, 0]
click at [236, 344] on input "file" at bounding box center [228, 347] width 202 height 133
type input "**********"
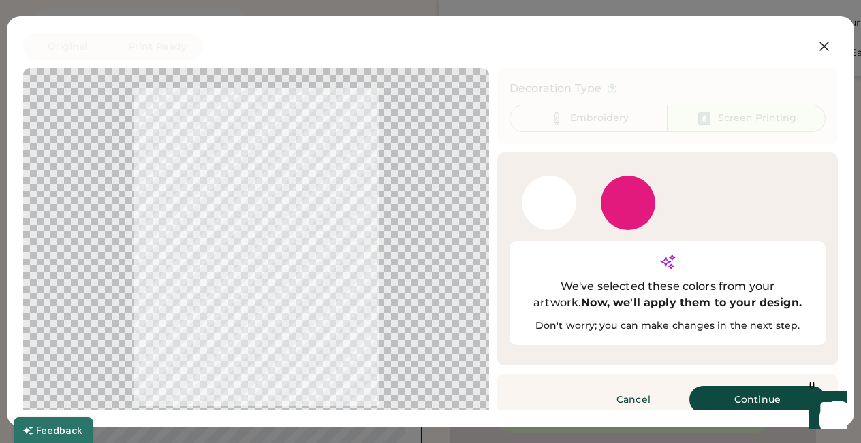
click at [618, 199] on div at bounding box center [627, 203] width 54 height 54
click at [750, 386] on button "Continue" at bounding box center [757, 399] width 136 height 27
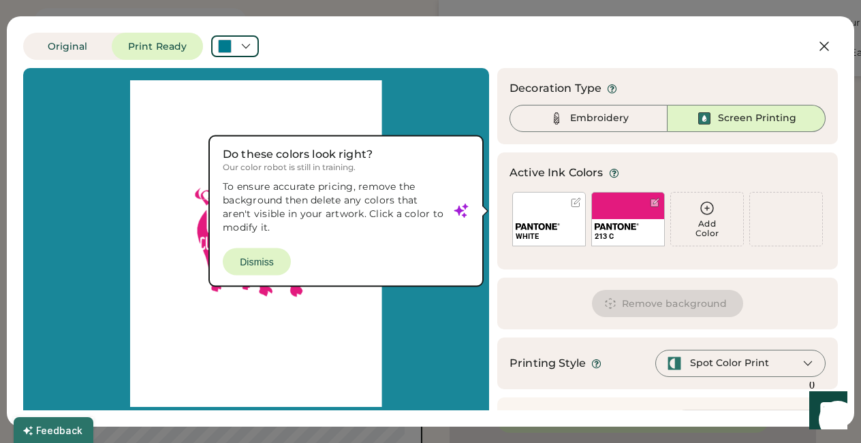
click at [256, 263] on div at bounding box center [255, 243] width 441 height 327
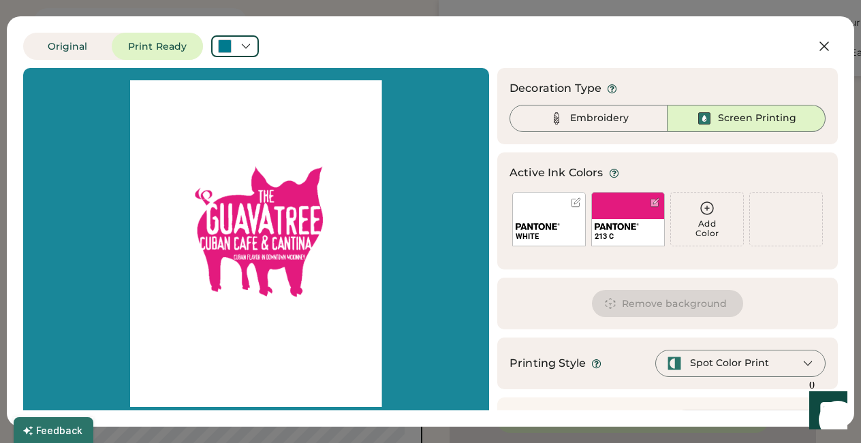
scroll to position [0, 0]
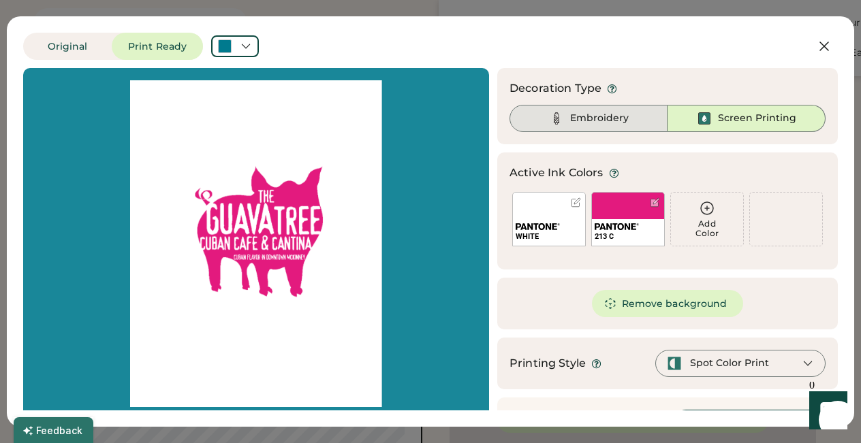
click at [600, 118] on div "Embroidery" at bounding box center [599, 119] width 59 height 14
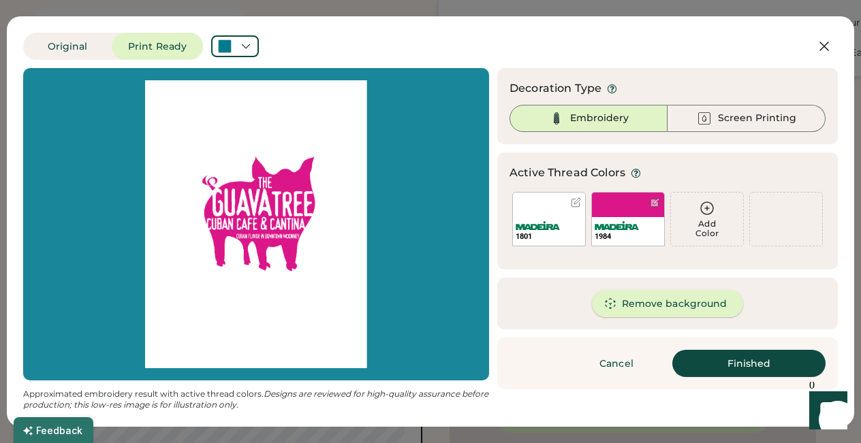
click at [643, 305] on button "Remove background" at bounding box center [668, 303] width 152 height 27
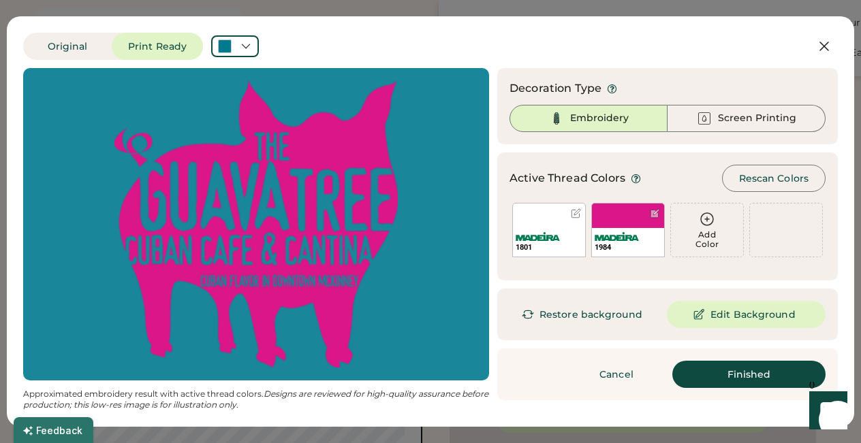
click at [577, 213] on div at bounding box center [576, 213] width 10 height 10
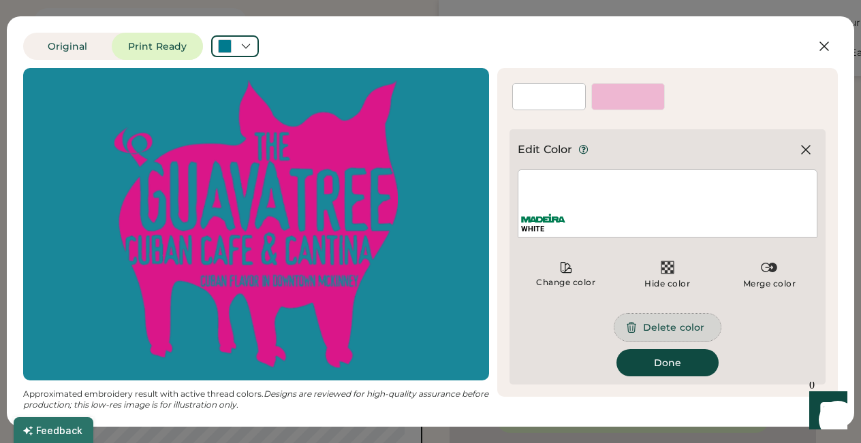
click at [664, 327] on button "Delete color" at bounding box center [667, 327] width 106 height 27
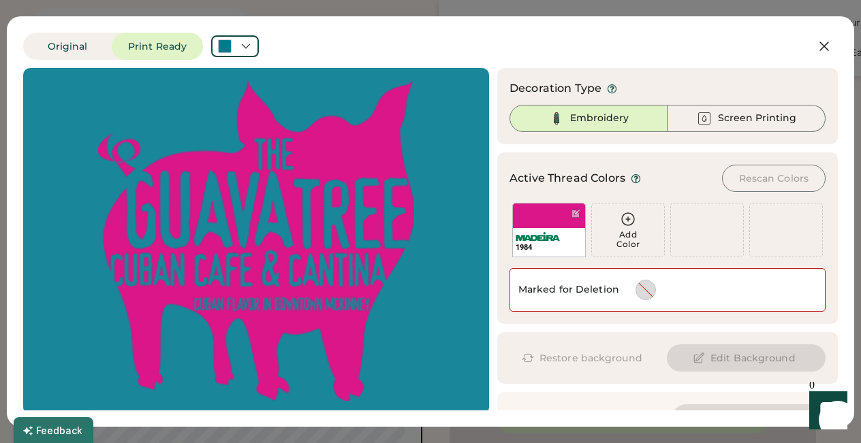
scroll to position [33, 0]
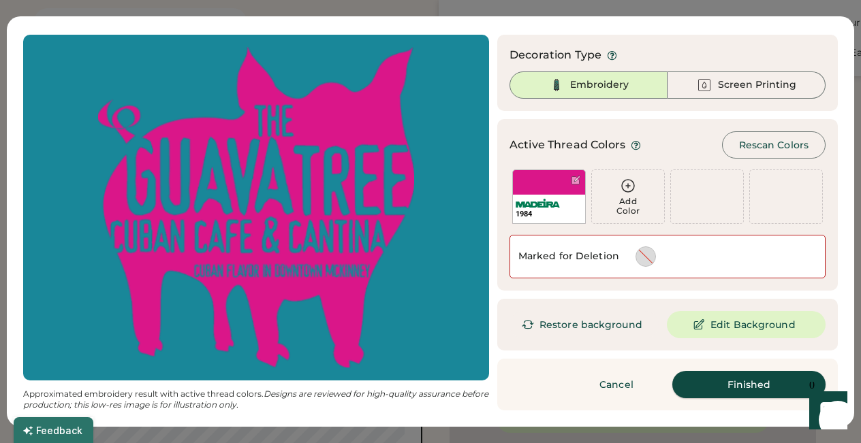
click at [728, 385] on button "Finished" at bounding box center [748, 384] width 153 height 27
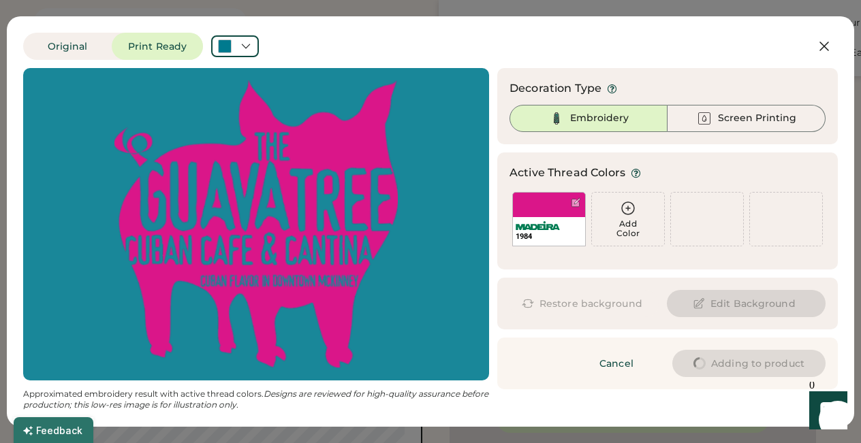
scroll to position [0, 0]
type input "****"
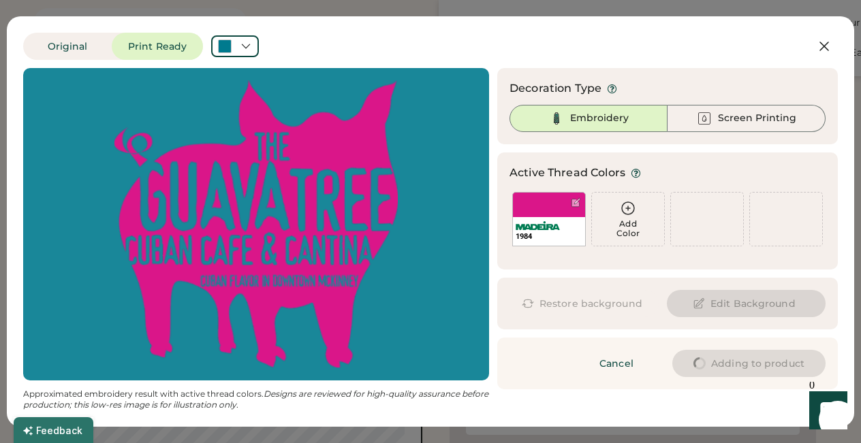
type input "****"
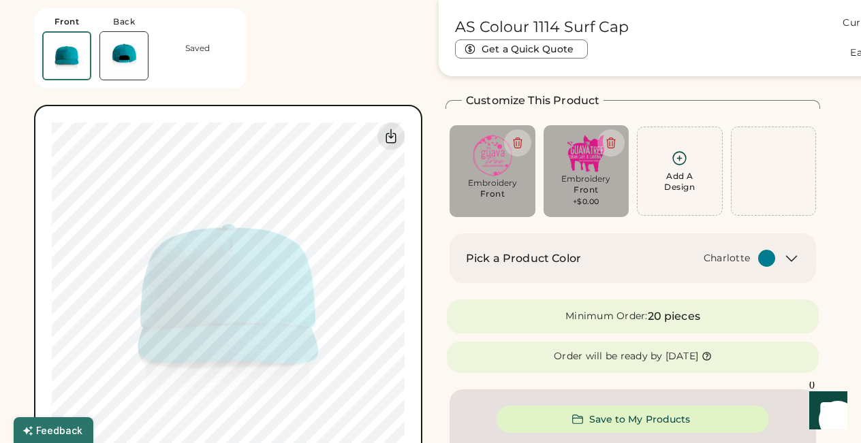
type input "****"
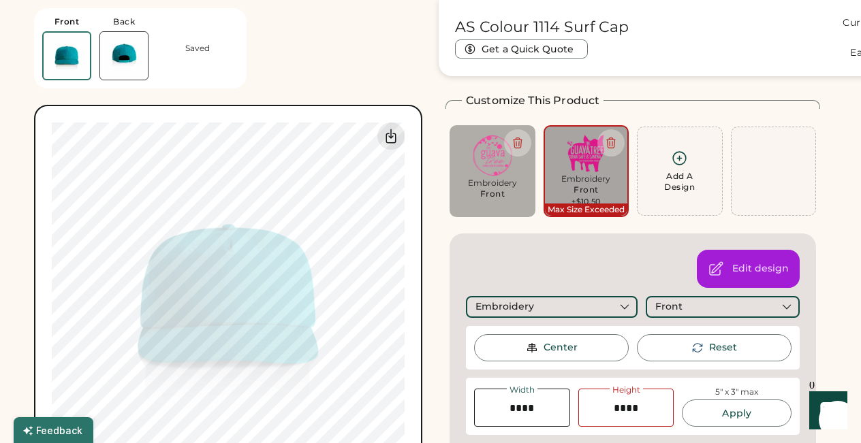
type input "****"
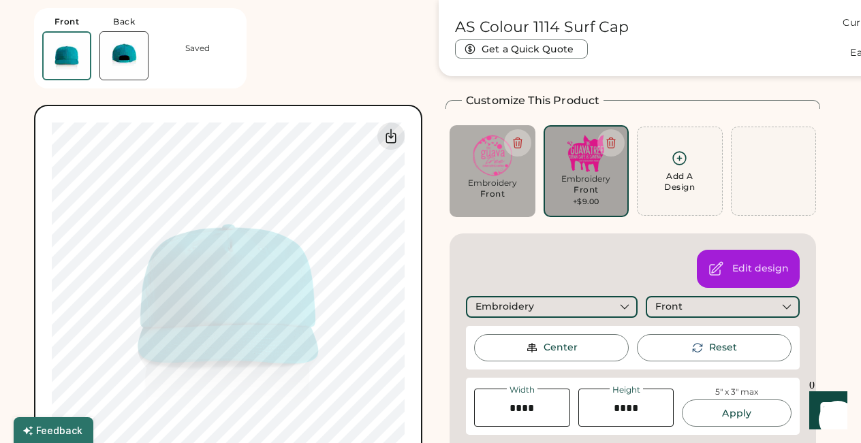
type input "****"
click at [519, 411] on input "input" at bounding box center [522, 408] width 96 height 38
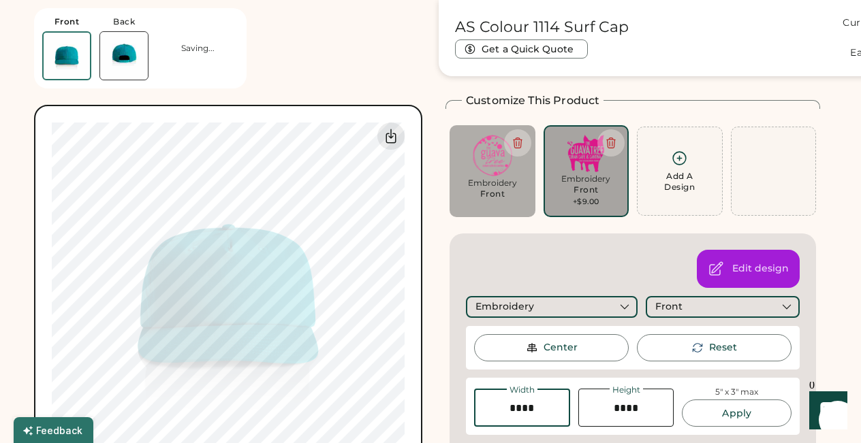
click at [519, 411] on input "input" at bounding box center [522, 408] width 96 height 38
click at [635, 406] on input "input" at bounding box center [626, 408] width 96 height 38
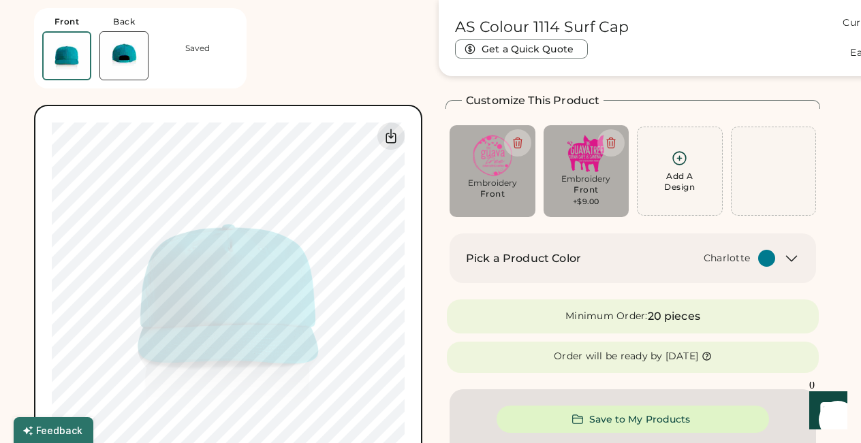
type input "****"
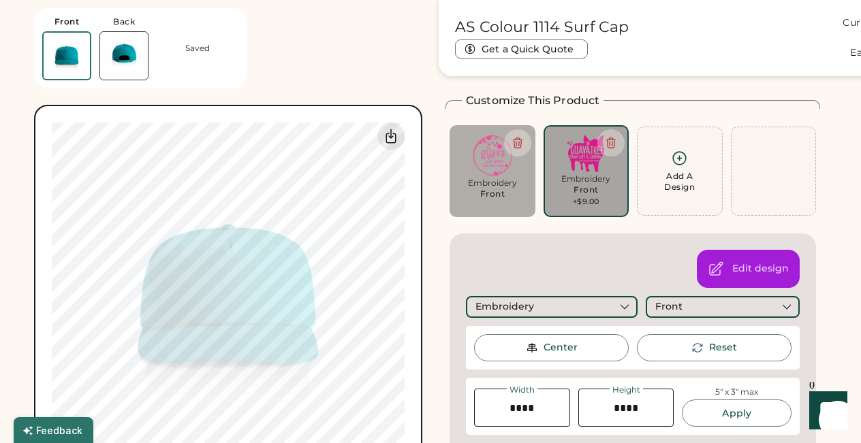
type input "****"
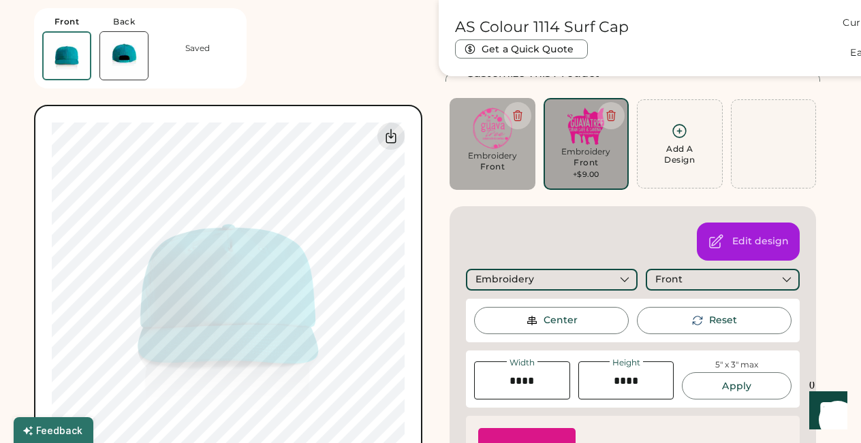
scroll to position [106, 0]
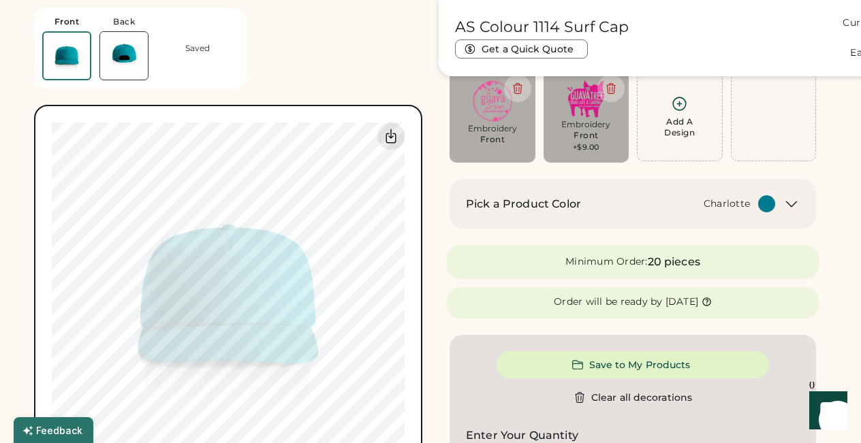
type input "****"
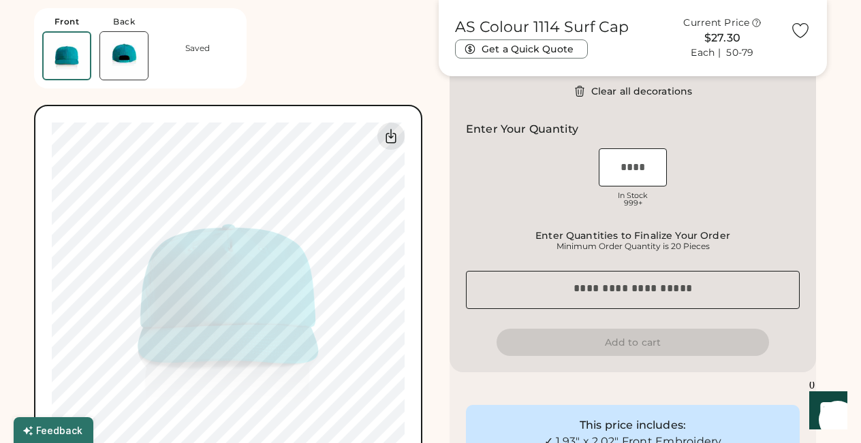
scroll to position [81, 0]
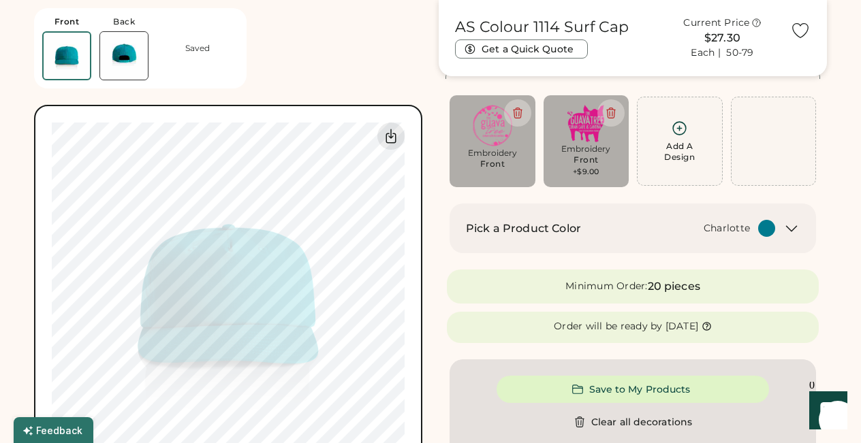
click at [790, 221] on icon at bounding box center [791, 229] width 16 height 16
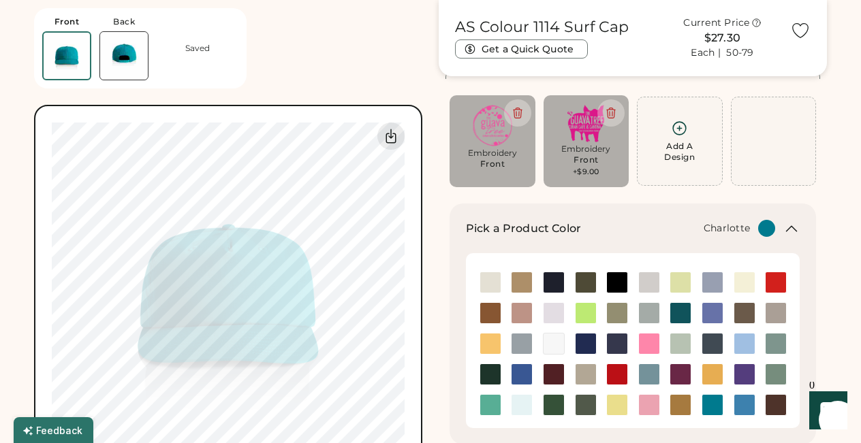
click at [709, 411] on img at bounding box center [712, 405] width 20 height 20
click at [705, 406] on img at bounding box center [712, 405] width 20 height 20
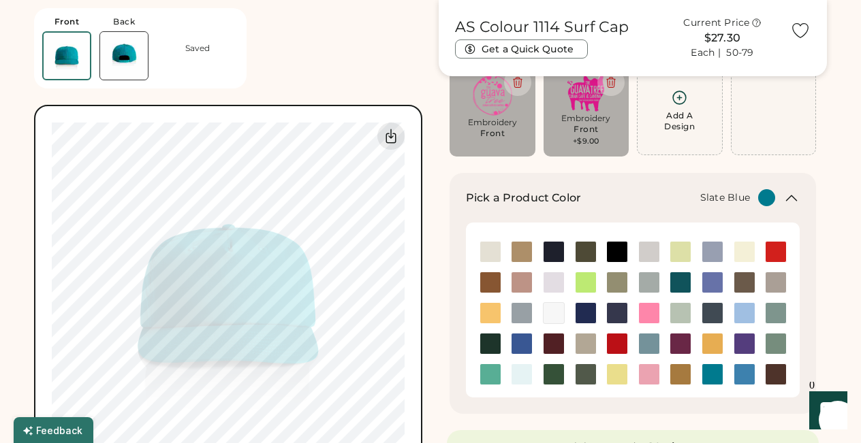
scroll to position [109, 0]
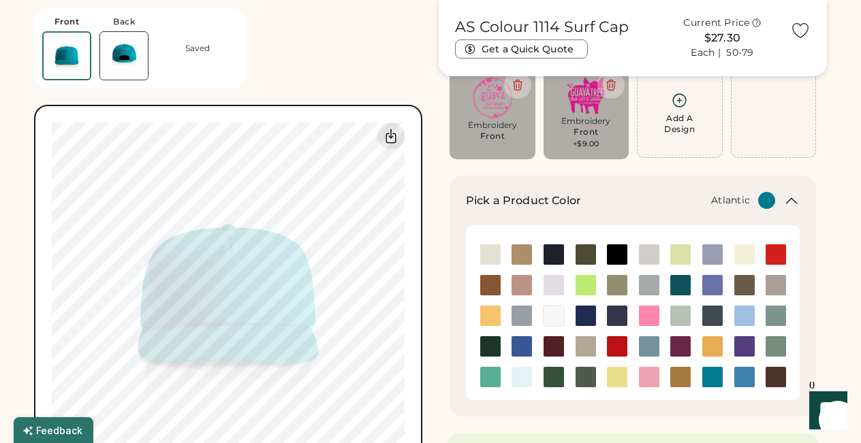
click at [680, 285] on img at bounding box center [680, 285] width 20 height 20
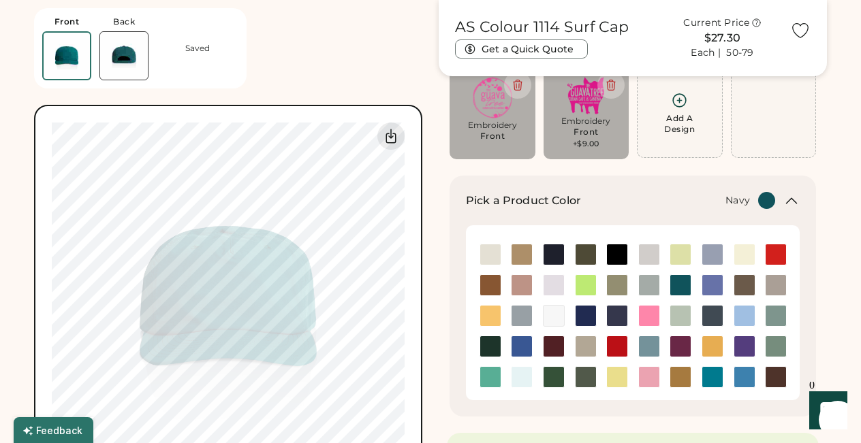
click at [553, 254] on img at bounding box center [553, 254] width 20 height 20
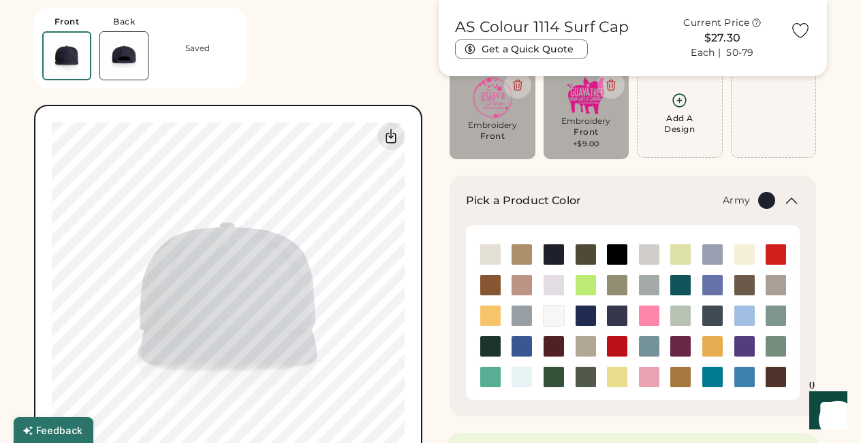
click at [586, 258] on img at bounding box center [585, 254] width 20 height 20
click at [622, 259] on img at bounding box center [617, 254] width 20 height 20
click at [709, 254] on img at bounding box center [712, 254] width 20 height 20
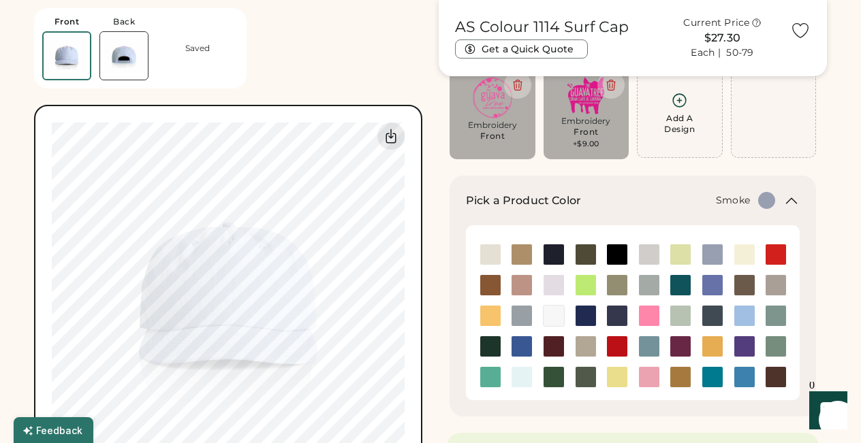
click at [524, 316] on img at bounding box center [521, 316] width 20 height 20
click at [711, 312] on img at bounding box center [712, 316] width 20 height 20
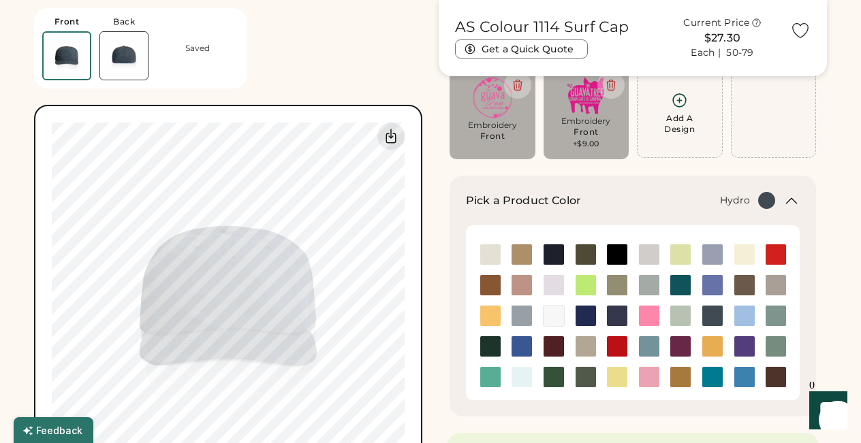
click at [739, 373] on img at bounding box center [744, 377] width 20 height 20
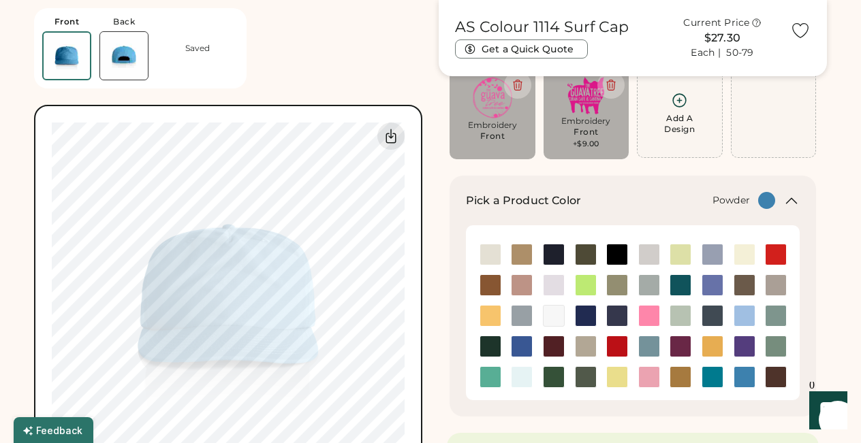
click at [708, 255] on img at bounding box center [712, 254] width 20 height 20
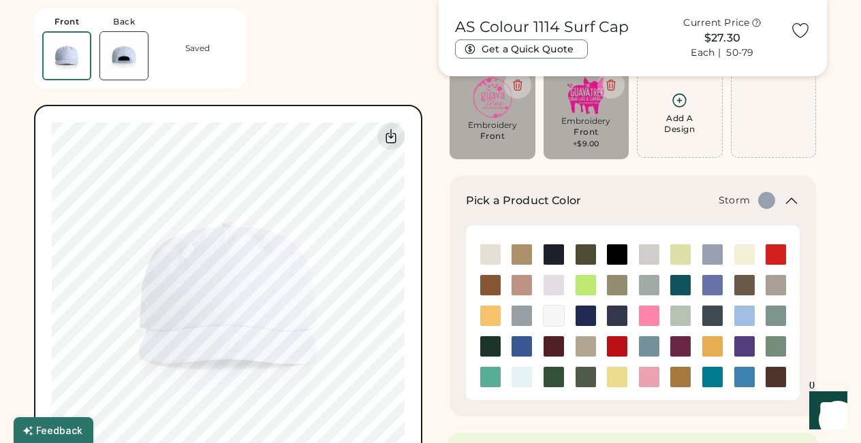
click at [653, 282] on img at bounding box center [649, 285] width 20 height 20
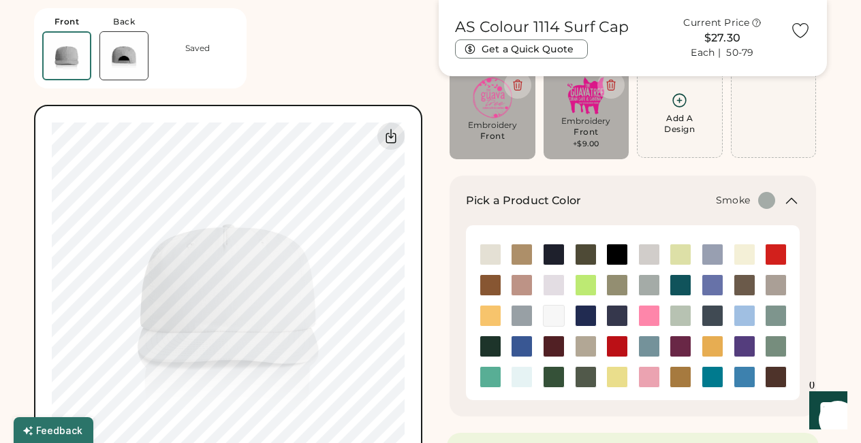
click at [520, 313] on img at bounding box center [521, 316] width 20 height 20
click at [618, 376] on img at bounding box center [617, 377] width 20 height 20
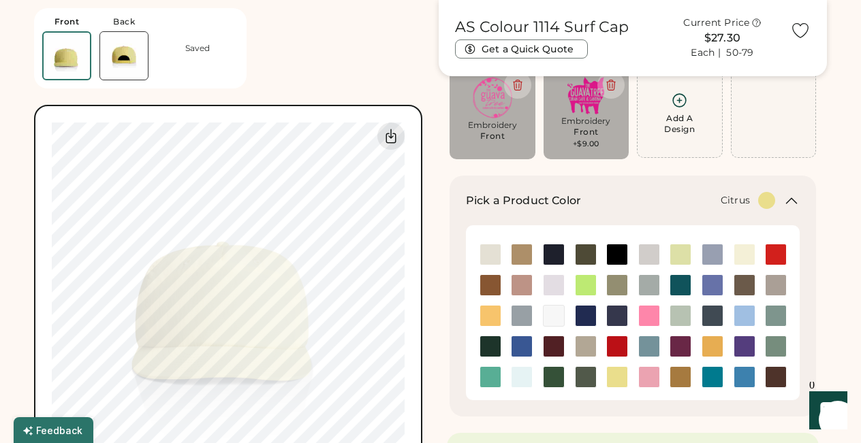
click at [579, 291] on img at bounding box center [585, 285] width 20 height 20
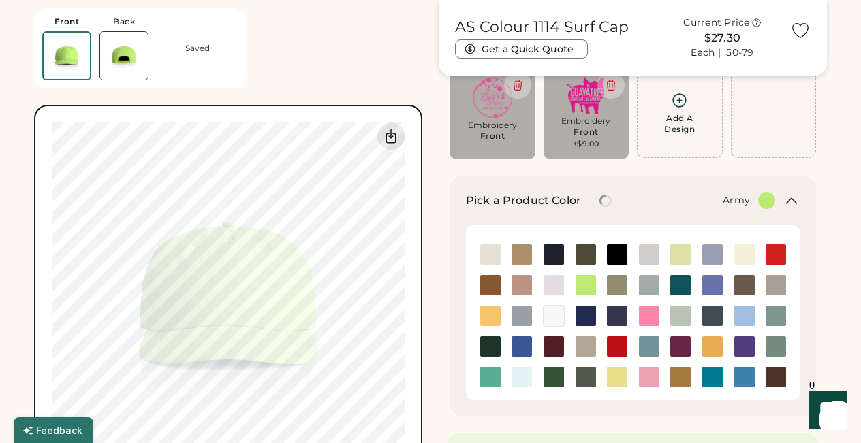
click at [581, 255] on img at bounding box center [585, 254] width 20 height 20
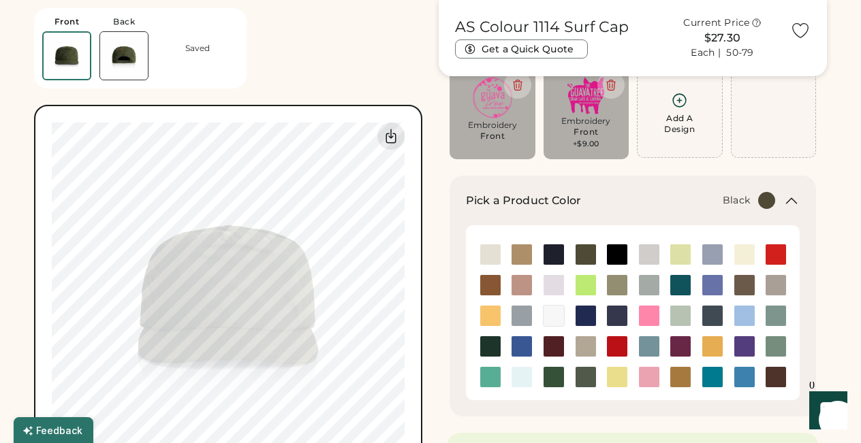
click at [615, 253] on img at bounding box center [617, 254] width 20 height 20
click at [681, 248] on img at bounding box center [680, 254] width 20 height 20
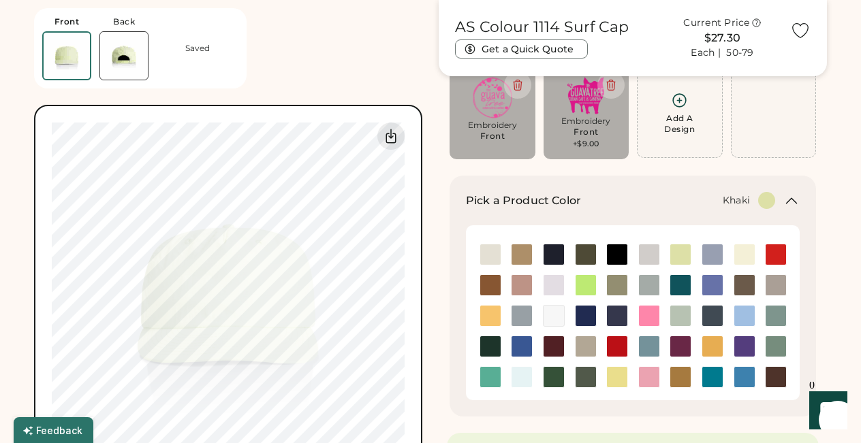
click at [526, 257] on img at bounding box center [521, 254] width 20 height 20
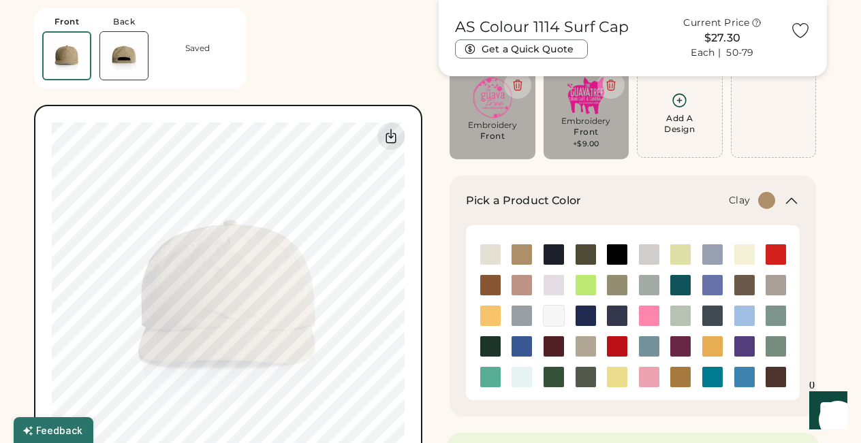
click at [493, 283] on img at bounding box center [490, 285] width 20 height 20
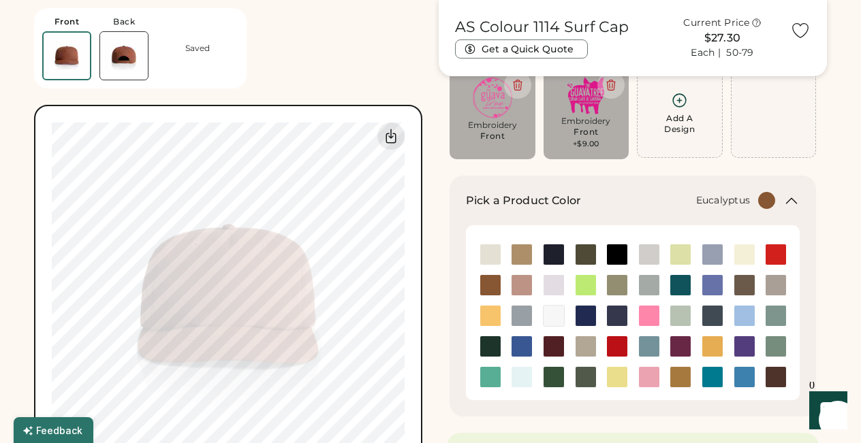
click at [622, 281] on img at bounding box center [617, 285] width 20 height 20
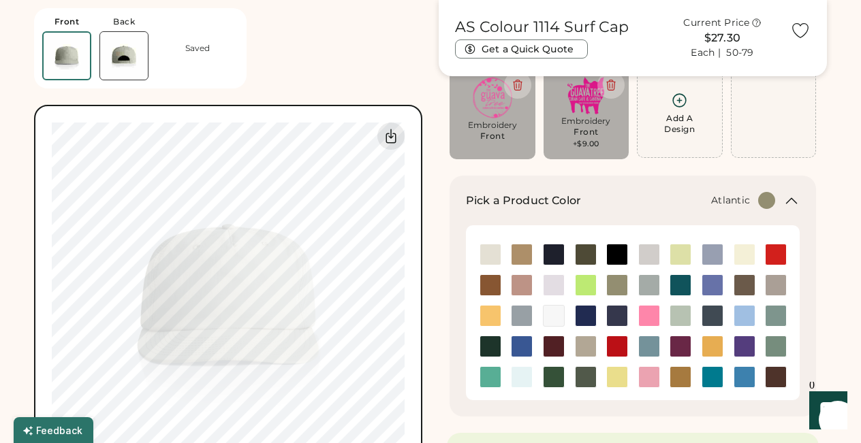
click at [677, 283] on img at bounding box center [680, 285] width 20 height 20
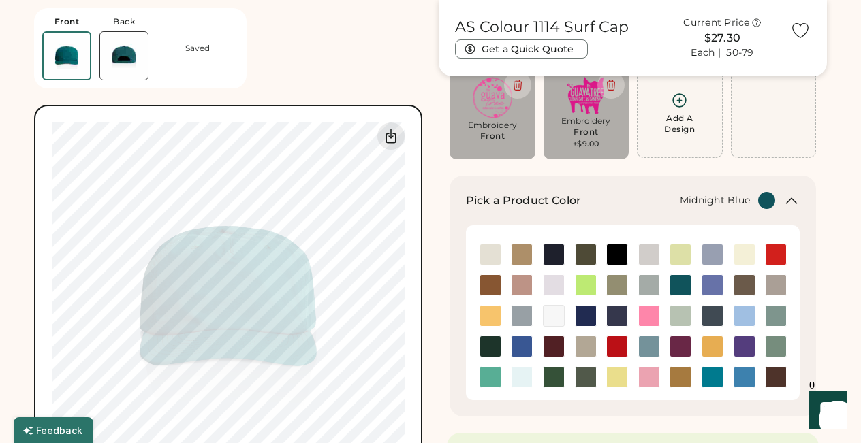
click at [616, 312] on img at bounding box center [617, 316] width 20 height 20
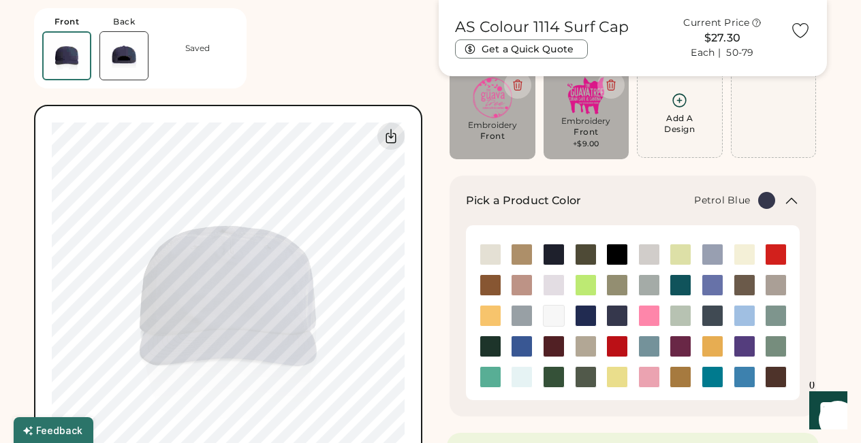
click at [711, 311] on img at bounding box center [712, 316] width 20 height 20
click at [773, 349] on img at bounding box center [775, 346] width 20 height 20
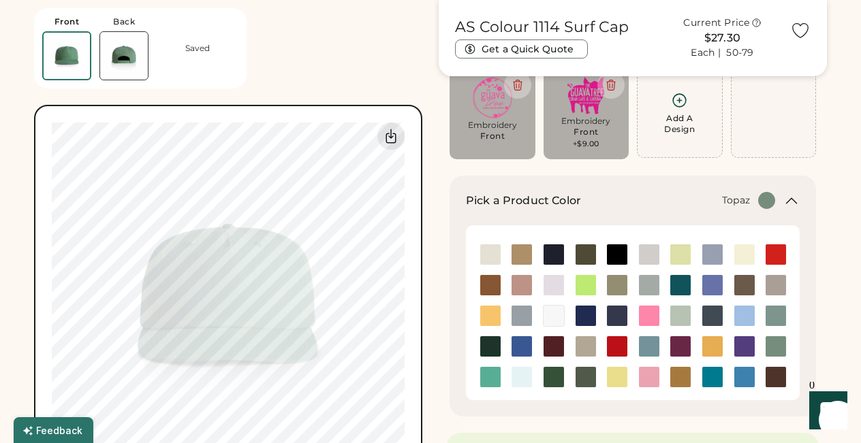
click at [490, 373] on img at bounding box center [490, 377] width 20 height 20
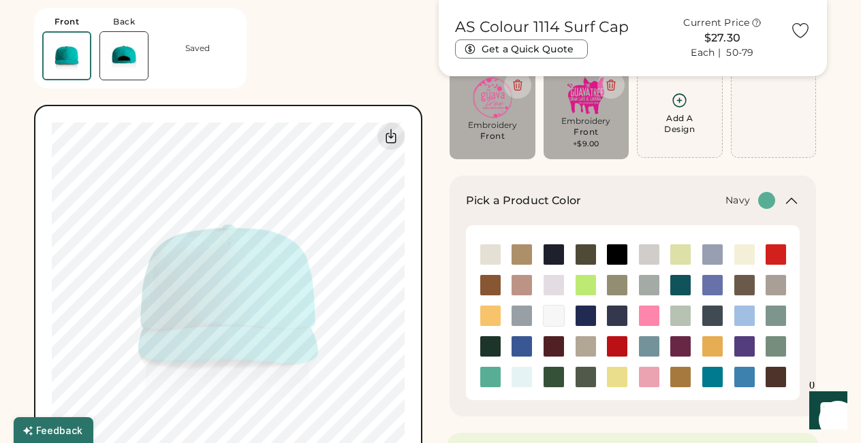
click at [553, 255] on img at bounding box center [553, 254] width 20 height 20
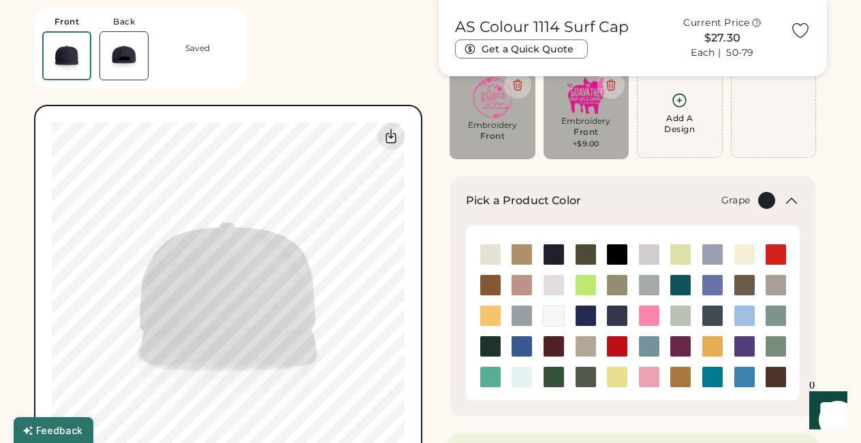
click at [679, 344] on img at bounding box center [680, 346] width 20 height 20
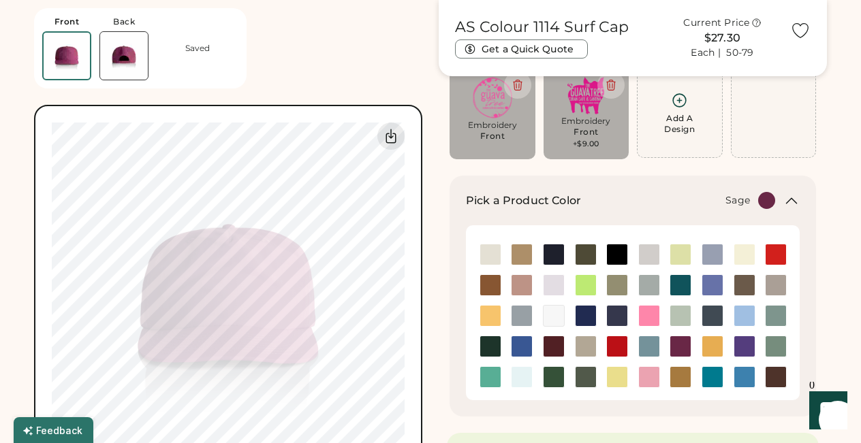
click at [773, 350] on img at bounding box center [775, 346] width 20 height 20
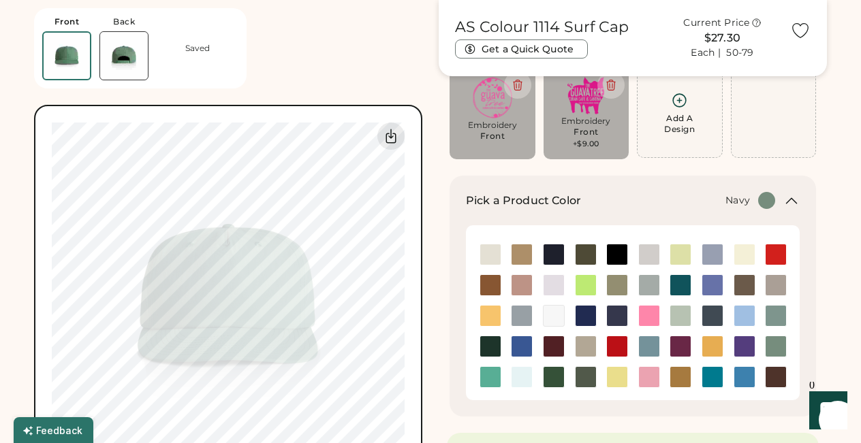
click at [551, 256] on img at bounding box center [553, 254] width 20 height 20
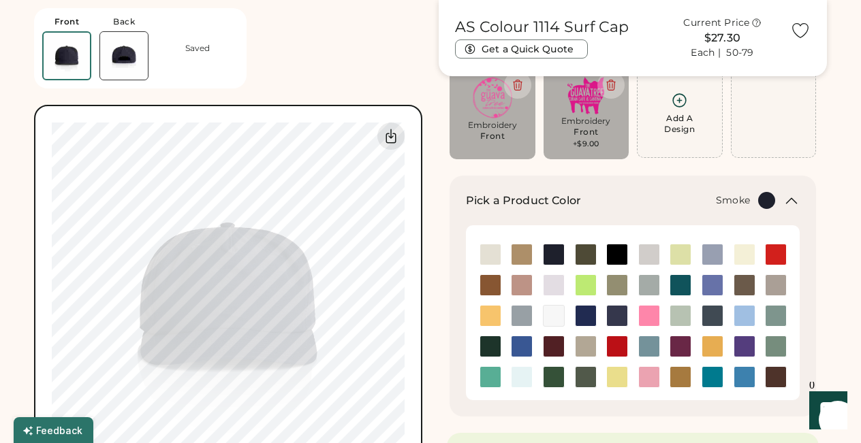
click at [521, 312] on img at bounding box center [521, 316] width 20 height 20
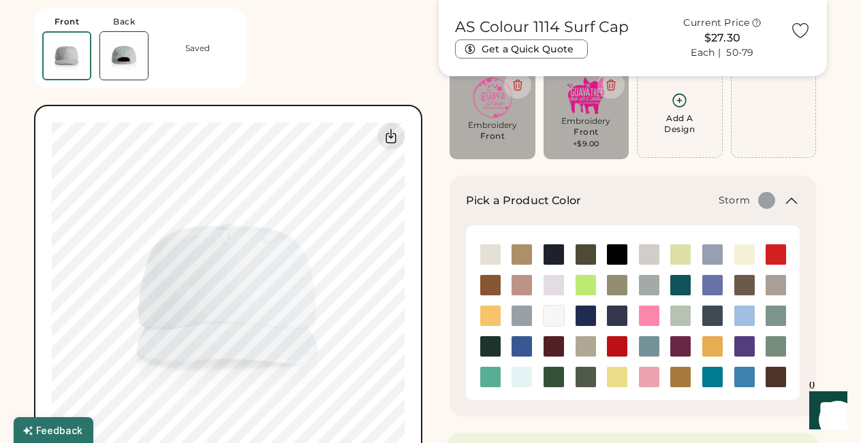
click at [652, 281] on img at bounding box center [649, 285] width 20 height 20
click at [529, 311] on img at bounding box center [521, 316] width 20 height 20
click at [709, 314] on img at bounding box center [712, 316] width 20 height 20
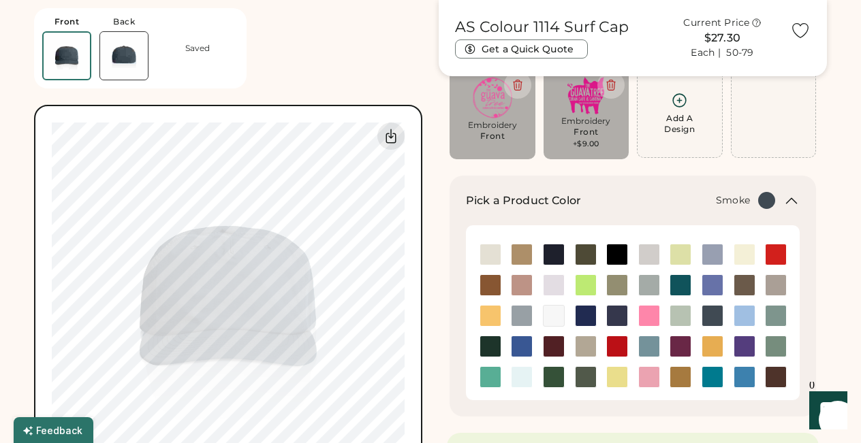
click at [524, 313] on img at bounding box center [521, 316] width 20 height 20
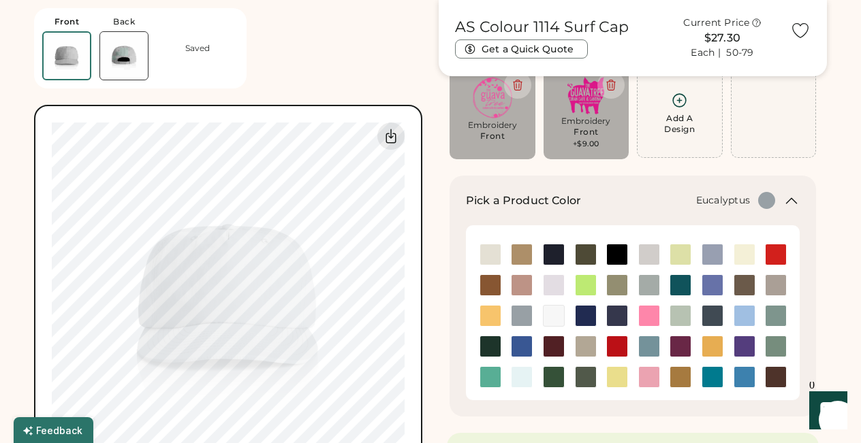
click at [617, 284] on img at bounding box center [617, 285] width 20 height 20
click at [588, 343] on img at bounding box center [585, 346] width 20 height 20
click at [652, 346] on img at bounding box center [649, 346] width 20 height 20
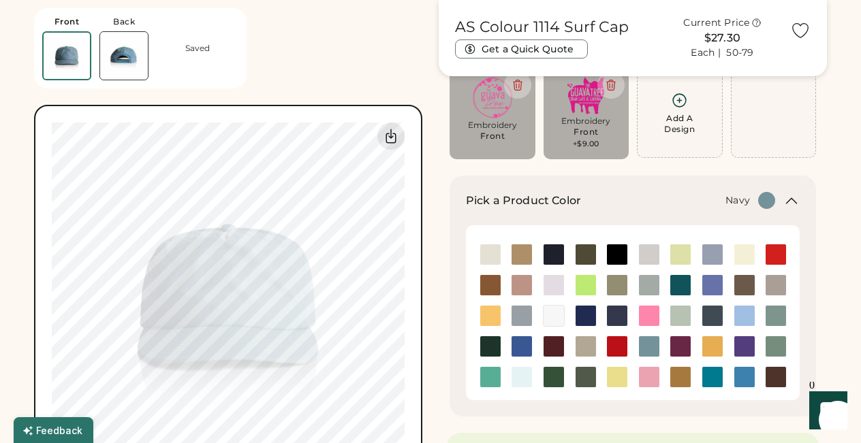
click at [553, 251] on img at bounding box center [553, 254] width 20 height 20
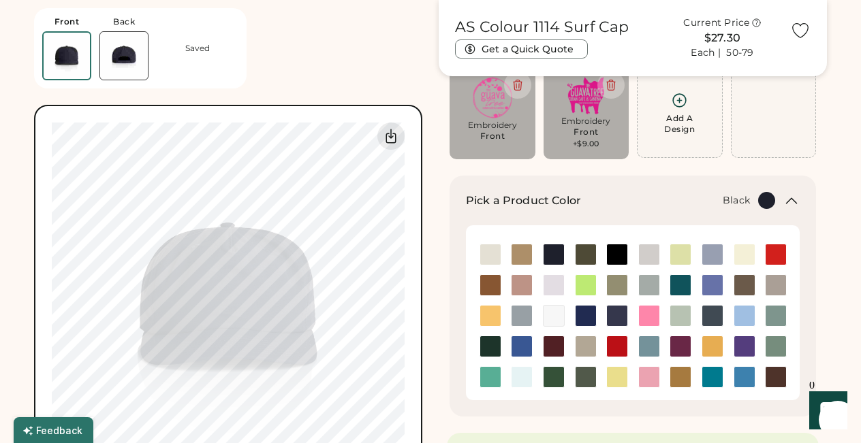
click at [618, 254] on img at bounding box center [617, 254] width 20 height 20
type input "****"
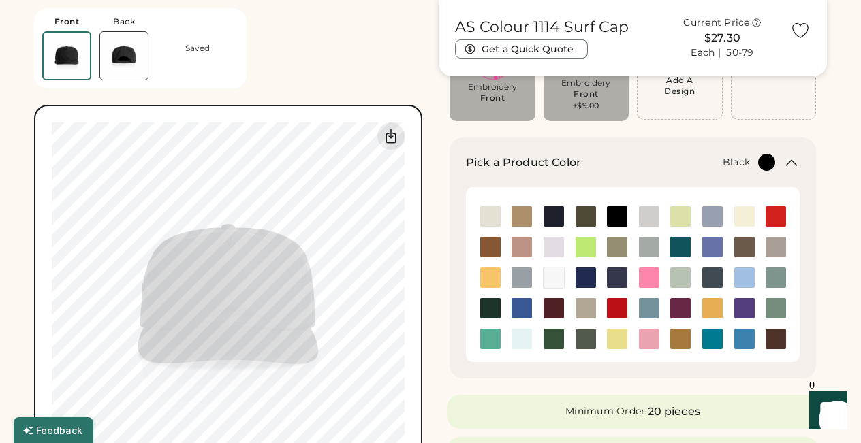
scroll to position [150, 0]
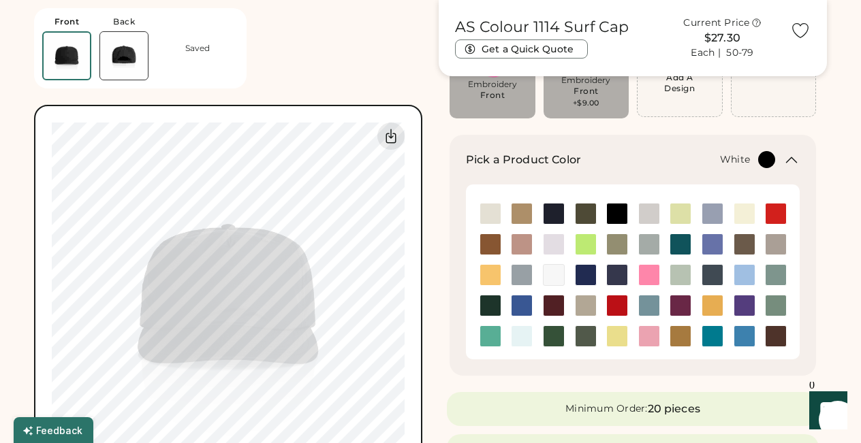
click at [558, 276] on img at bounding box center [553, 275] width 20 height 20
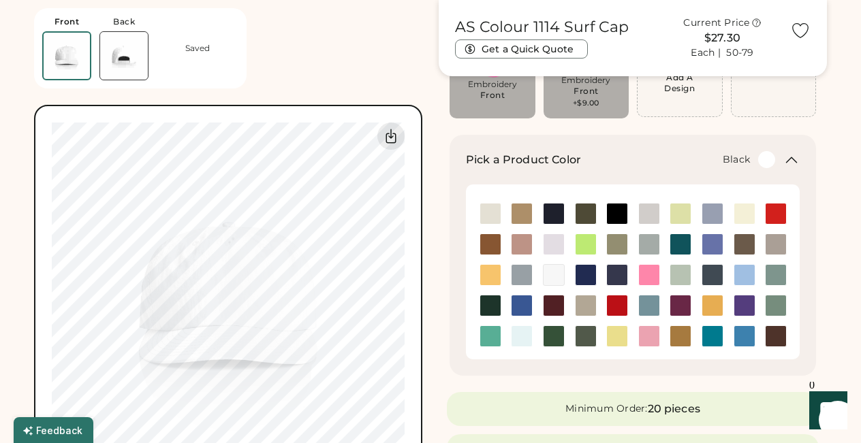
click at [611, 209] on img at bounding box center [617, 214] width 20 height 20
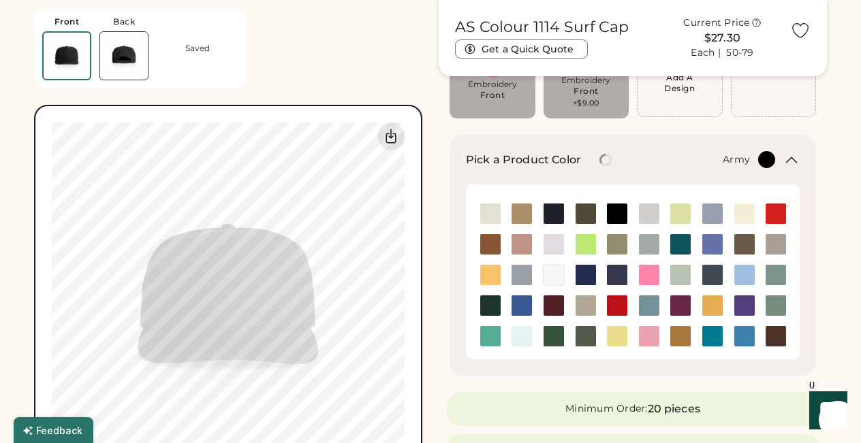
click at [581, 212] on img at bounding box center [585, 214] width 20 height 20
click at [647, 241] on img at bounding box center [649, 244] width 20 height 20
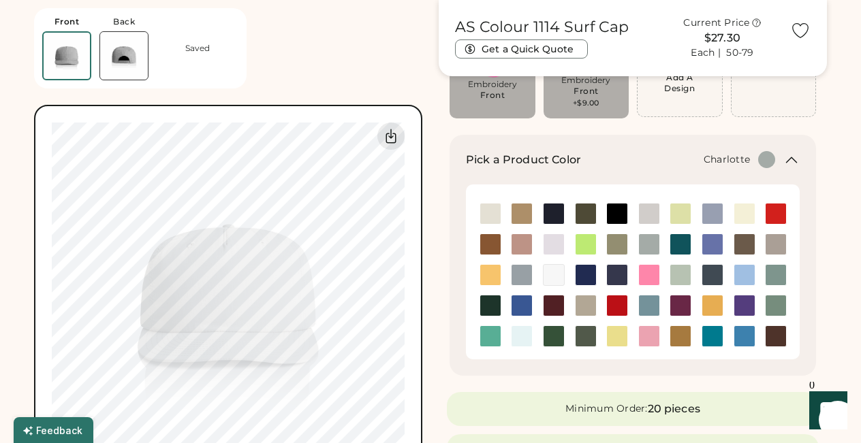
click at [713, 335] on img at bounding box center [712, 336] width 20 height 20
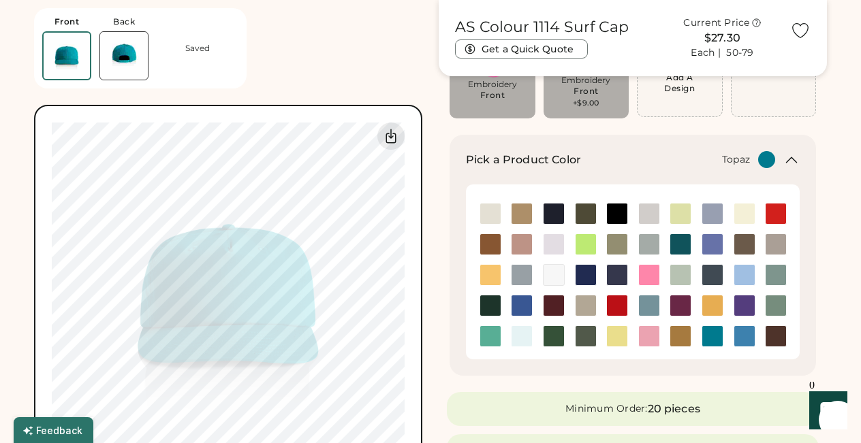
click at [494, 337] on img at bounding box center [490, 336] width 20 height 20
click at [650, 272] on img at bounding box center [649, 275] width 20 height 20
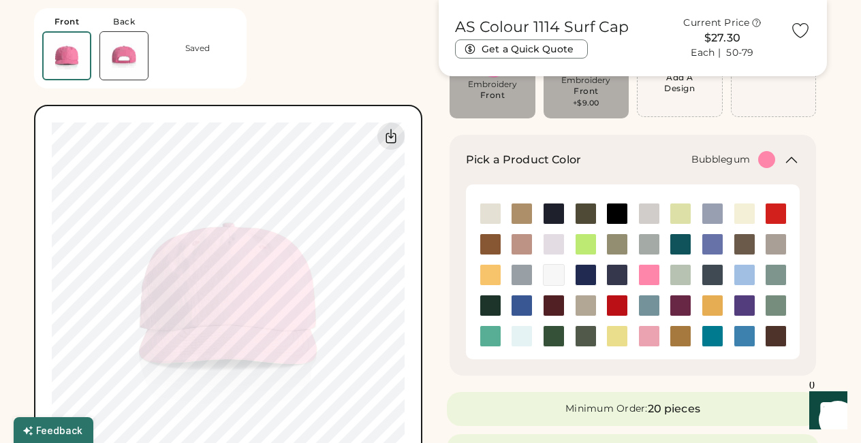
click at [649, 333] on img at bounding box center [649, 336] width 20 height 20
click at [681, 212] on img at bounding box center [680, 214] width 20 height 20
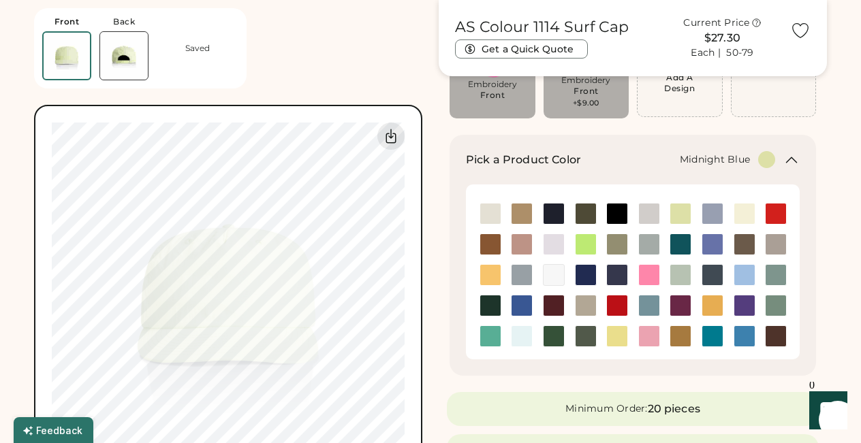
click at [613, 272] on img at bounding box center [617, 275] width 20 height 20
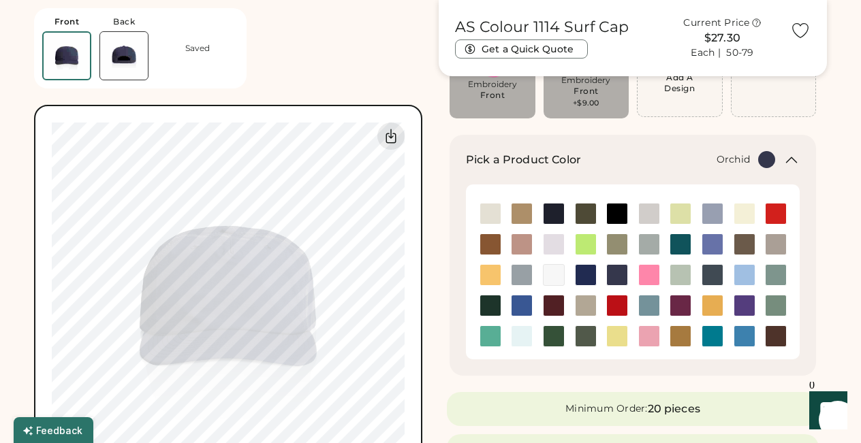
click at [554, 243] on img at bounding box center [553, 244] width 20 height 20
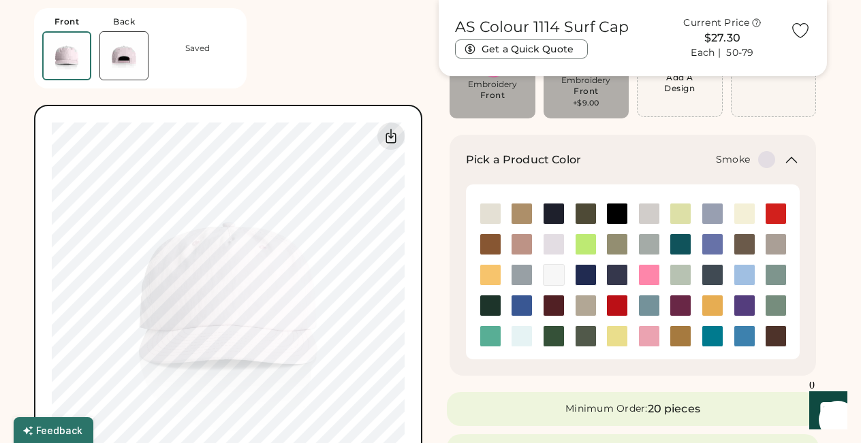
click at [520, 274] on img at bounding box center [521, 275] width 20 height 20
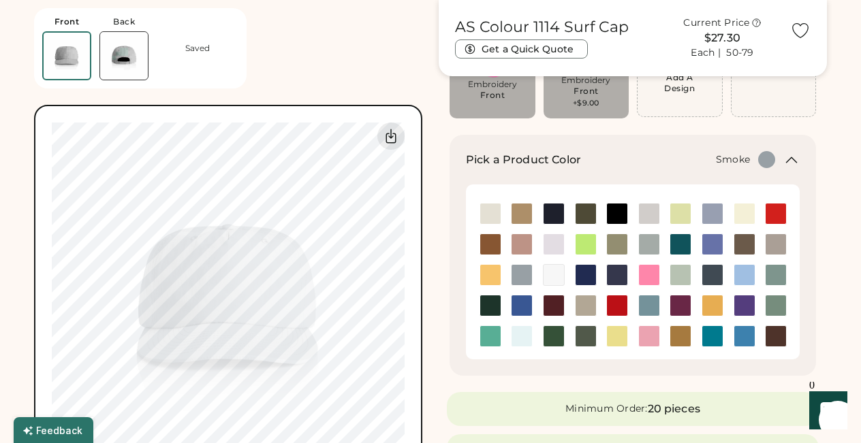
click at [122, 50] on img at bounding box center [124, 56] width 48 height 48
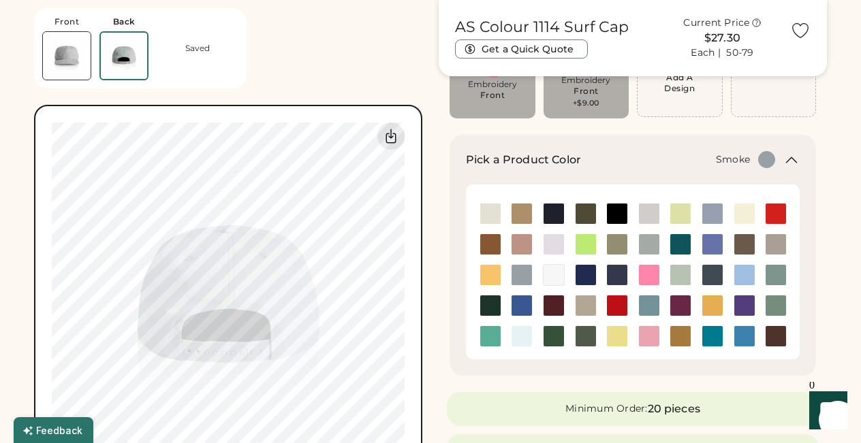
click at [75, 52] on img at bounding box center [67, 56] width 48 height 48
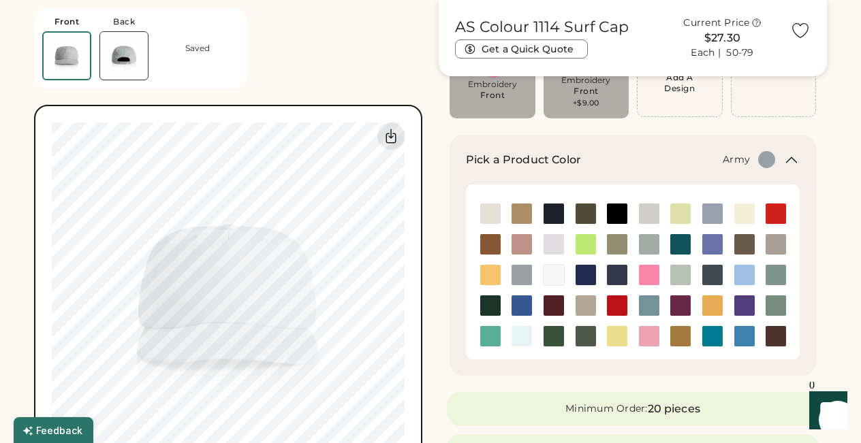
click at [581, 212] on img at bounding box center [585, 214] width 20 height 20
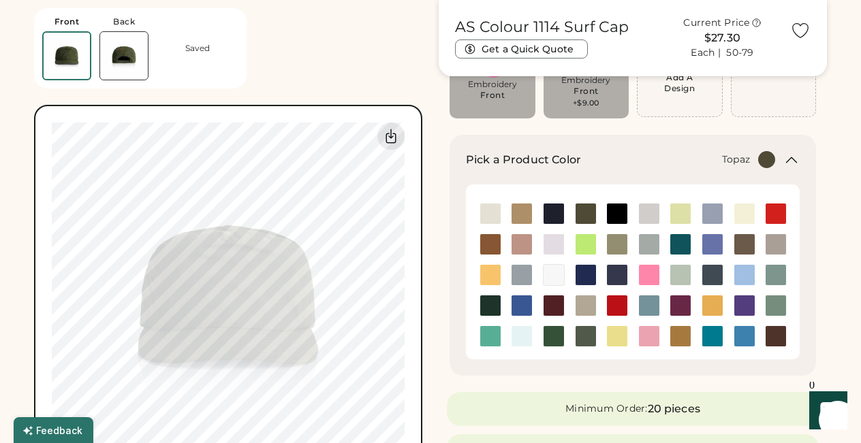
click at [488, 336] on img at bounding box center [490, 336] width 20 height 20
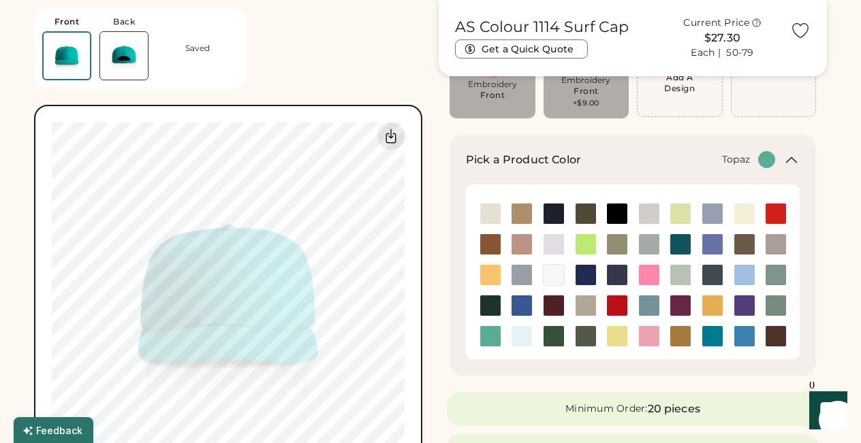
click at [116, 59] on img at bounding box center [124, 56] width 48 height 48
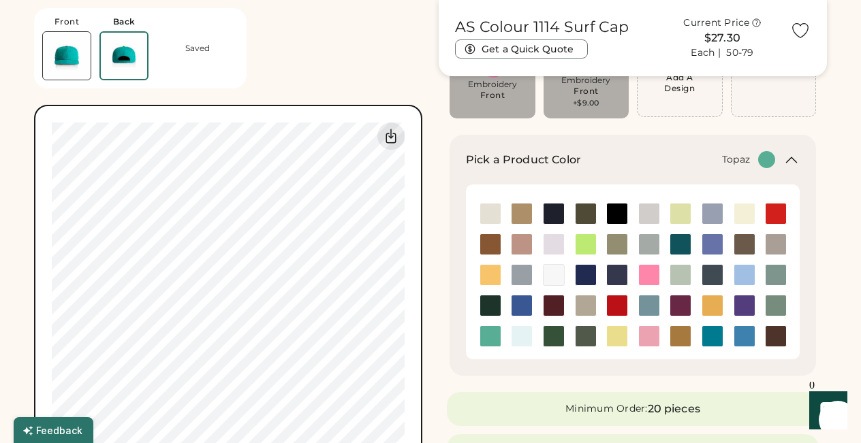
click at [86, 41] on img at bounding box center [67, 56] width 48 height 48
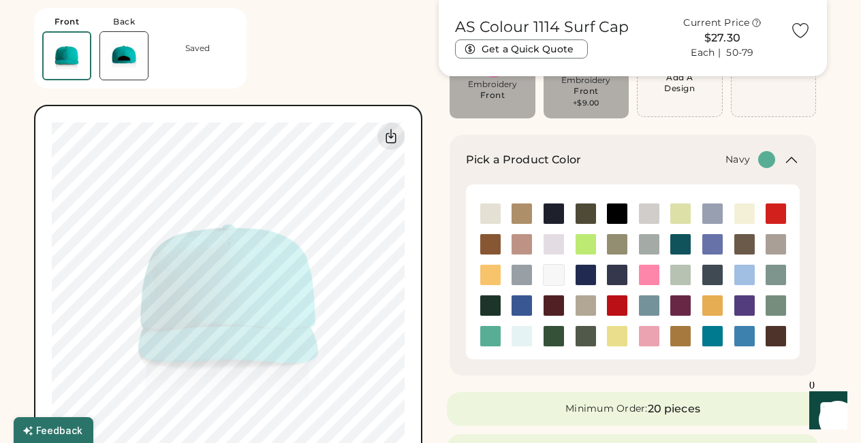
click at [553, 212] on img at bounding box center [553, 214] width 20 height 20
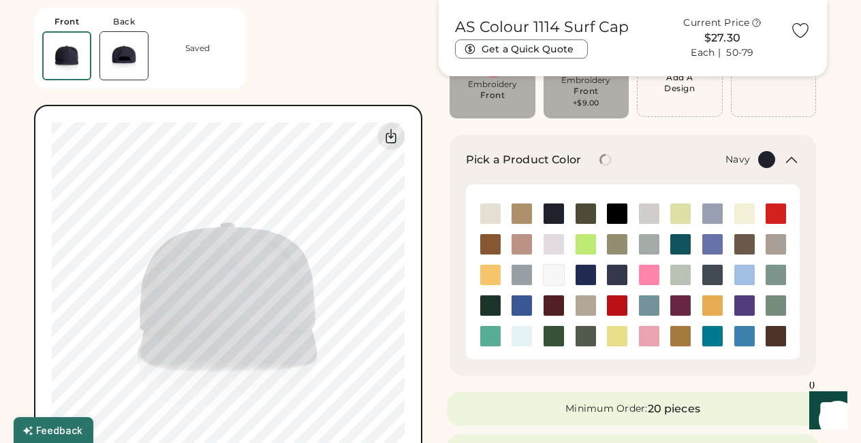
click at [126, 53] on img at bounding box center [124, 56] width 48 height 48
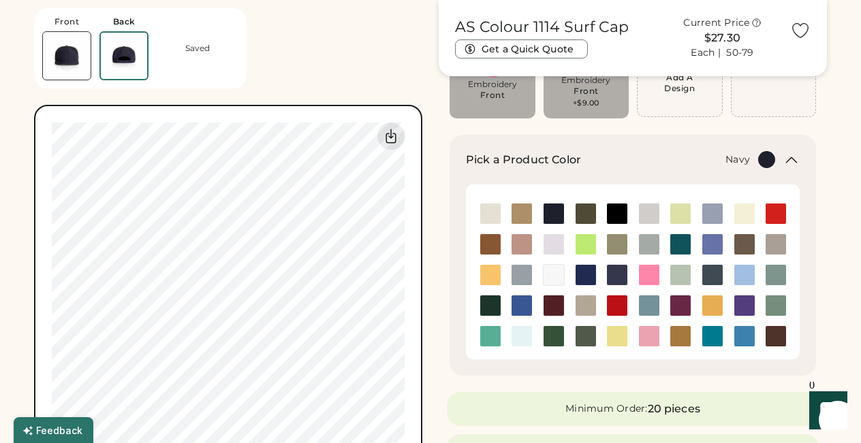
click at [75, 41] on img at bounding box center [67, 56] width 48 height 48
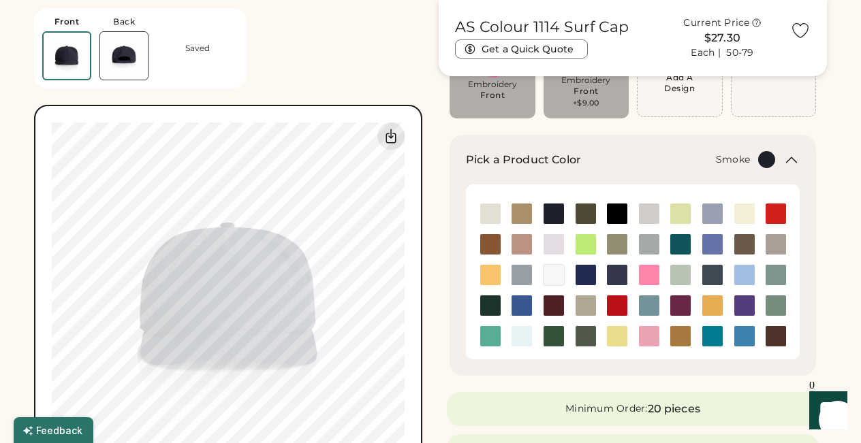
click at [522, 274] on img at bounding box center [521, 275] width 20 height 20
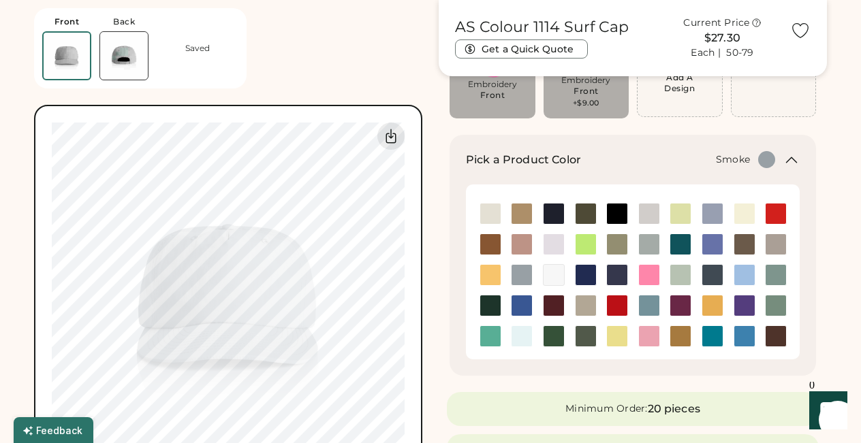
click at [123, 54] on img at bounding box center [124, 56] width 48 height 48
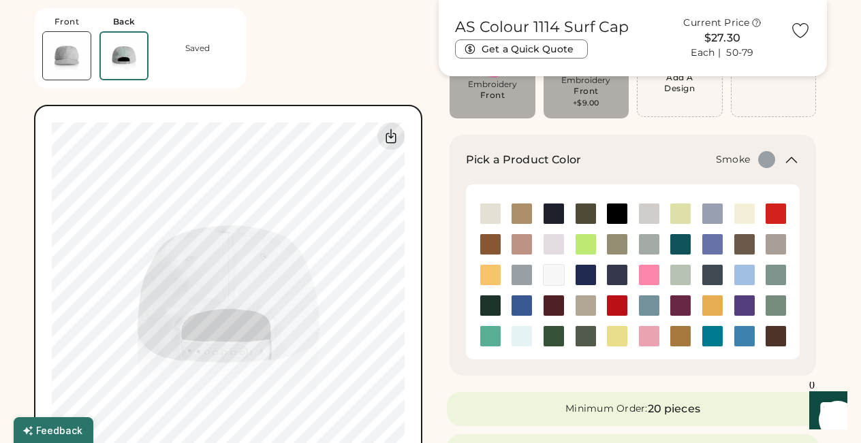
click at [75, 50] on img at bounding box center [67, 56] width 48 height 48
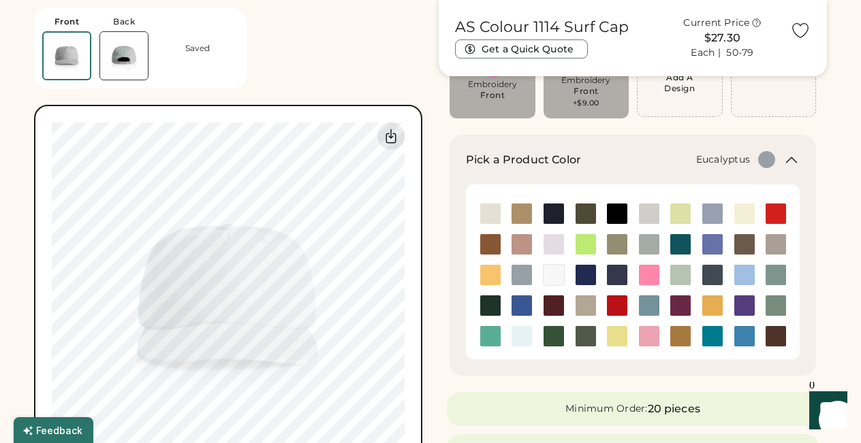
click at [612, 243] on img at bounding box center [617, 244] width 20 height 20
click at [737, 244] on img at bounding box center [744, 244] width 20 height 20
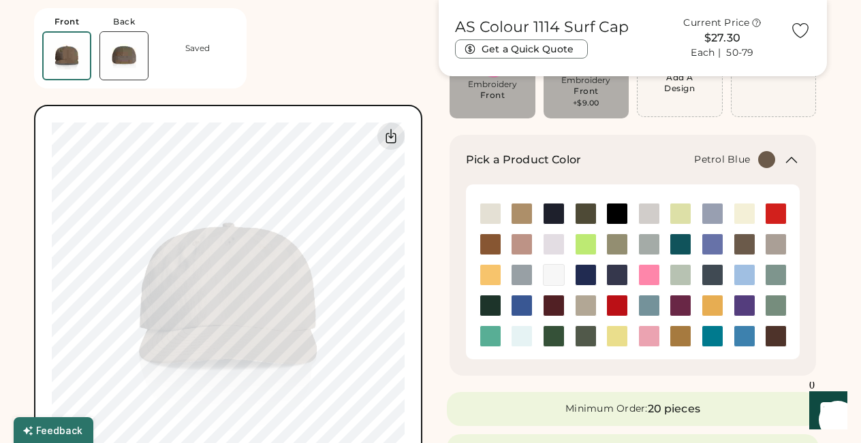
click at [709, 276] on img at bounding box center [712, 275] width 20 height 20
click at [131, 57] on img at bounding box center [124, 56] width 48 height 48
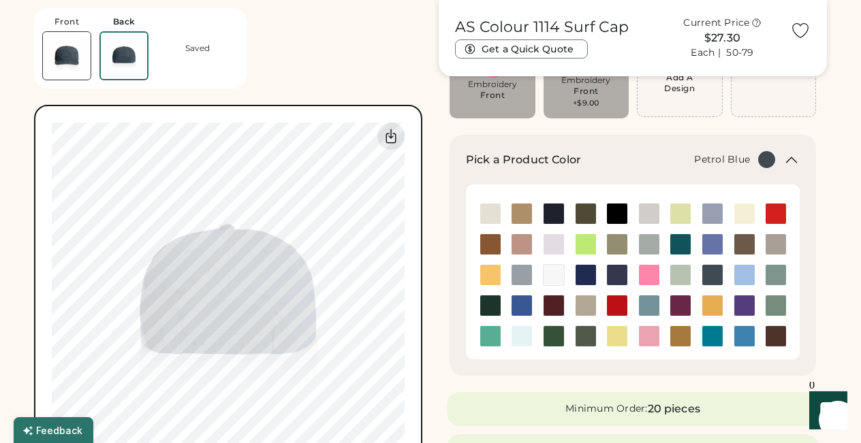
click at [72, 51] on img at bounding box center [67, 56] width 48 height 48
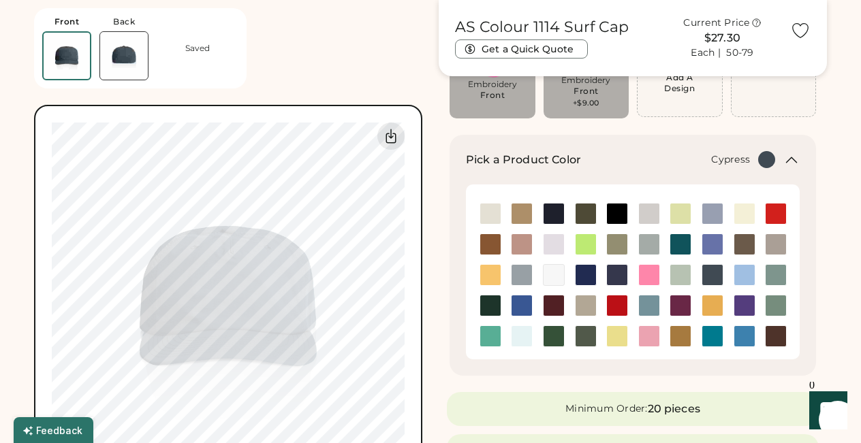
click at [583, 333] on img at bounding box center [585, 336] width 20 height 20
click at [520, 212] on img at bounding box center [521, 214] width 20 height 20
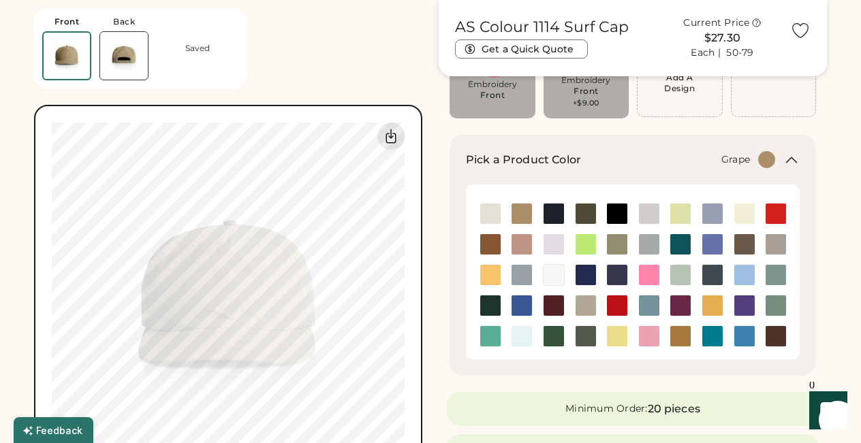
click at [682, 306] on img at bounding box center [680, 305] width 20 height 20
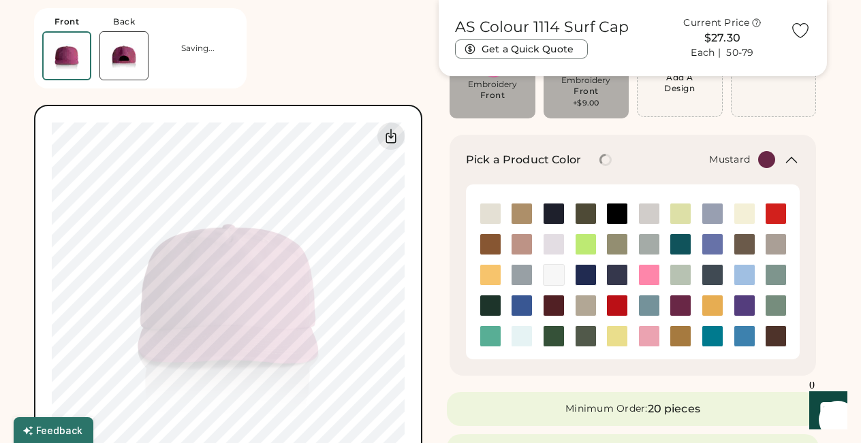
click at [711, 303] on img at bounding box center [712, 305] width 20 height 20
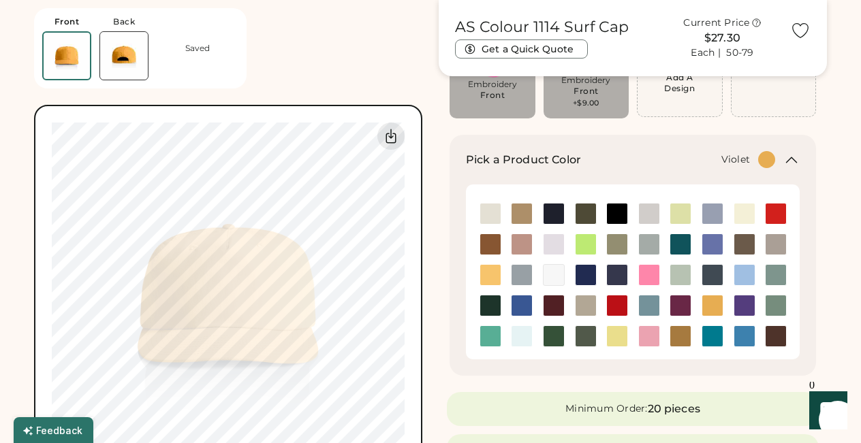
click at [747, 306] on img at bounding box center [744, 305] width 20 height 20
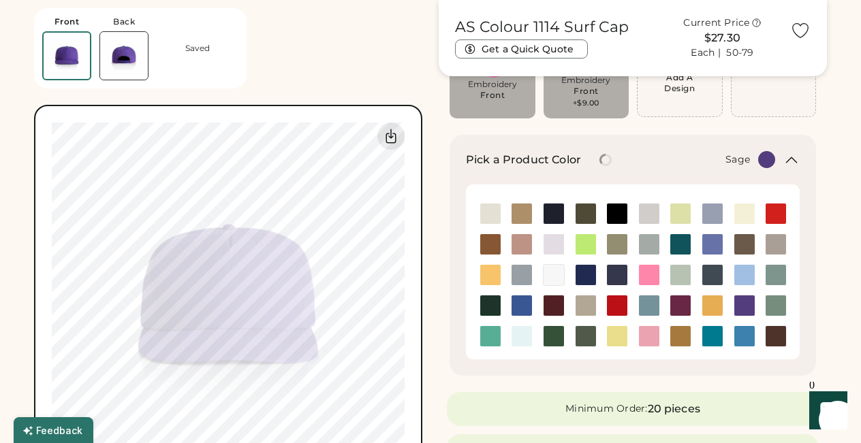
click at [775, 305] on img at bounding box center [775, 305] width 20 height 20
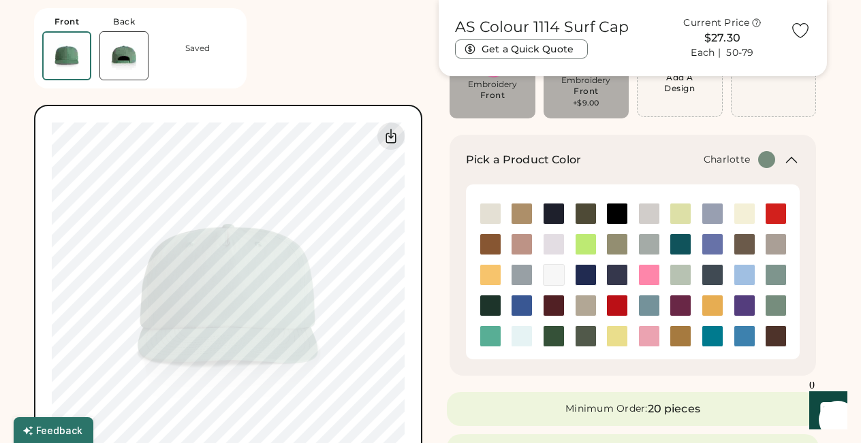
click at [711, 338] on img at bounding box center [712, 336] width 20 height 20
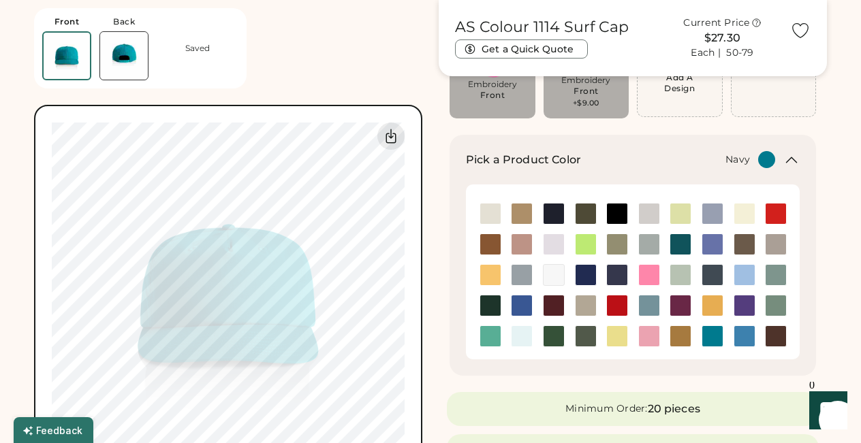
click at [553, 216] on img at bounding box center [553, 214] width 20 height 20
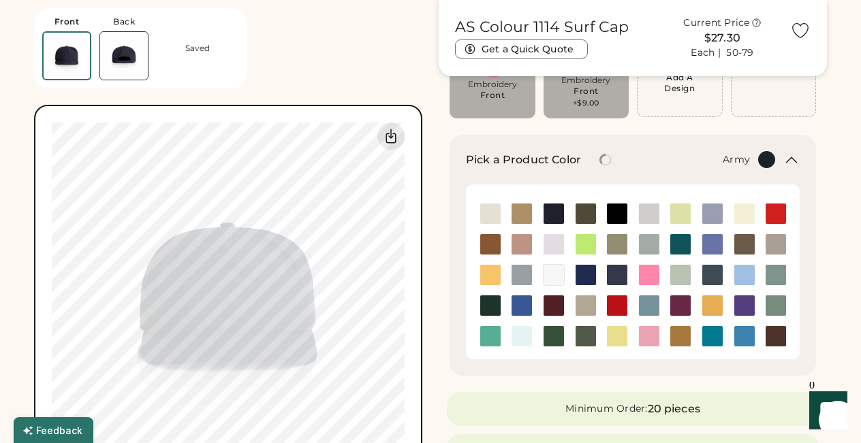
click at [587, 213] on img at bounding box center [585, 214] width 20 height 20
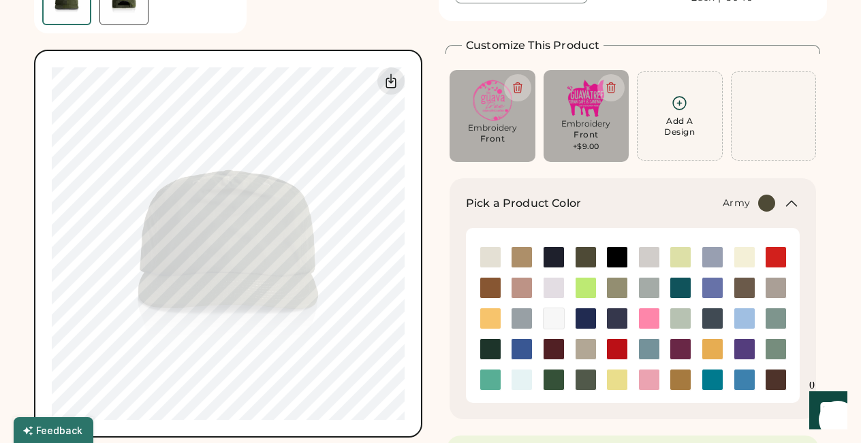
scroll to position [0, 0]
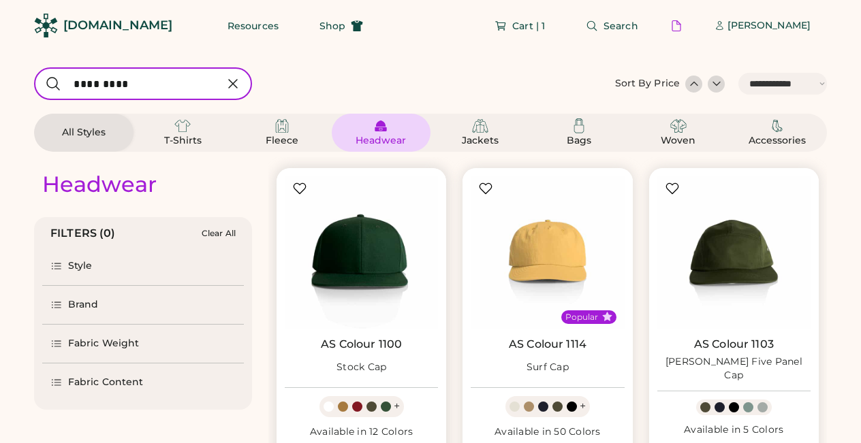
select select "*****"
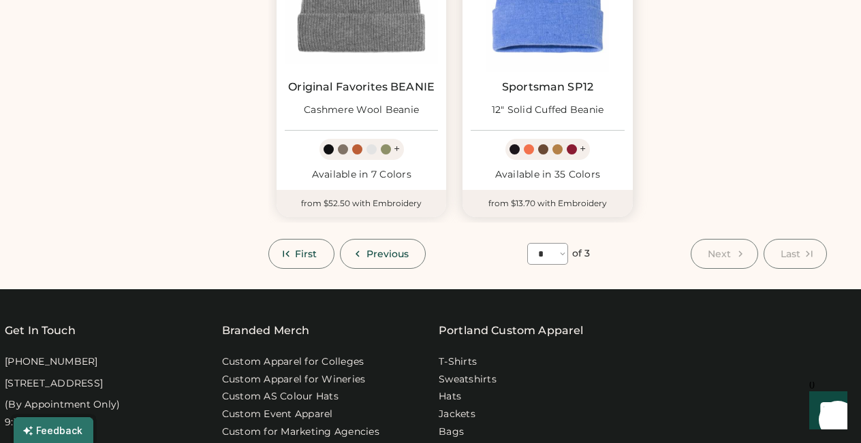
scroll to position [1227, 0]
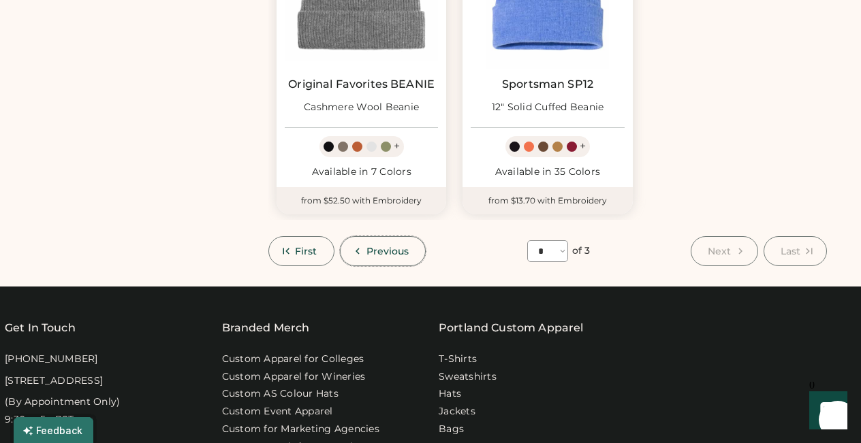
click at [358, 254] on icon at bounding box center [357, 251] width 12 height 12
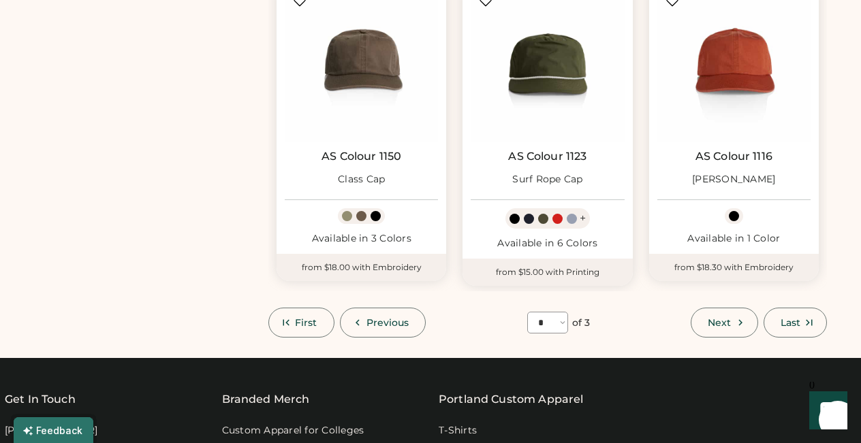
scroll to position [1146, 0]
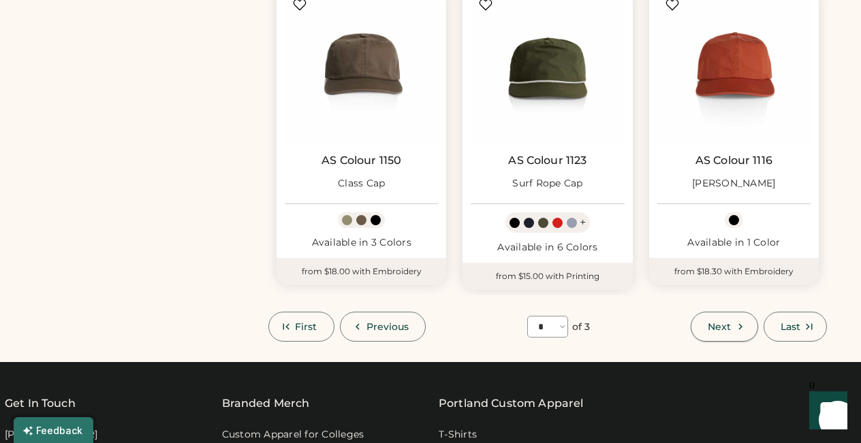
click at [724, 326] on span "Next" at bounding box center [718, 327] width 23 height 10
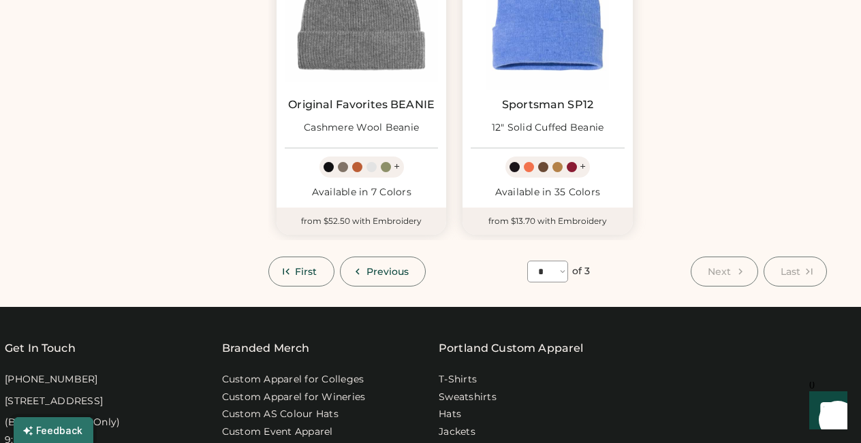
scroll to position [1205, 0]
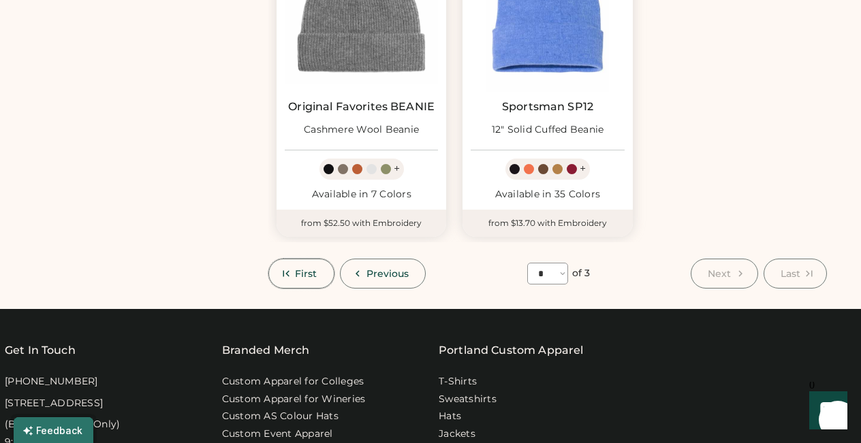
click at [304, 267] on button "First" at bounding box center [301, 274] width 66 height 30
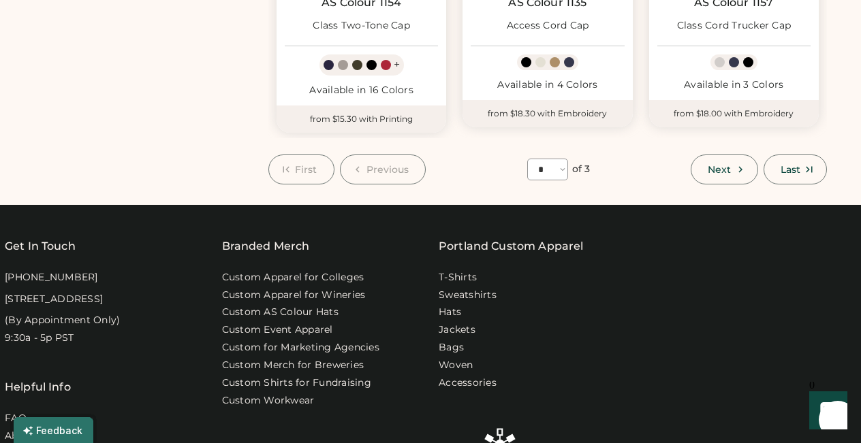
scroll to position [1312, 0]
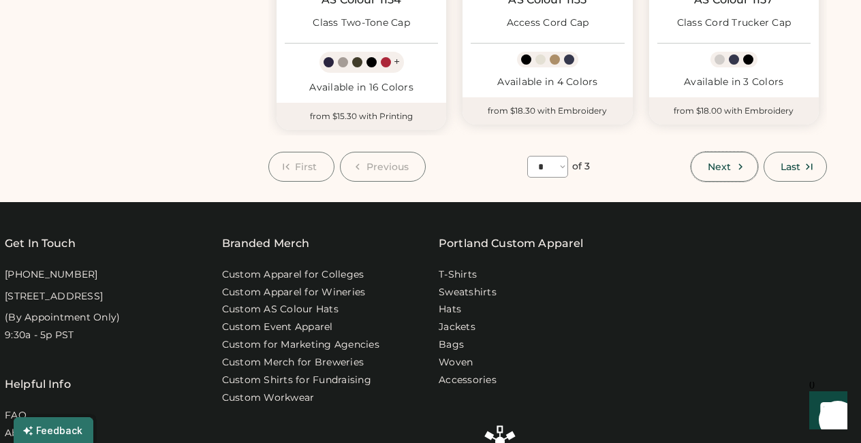
click at [724, 168] on span "Next" at bounding box center [718, 167] width 23 height 10
select select "*"
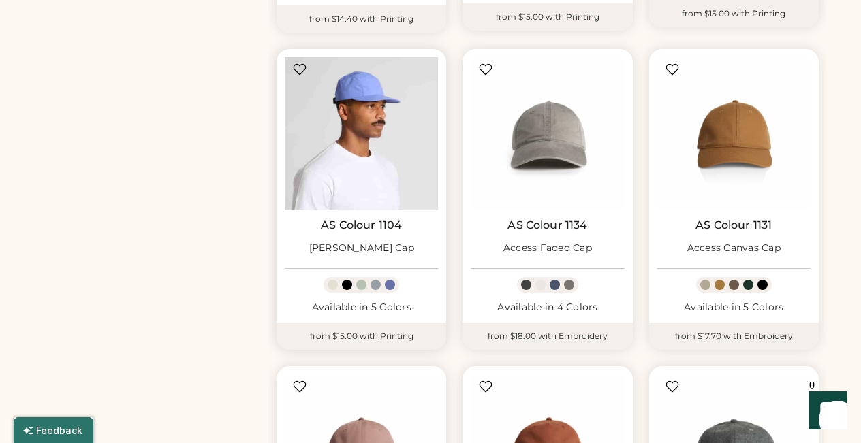
scroll to position [440, 0]
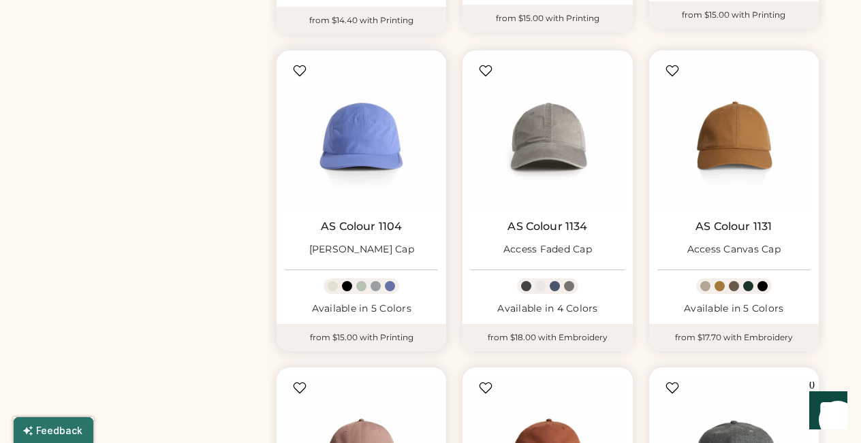
click at [364, 288] on div at bounding box center [361, 286] width 10 height 10
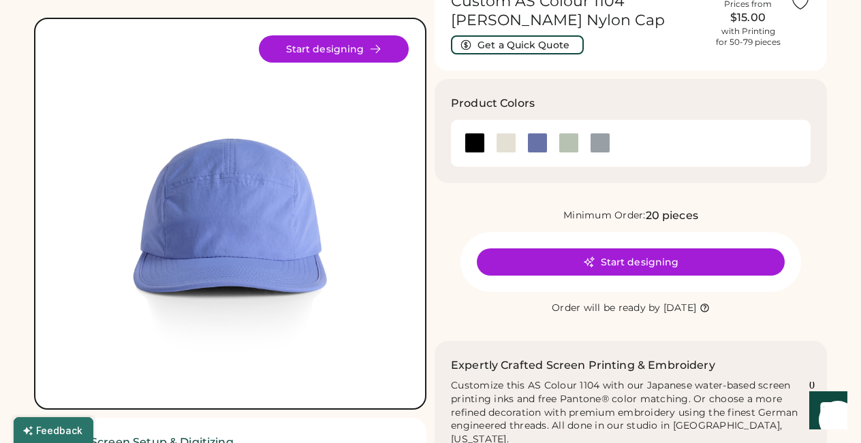
scroll to position [69, 0]
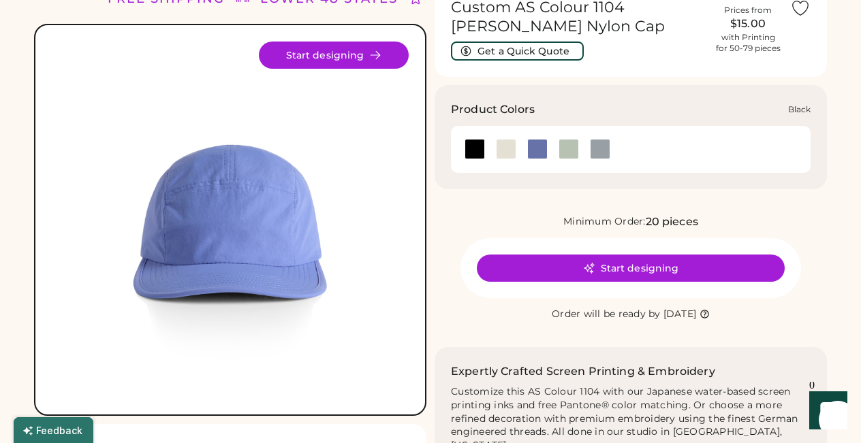
click at [472, 149] on div at bounding box center [474, 149] width 20 height 20
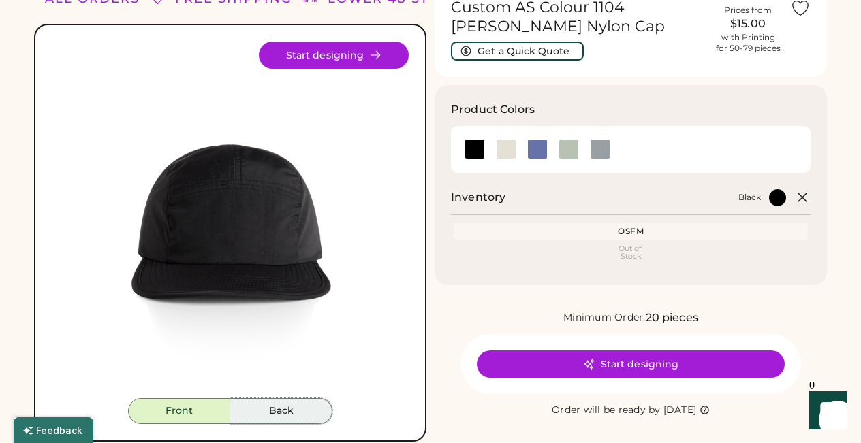
click at [295, 402] on button "Back" at bounding box center [281, 411] width 102 height 26
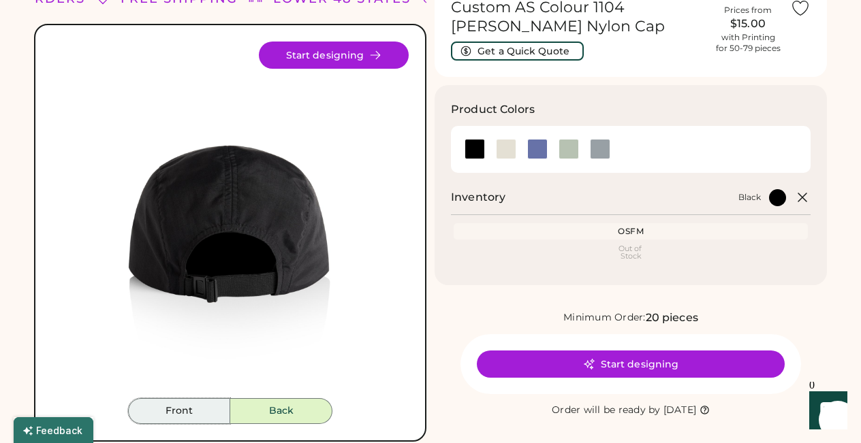
click at [202, 410] on button "Front" at bounding box center [179, 411] width 102 height 26
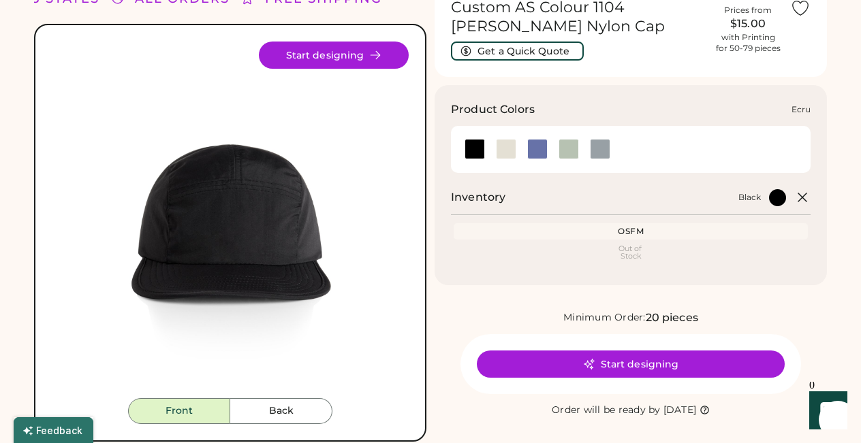
click at [504, 146] on div at bounding box center [506, 149] width 20 height 20
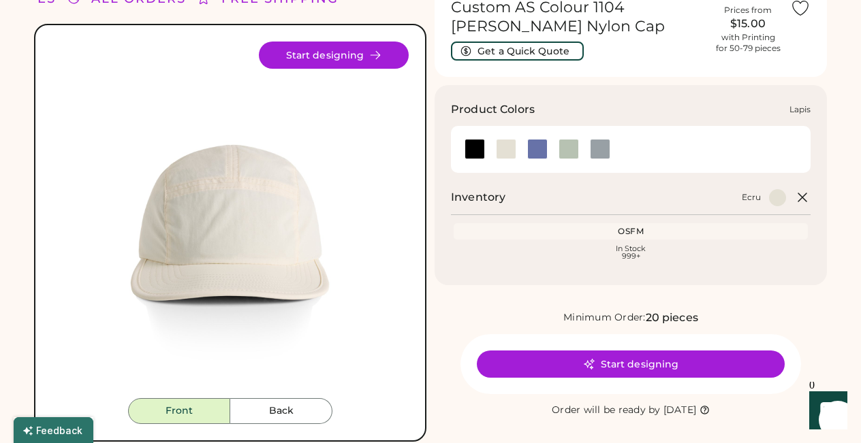
click at [536, 149] on div at bounding box center [537, 149] width 20 height 20
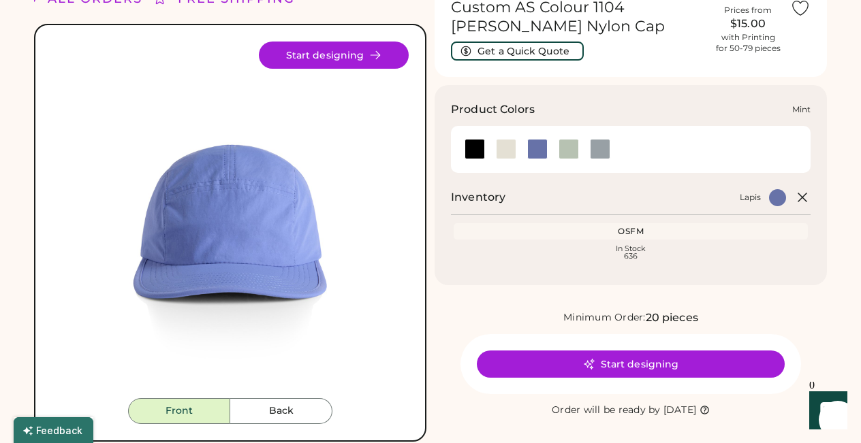
click at [569, 149] on div at bounding box center [568, 149] width 20 height 20
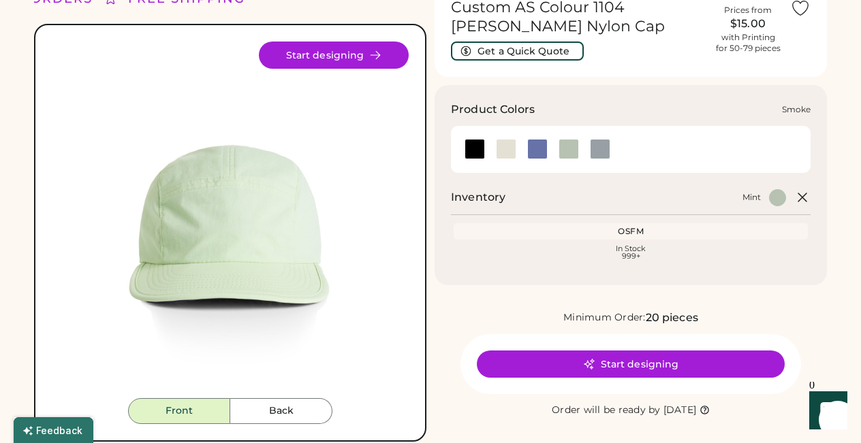
click at [596, 148] on div at bounding box center [600, 149] width 20 height 20
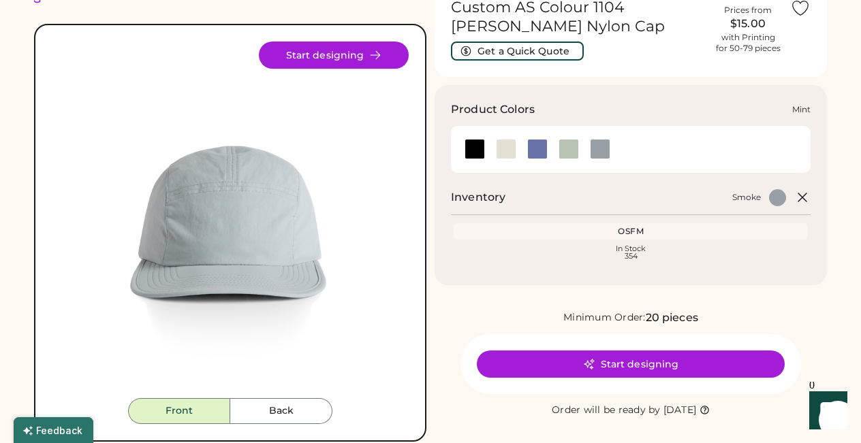
click at [564, 152] on div at bounding box center [568, 149] width 20 height 20
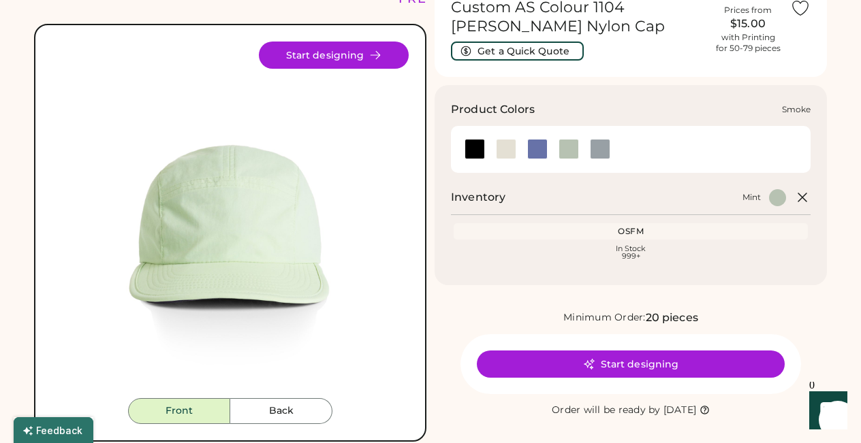
click at [598, 151] on div at bounding box center [600, 149] width 20 height 20
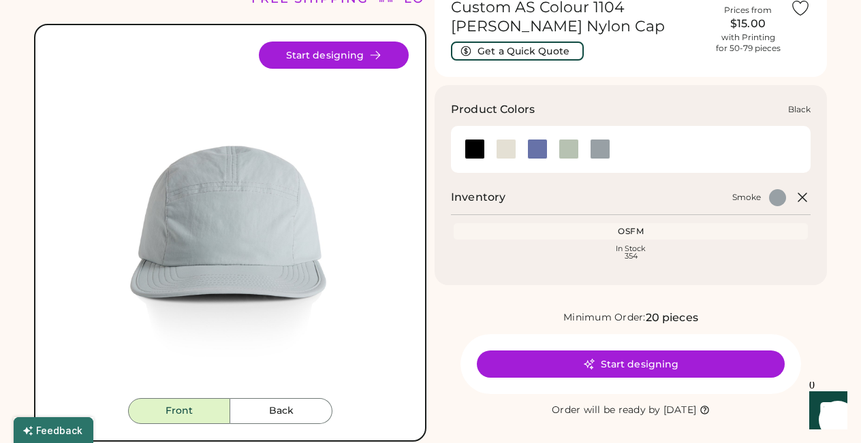
click at [474, 150] on div at bounding box center [474, 149] width 20 height 20
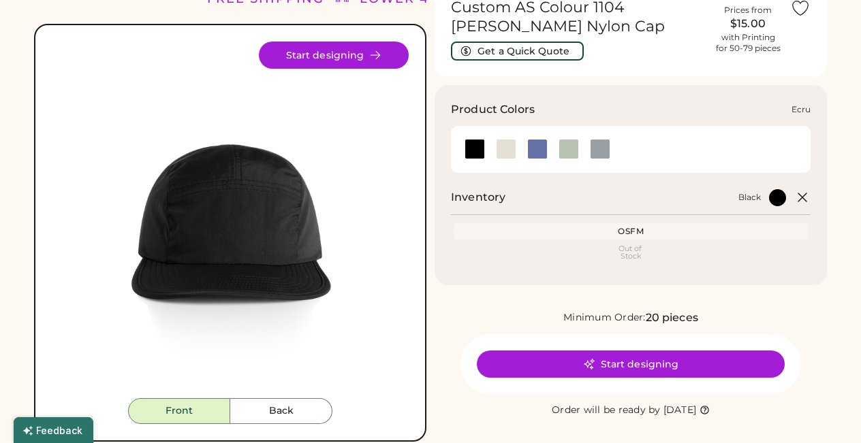
click at [502, 149] on div at bounding box center [506, 149] width 20 height 20
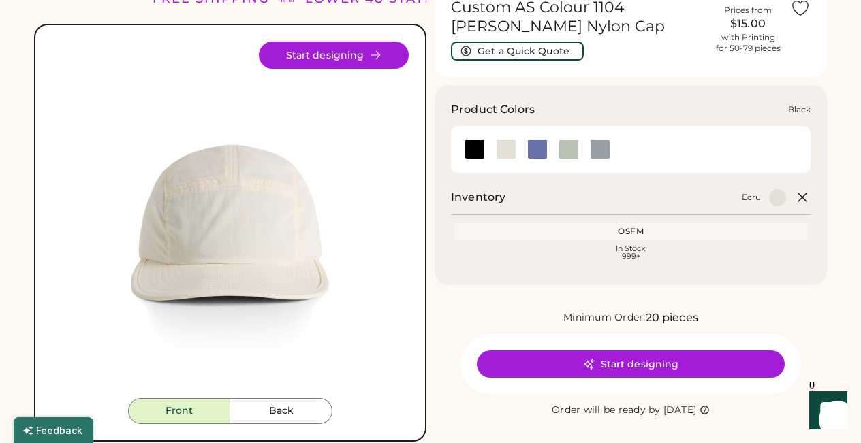
click at [471, 154] on div at bounding box center [474, 149] width 20 height 20
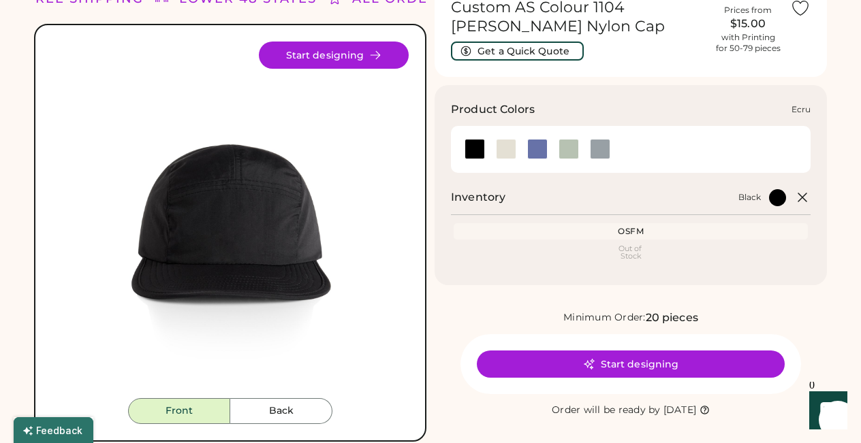
click at [502, 152] on div at bounding box center [506, 149] width 20 height 20
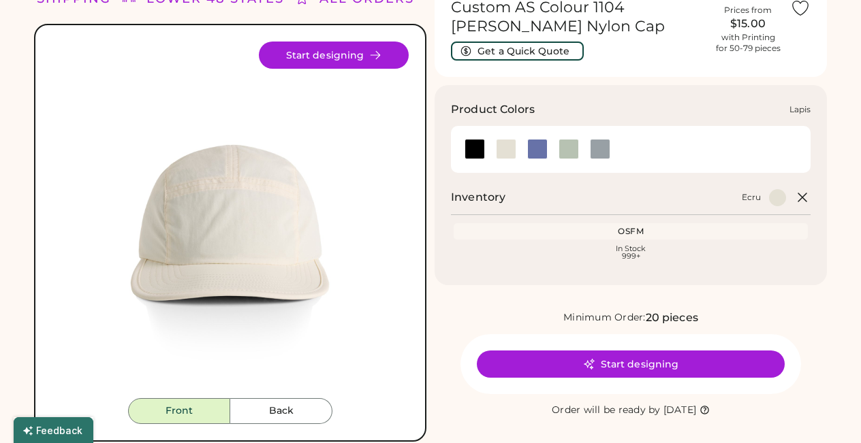
click at [539, 146] on div at bounding box center [537, 149] width 20 height 20
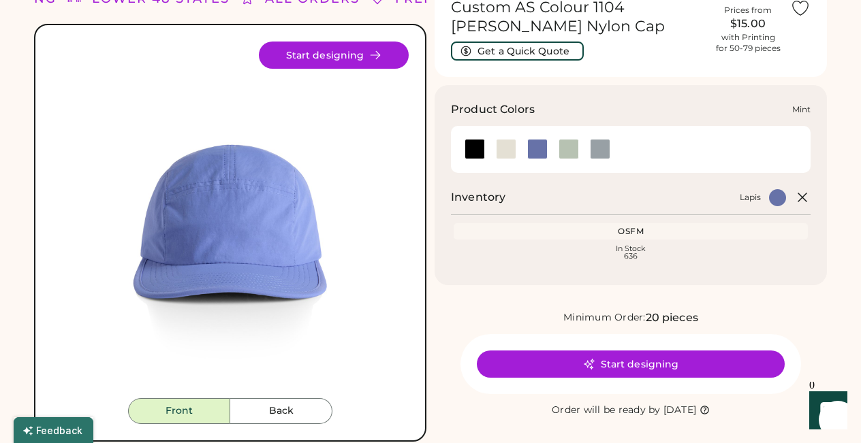
click at [576, 150] on div at bounding box center [568, 149] width 20 height 20
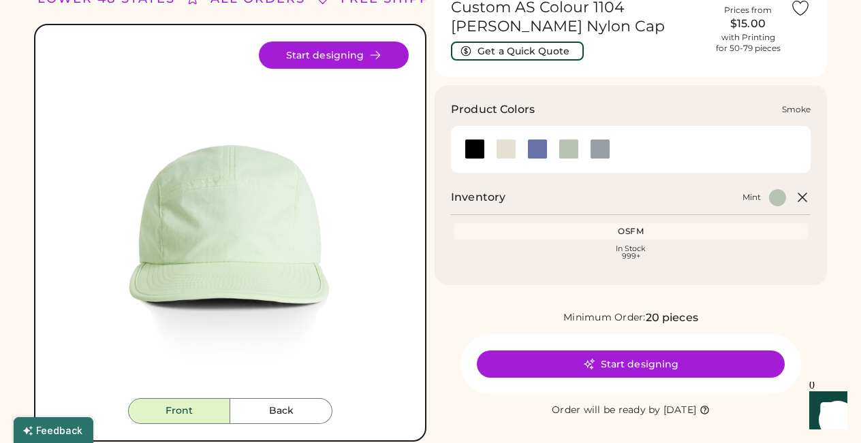
click at [599, 148] on div at bounding box center [600, 149] width 20 height 20
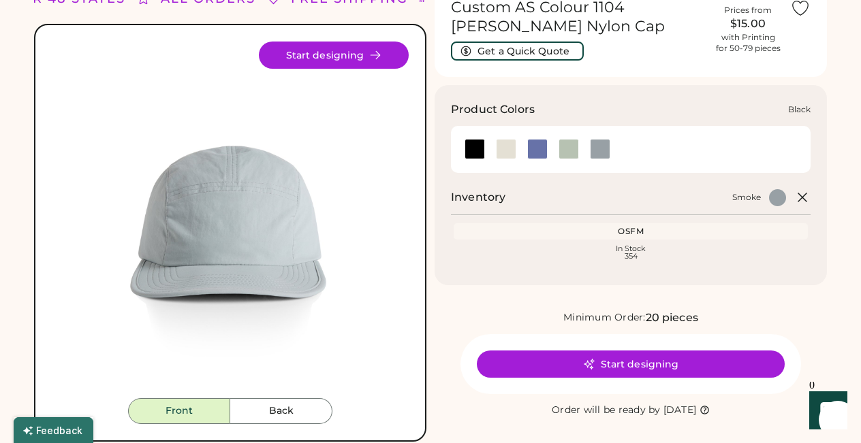
click at [469, 153] on div at bounding box center [474, 149] width 20 height 20
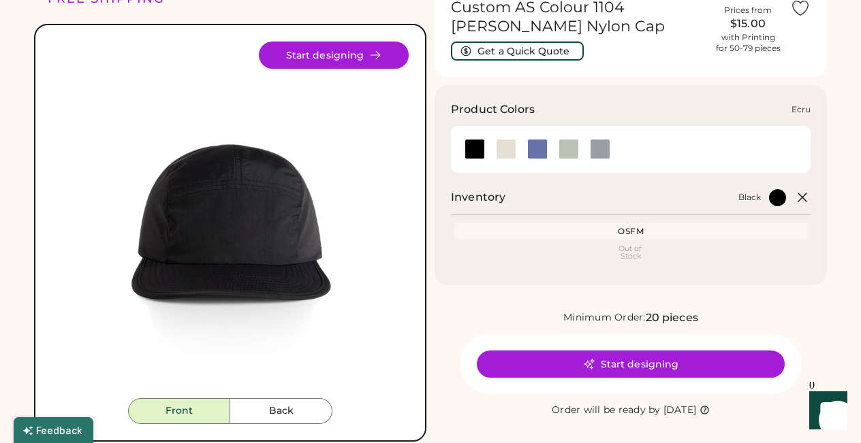
click at [506, 148] on div at bounding box center [506, 149] width 20 height 20
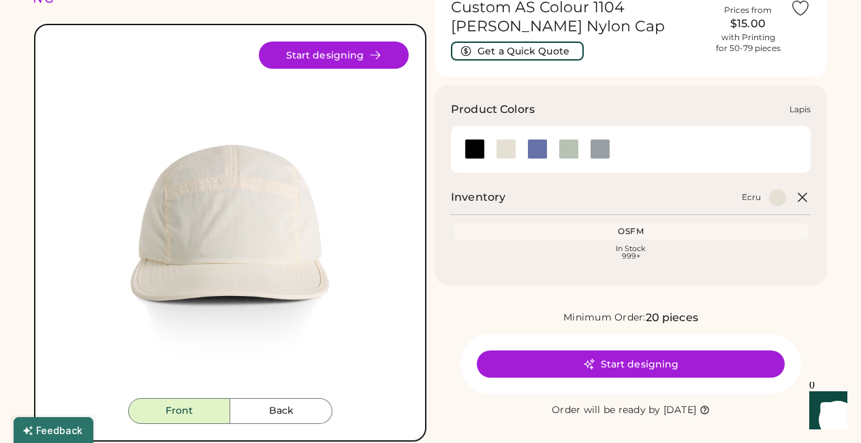
click at [535, 150] on div at bounding box center [537, 149] width 20 height 20
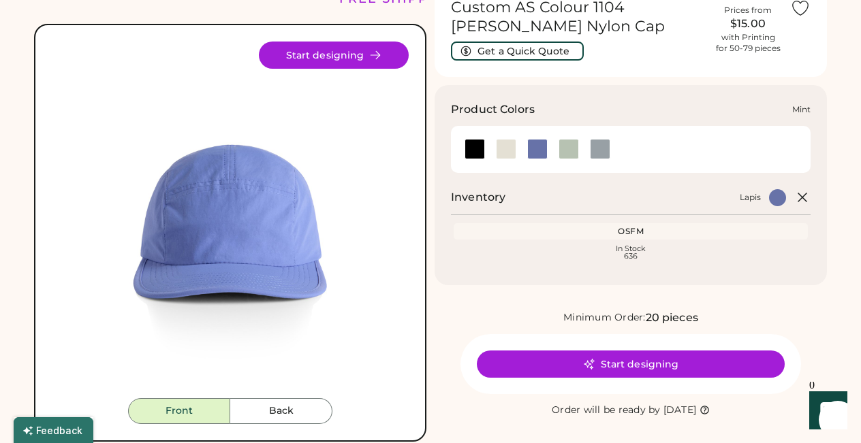
click at [567, 148] on div at bounding box center [568, 149] width 20 height 20
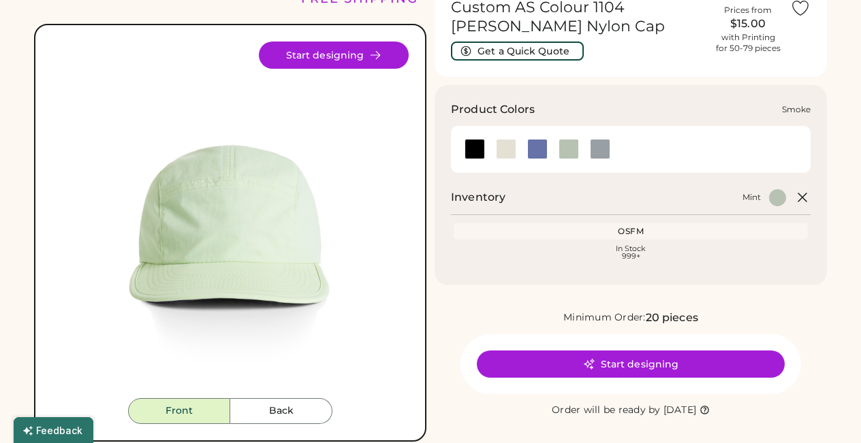
click at [597, 151] on div at bounding box center [600, 149] width 20 height 20
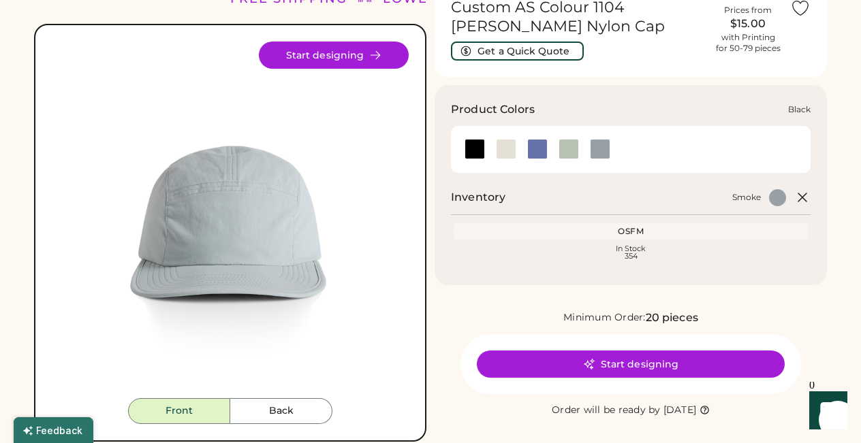
click at [472, 148] on div at bounding box center [474, 149] width 20 height 20
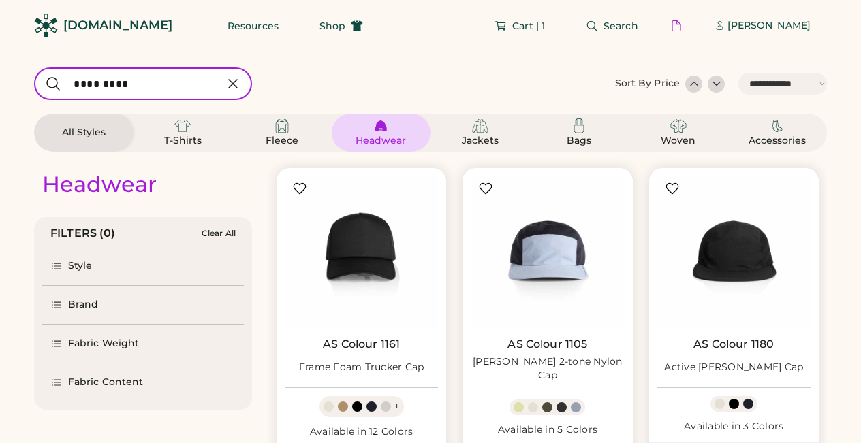
select select "*****"
select select "*"
